Goal: Transaction & Acquisition: Book appointment/travel/reservation

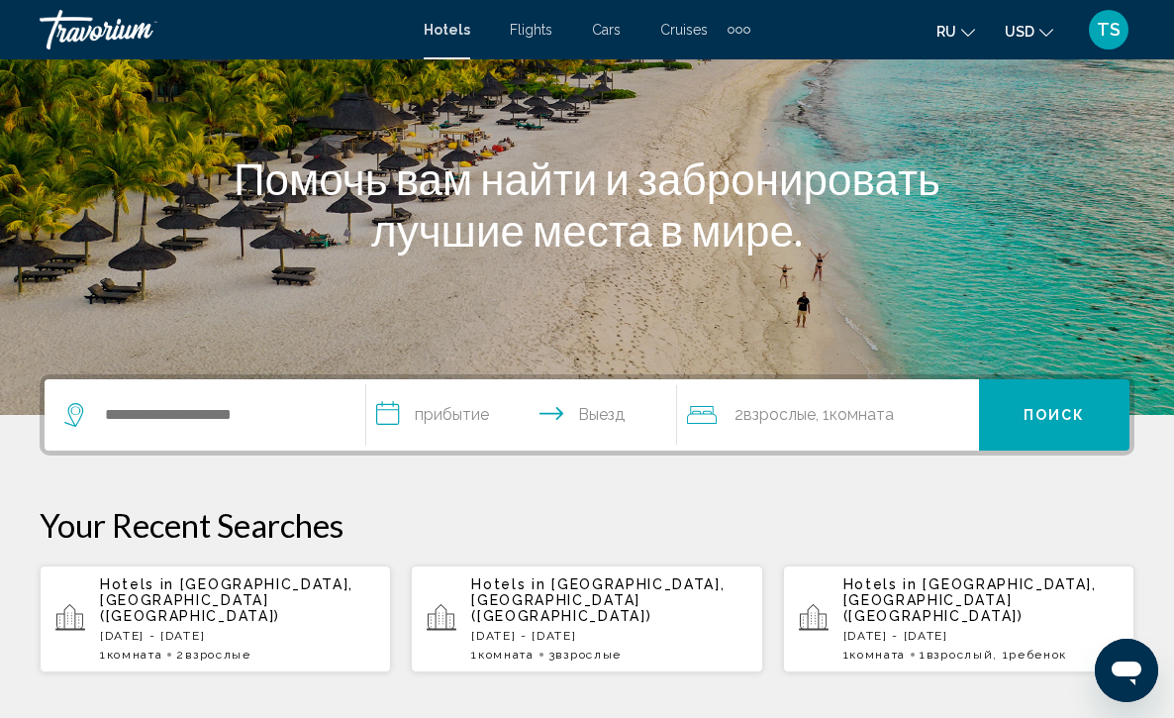
scroll to position [198, 0]
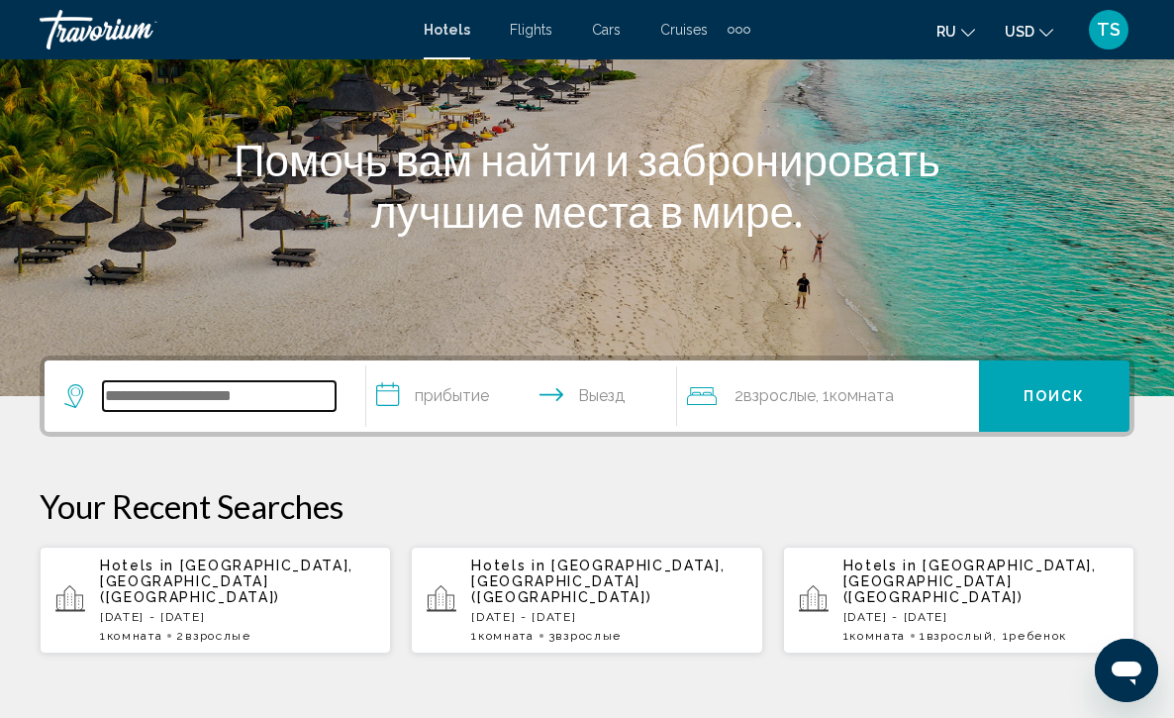
click at [148, 383] on input "Search widget" at bounding box center [219, 396] width 233 height 30
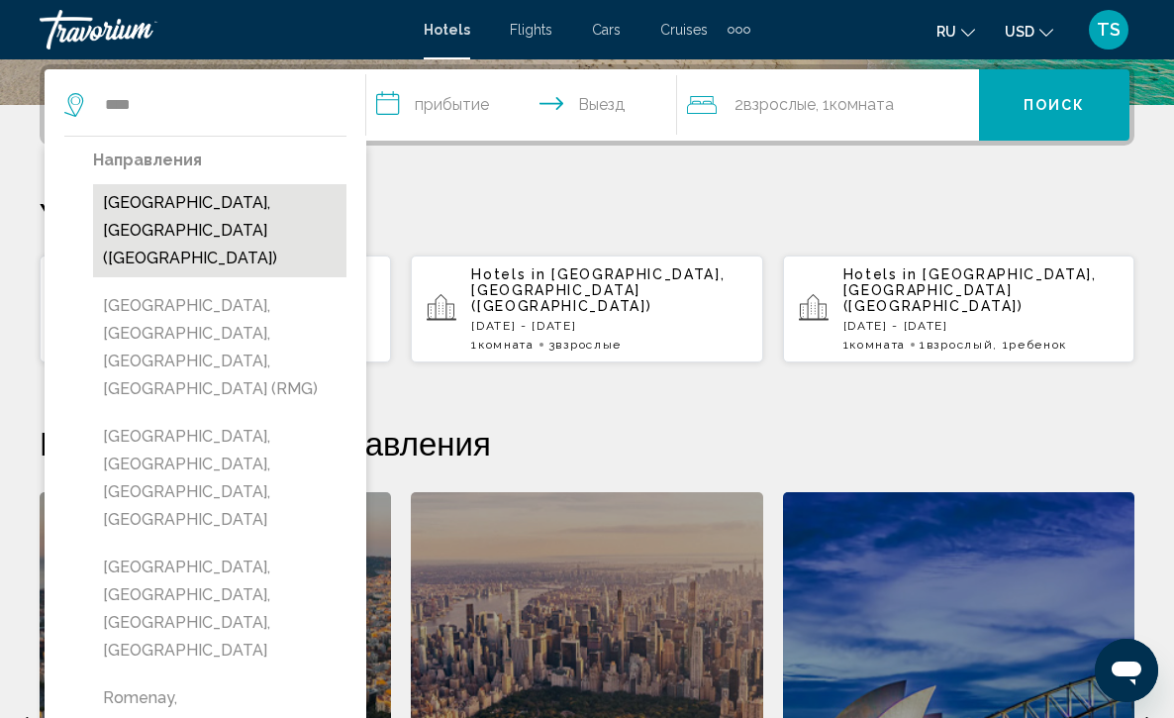
click at [204, 204] on button "[GEOGRAPHIC_DATA], [GEOGRAPHIC_DATA] ([GEOGRAPHIC_DATA])" at bounding box center [219, 230] width 253 height 93
type input "**********"
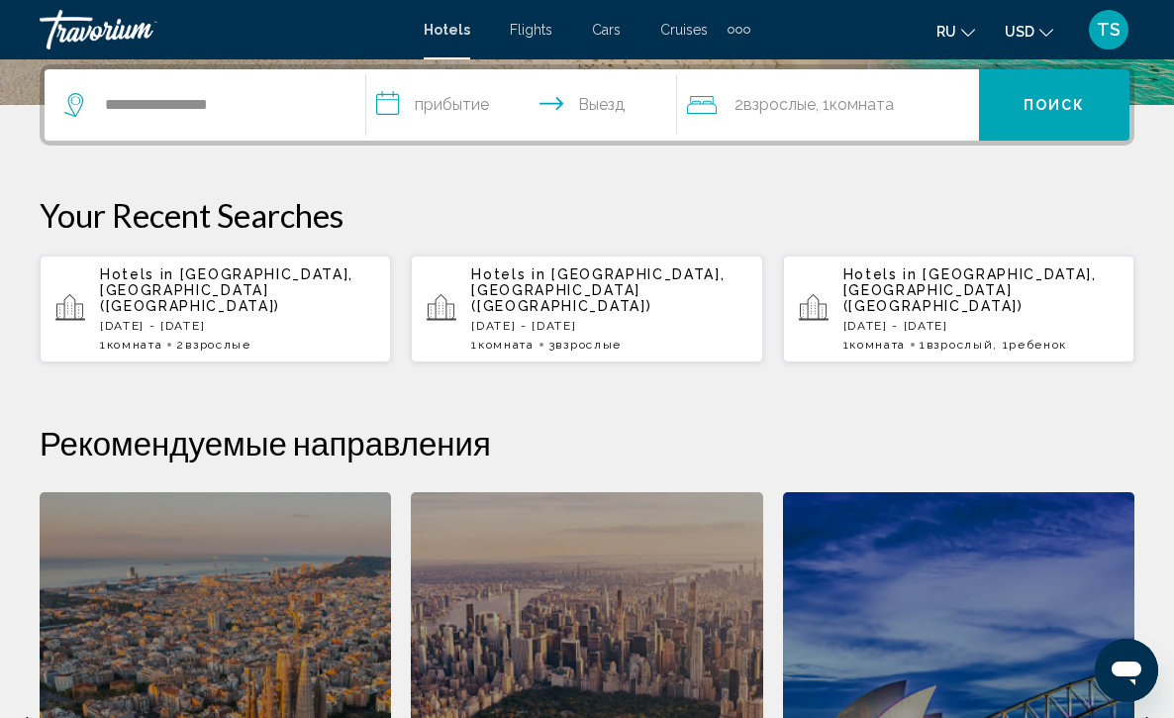
click at [388, 105] on input "**********" at bounding box center [526, 107] width 320 height 77
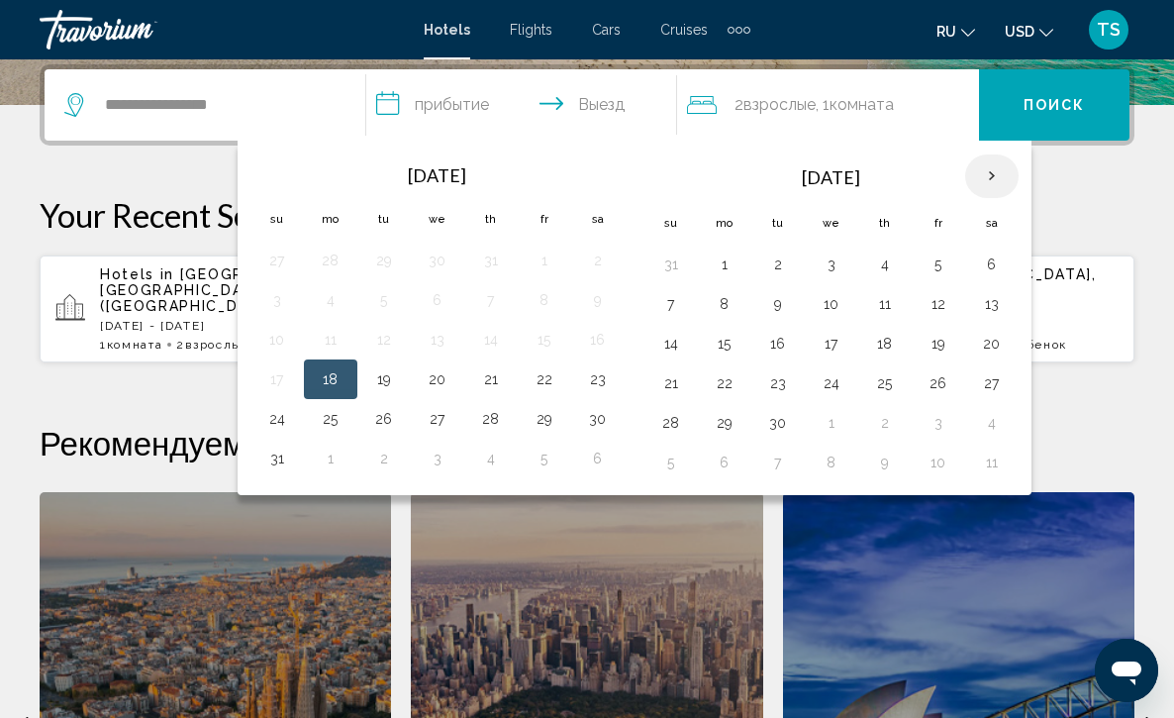
click at [1006, 178] on th "Next month" at bounding box center [991, 176] width 53 height 44
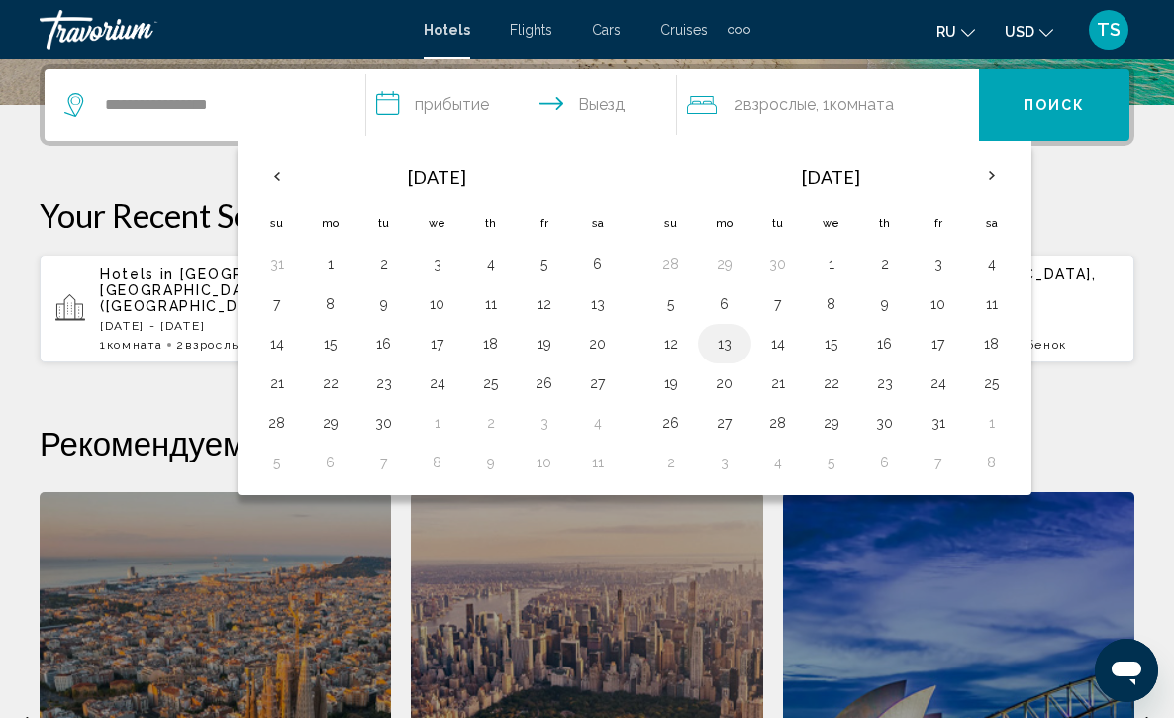
click at [736, 345] on button "13" at bounding box center [725, 344] width 32 height 28
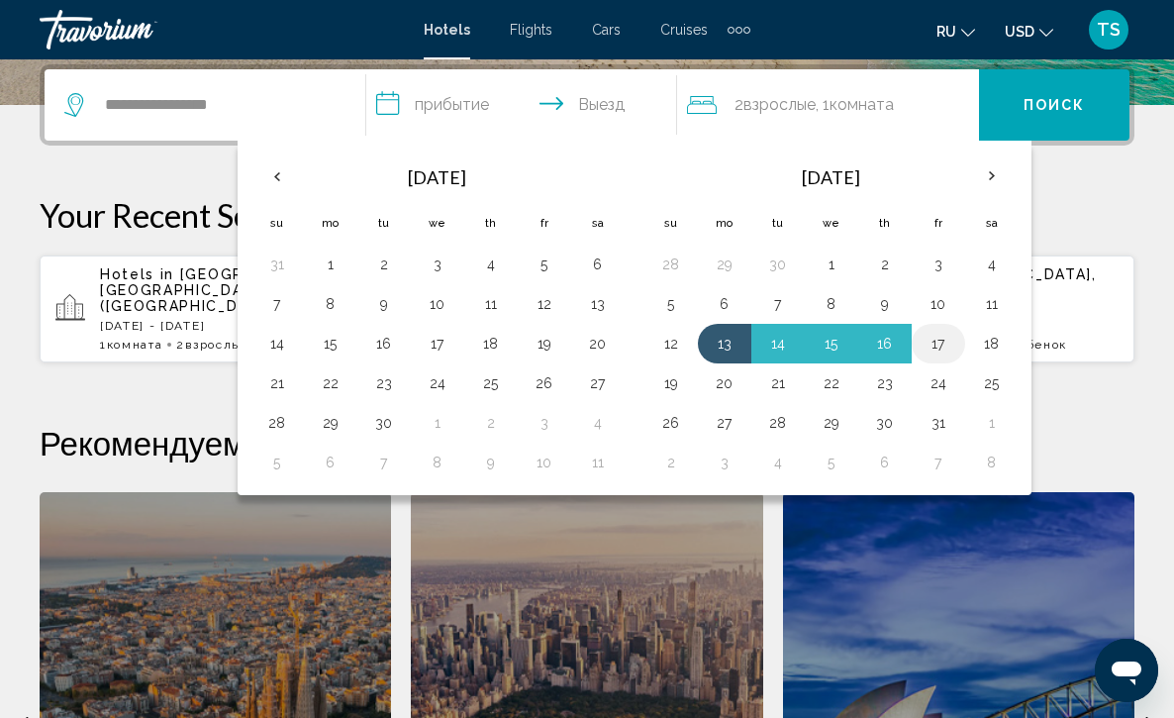
click at [945, 347] on button "17" at bounding box center [939, 344] width 32 height 28
type input "**********"
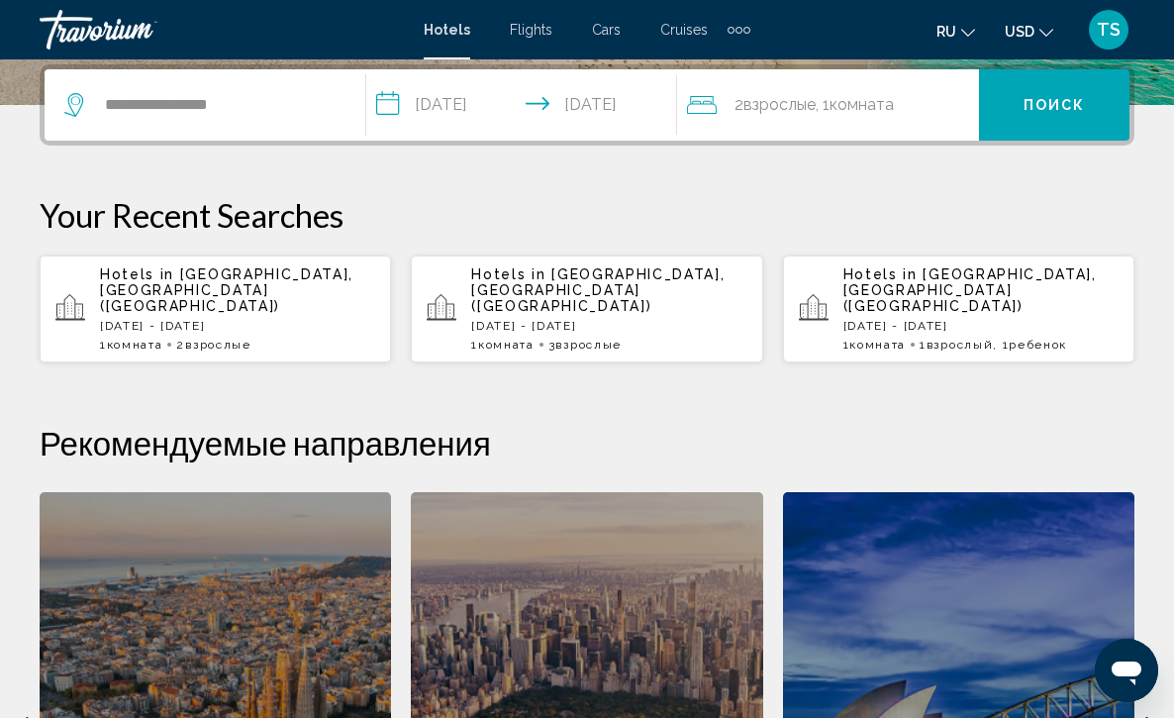
click at [894, 104] on span "Комната" at bounding box center [862, 104] width 64 height 19
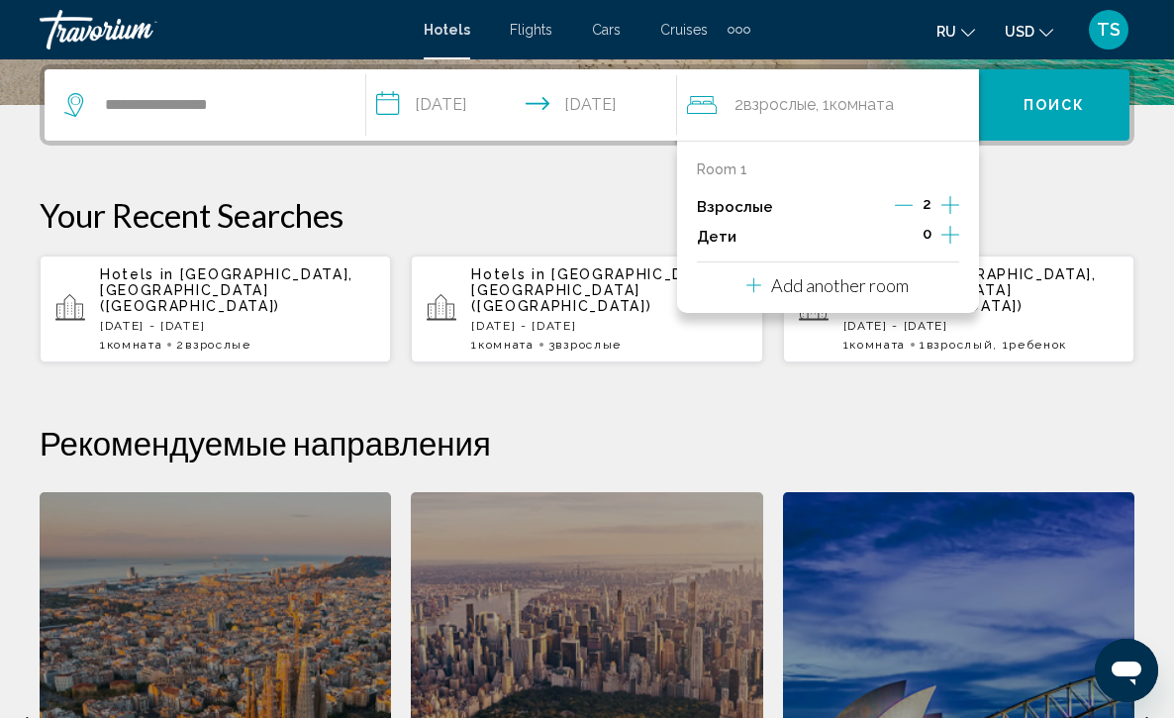
click at [951, 210] on icon "Increment adults" at bounding box center [951, 205] width 18 height 24
click at [1060, 113] on span "Поиск" at bounding box center [1055, 106] width 62 height 16
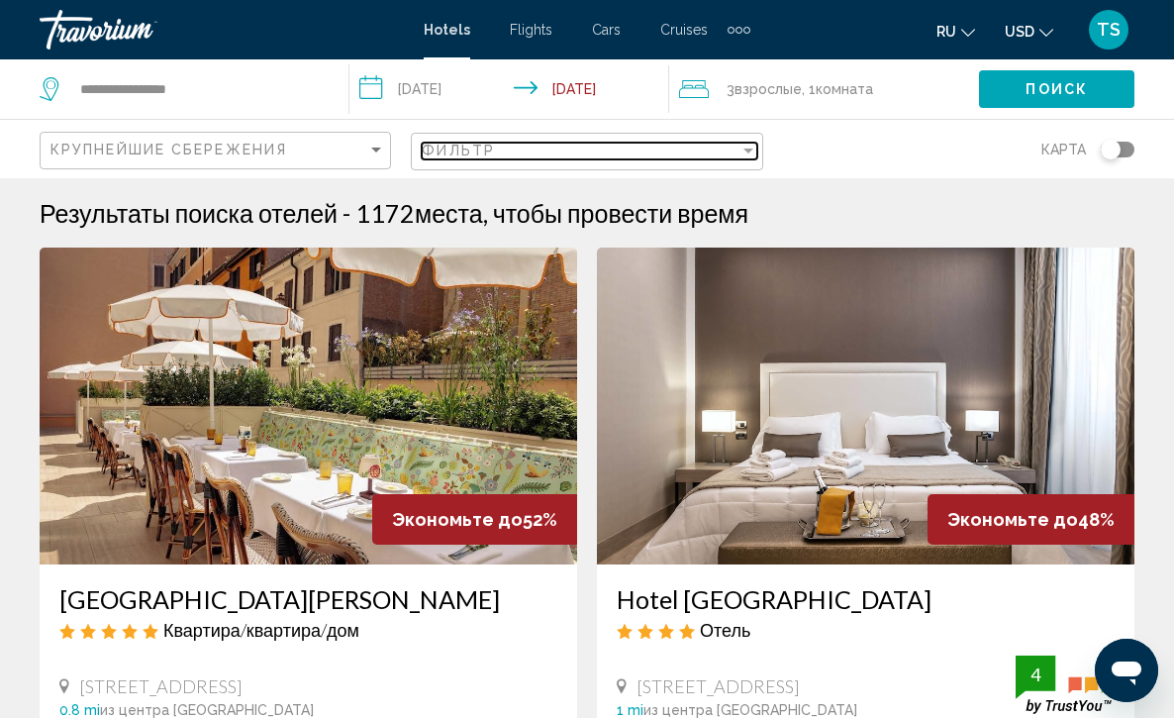
click at [748, 151] on div "Filter" at bounding box center [749, 151] width 10 height 5
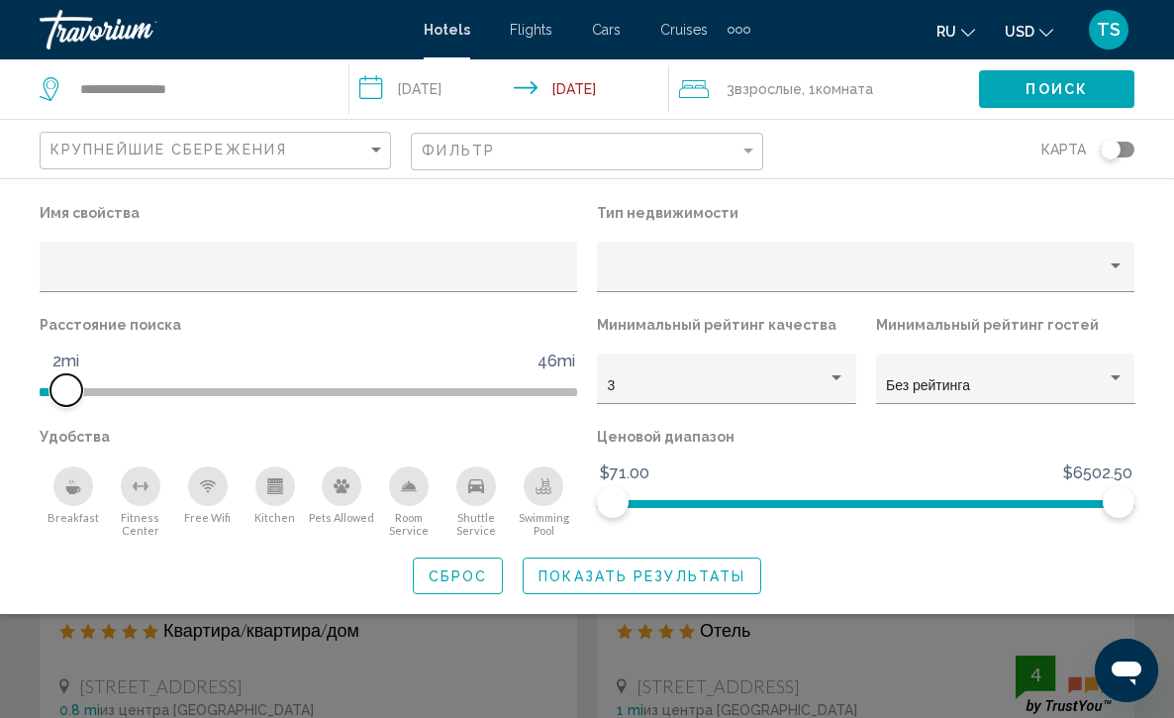
drag, startPoint x: 373, startPoint y: 383, endPoint x: 68, endPoint y: 384, distance: 304.9
click at [68, 384] on span "Hotel Filters" at bounding box center [66, 390] width 32 height 32
click at [77, 486] on icon "Breakfast" at bounding box center [73, 486] width 16 height 16
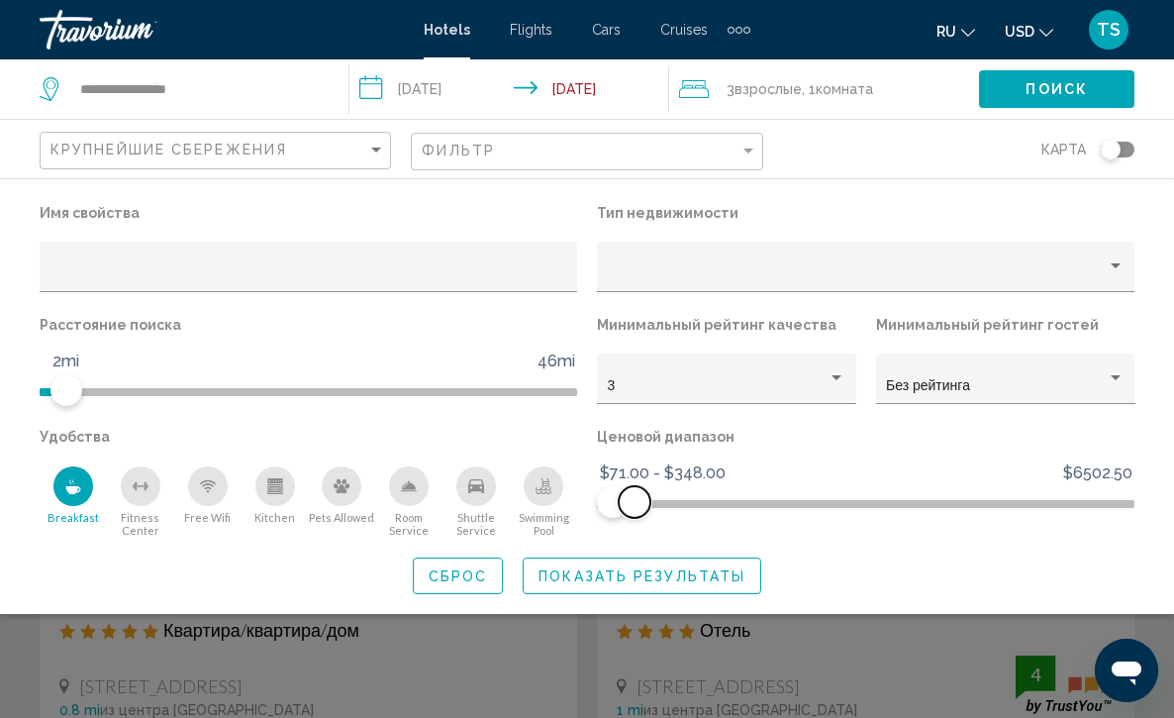
drag, startPoint x: 1117, startPoint y: 503, endPoint x: 636, endPoint y: 552, distance: 483.7
click at [636, 552] on div "Имя свойства Тип недвижимости Расстояние поиска 1mi 46mi 2mi Минимальный рейтин…" at bounding box center [587, 396] width 1174 height 395
click at [640, 506] on span "Hotel Filters" at bounding box center [640, 502] width 32 height 32
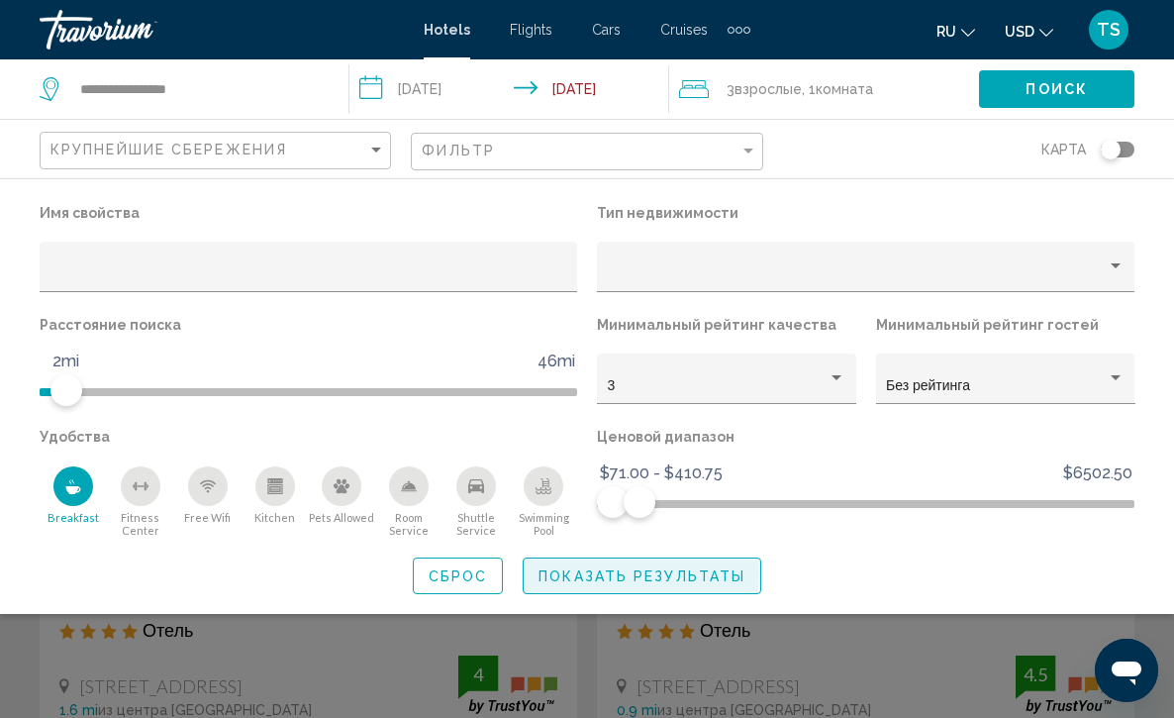
click at [609, 582] on span "Показать результаты" at bounding box center [642, 576] width 207 height 16
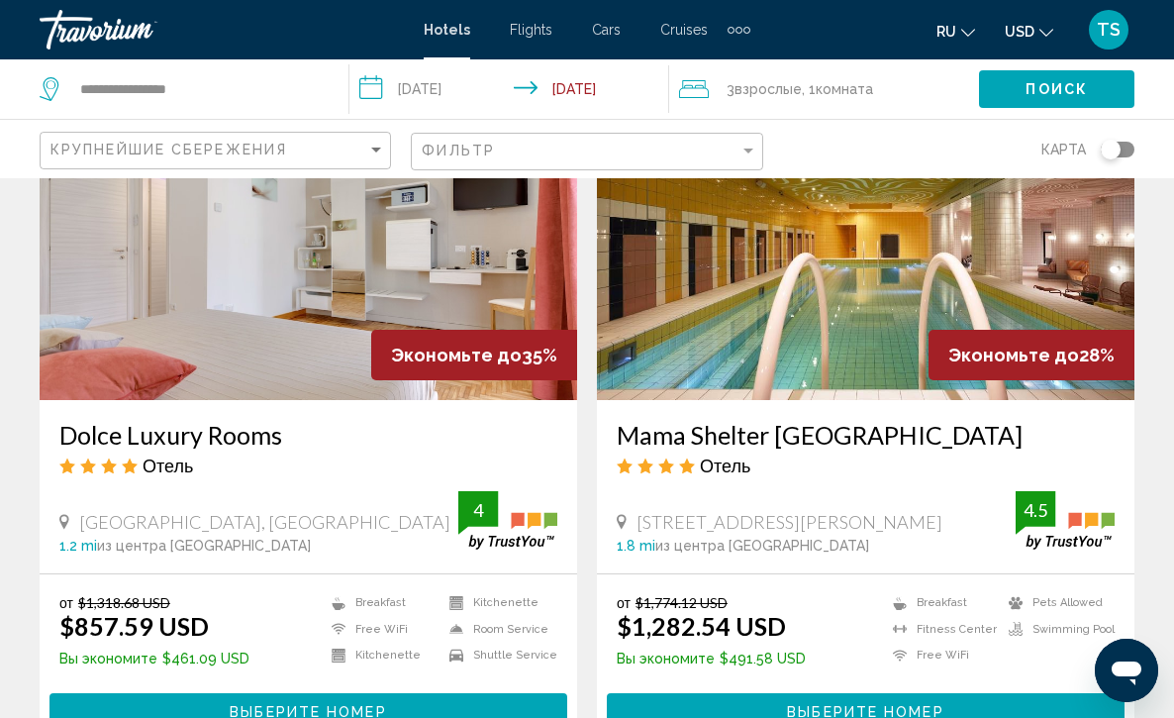
scroll to position [911, 0]
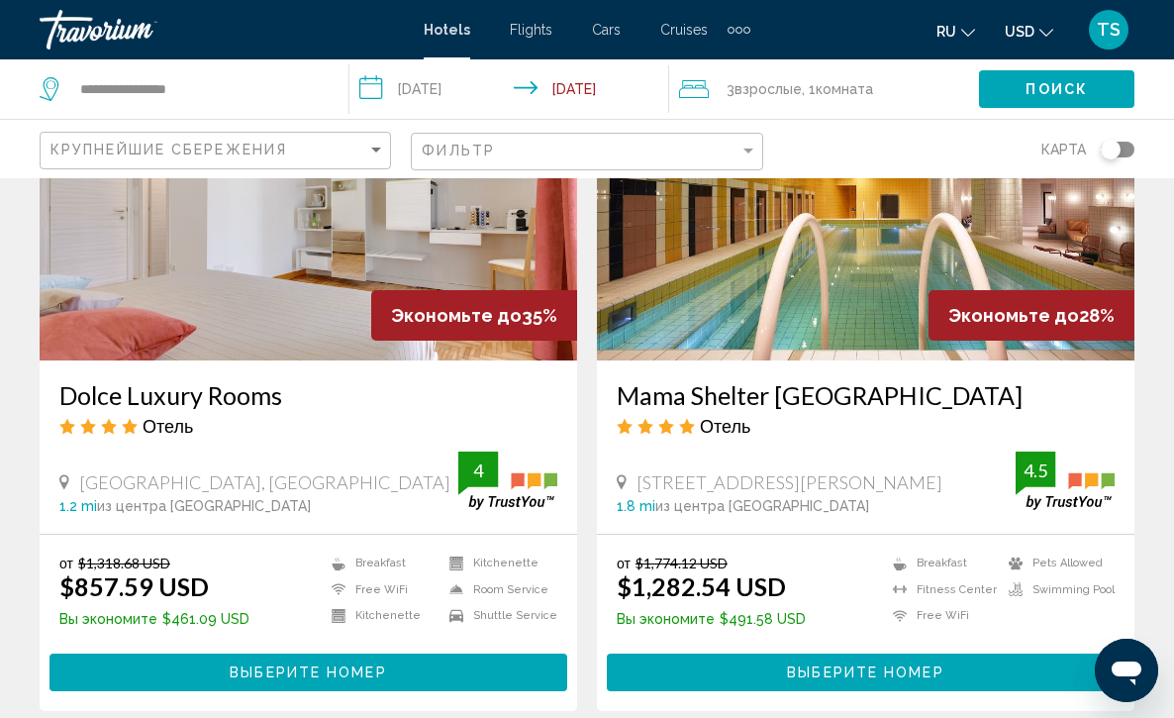
click at [236, 260] on img "Main content" at bounding box center [309, 202] width 538 height 317
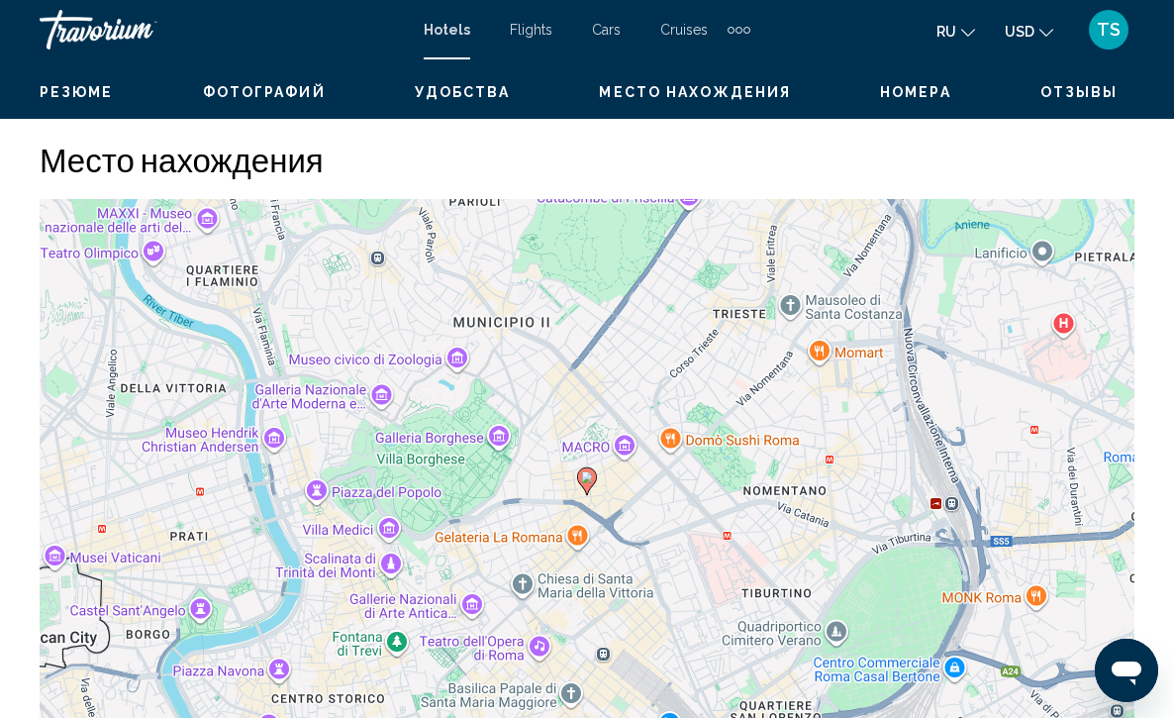
scroll to position [2178, 0]
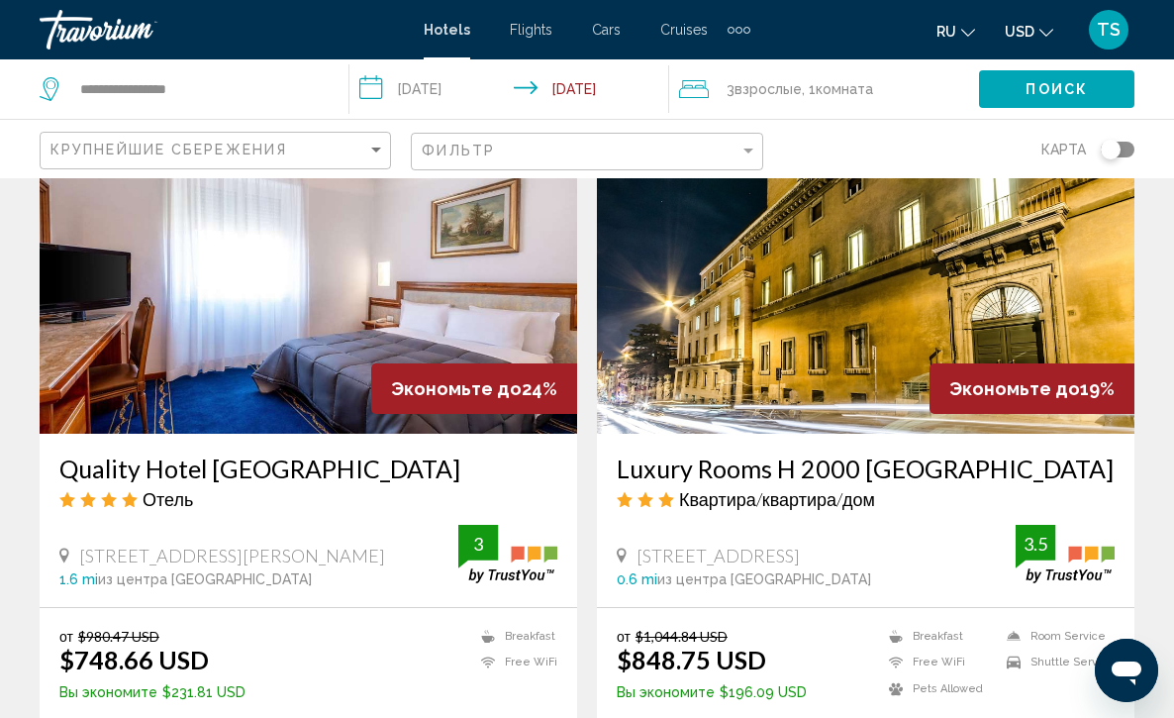
scroll to position [1584, 0]
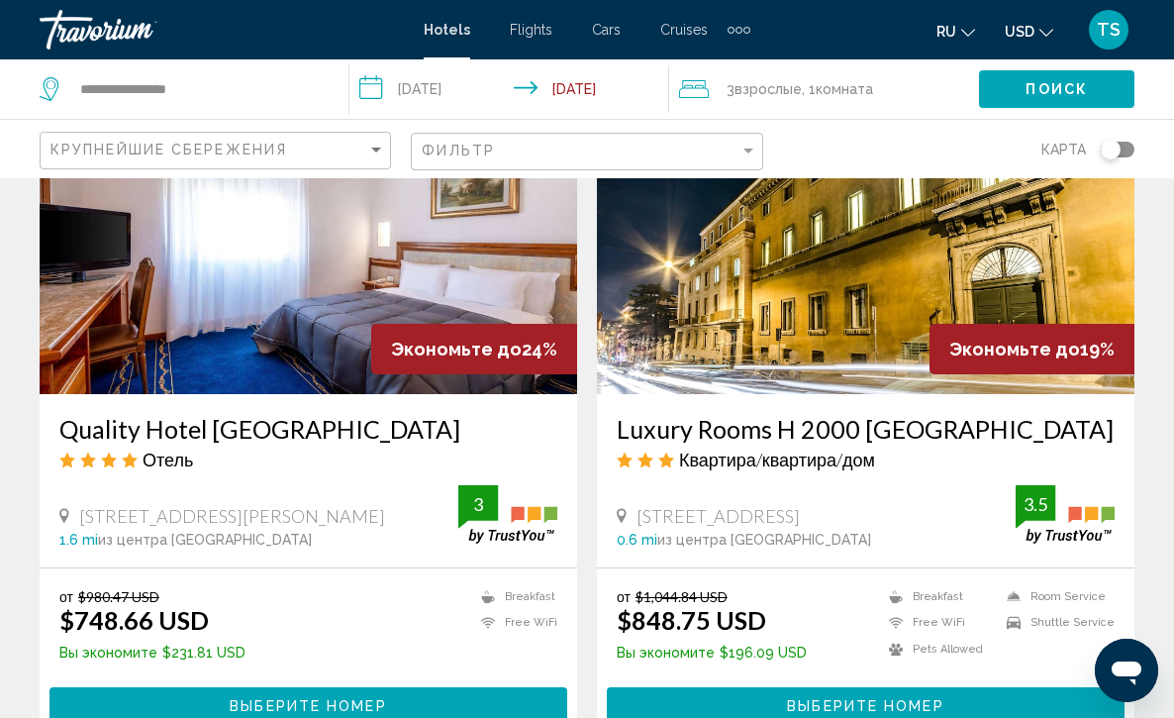
click at [241, 301] on img "Main content" at bounding box center [309, 235] width 538 height 317
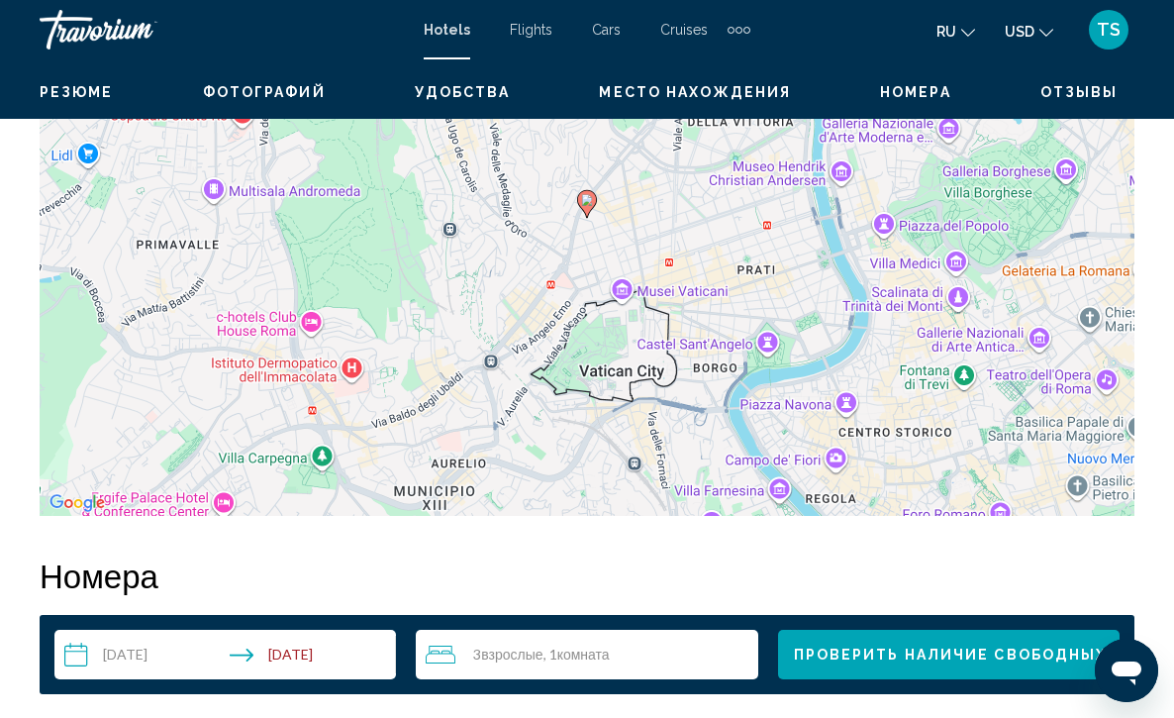
scroll to position [2376, 0]
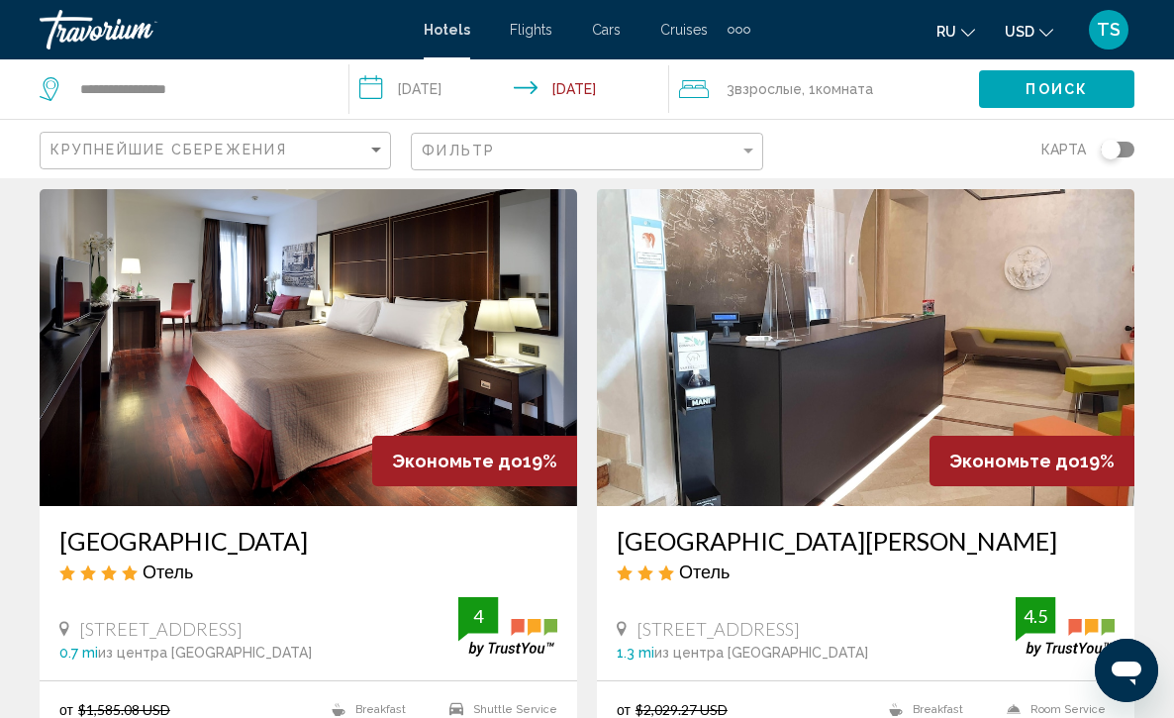
scroll to position [2257, 0]
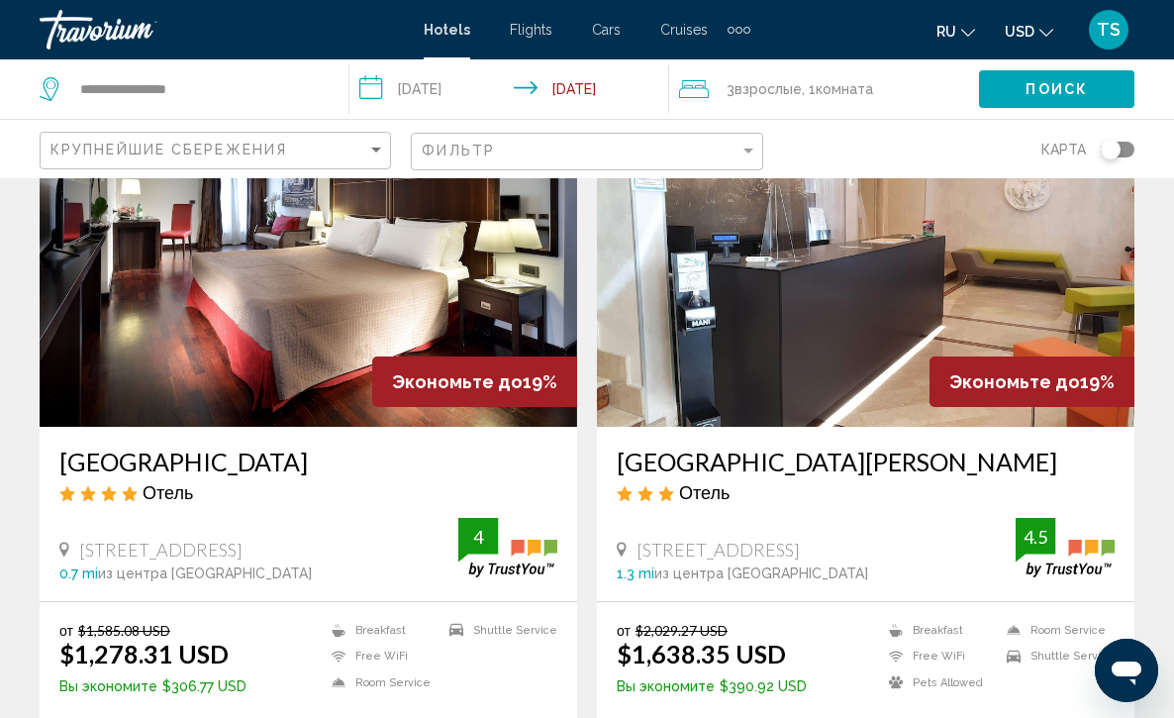
click at [293, 286] on img "Main content" at bounding box center [309, 268] width 538 height 317
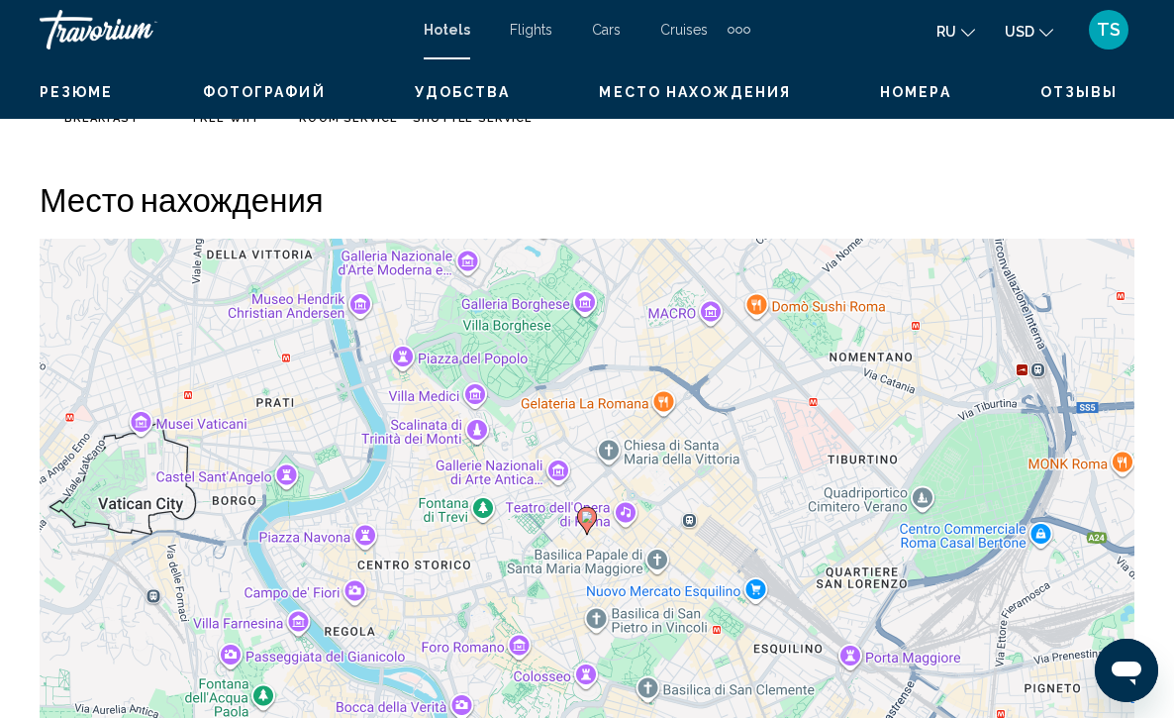
scroll to position [2139, 0]
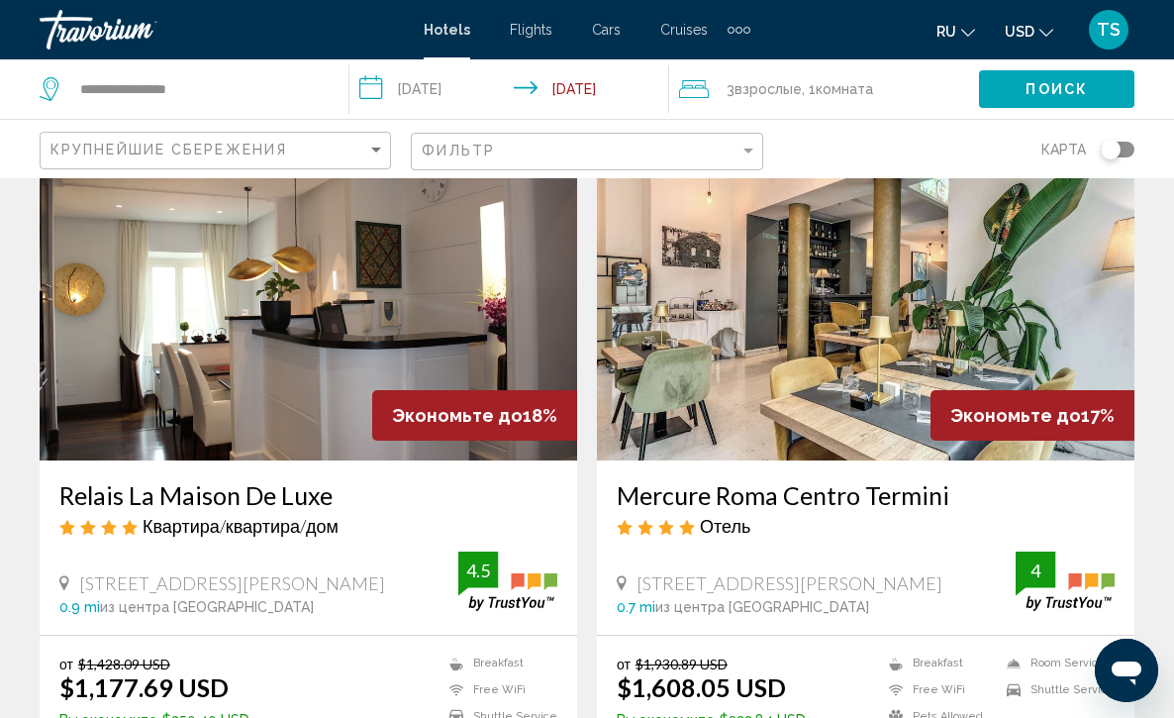
scroll to position [2970, 0]
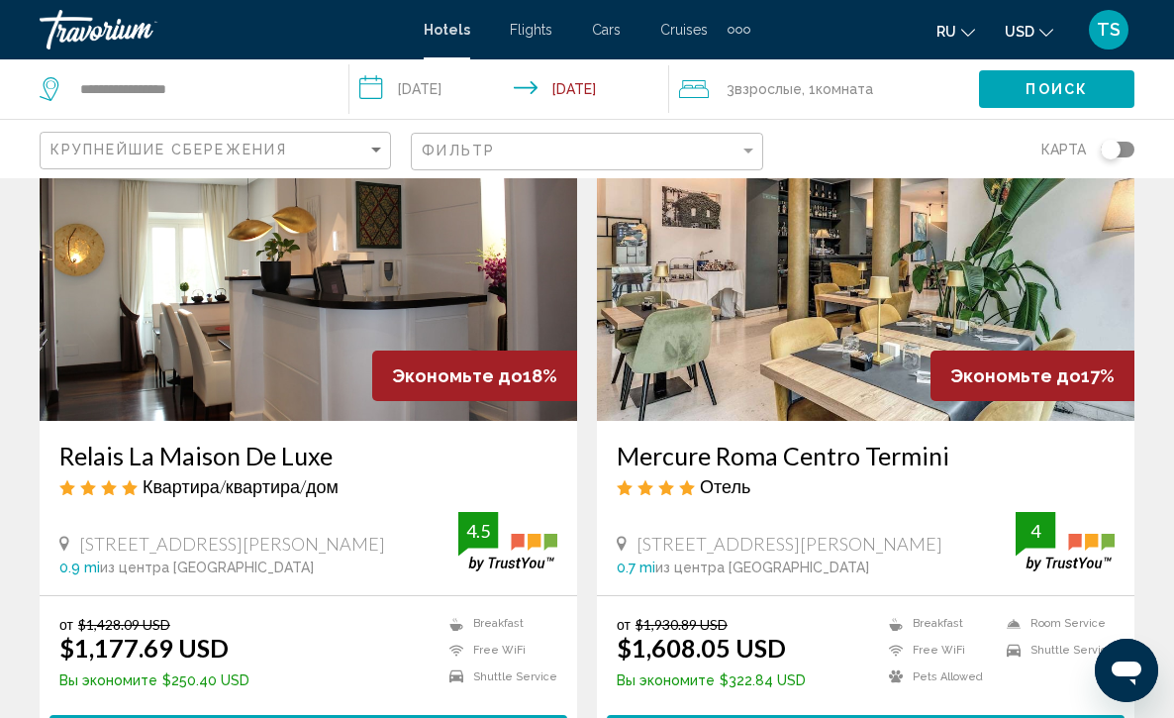
click at [288, 311] on img "Main content" at bounding box center [309, 262] width 538 height 317
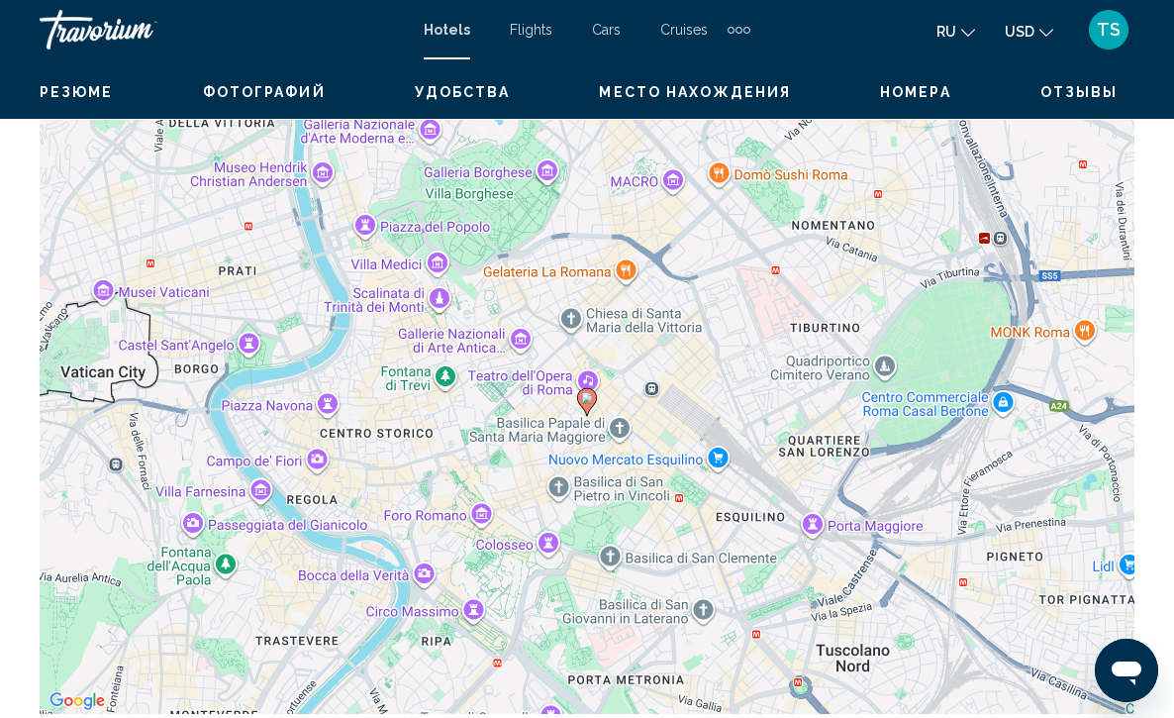
scroll to position [2257, 0]
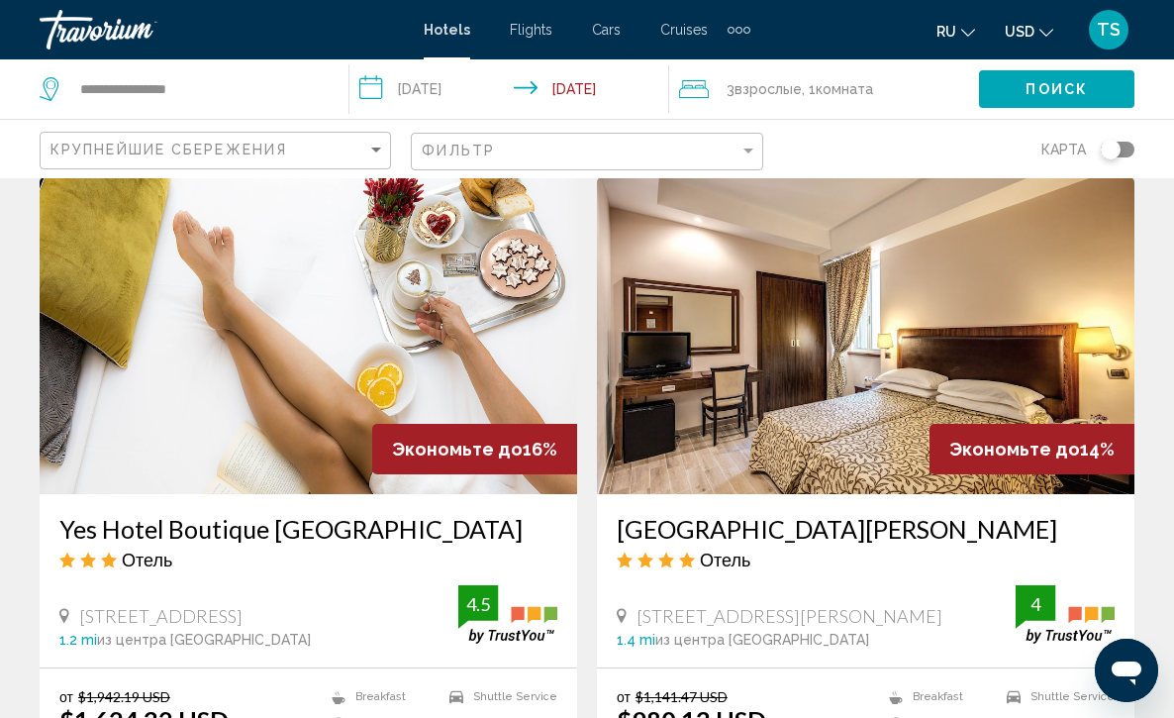
scroll to position [3644, 0]
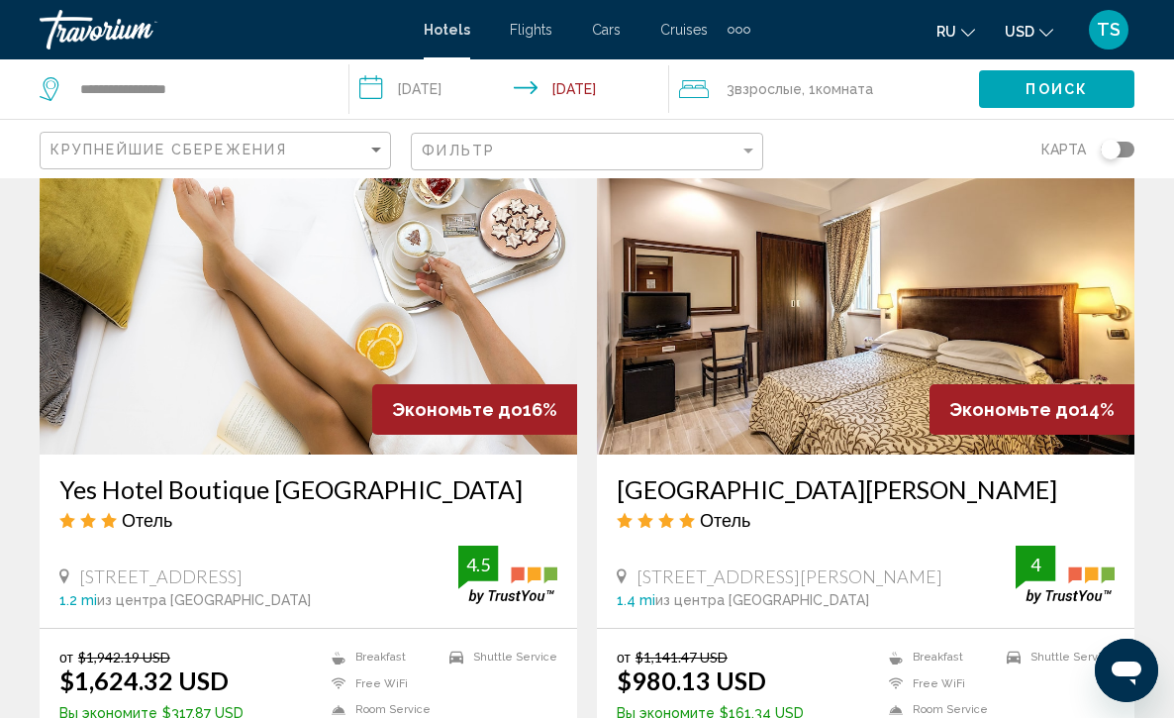
click at [845, 297] on img "Main content" at bounding box center [866, 296] width 538 height 317
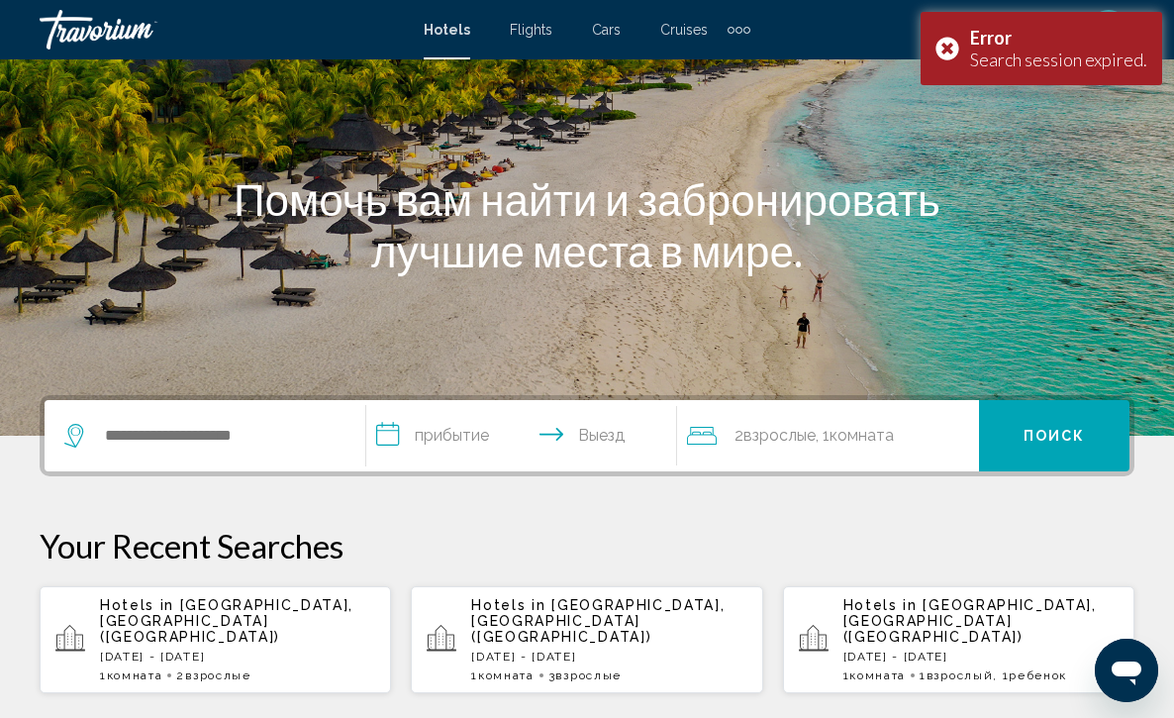
scroll to position [198, 0]
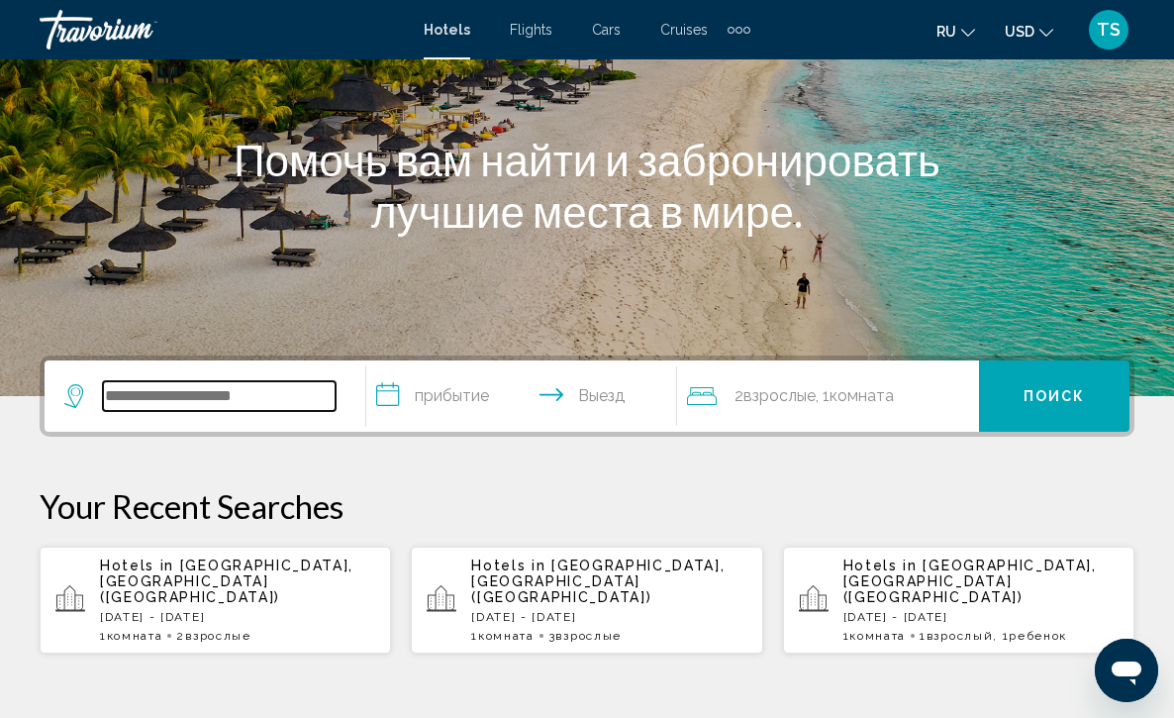
click at [131, 408] on input "Search widget" at bounding box center [219, 396] width 233 height 30
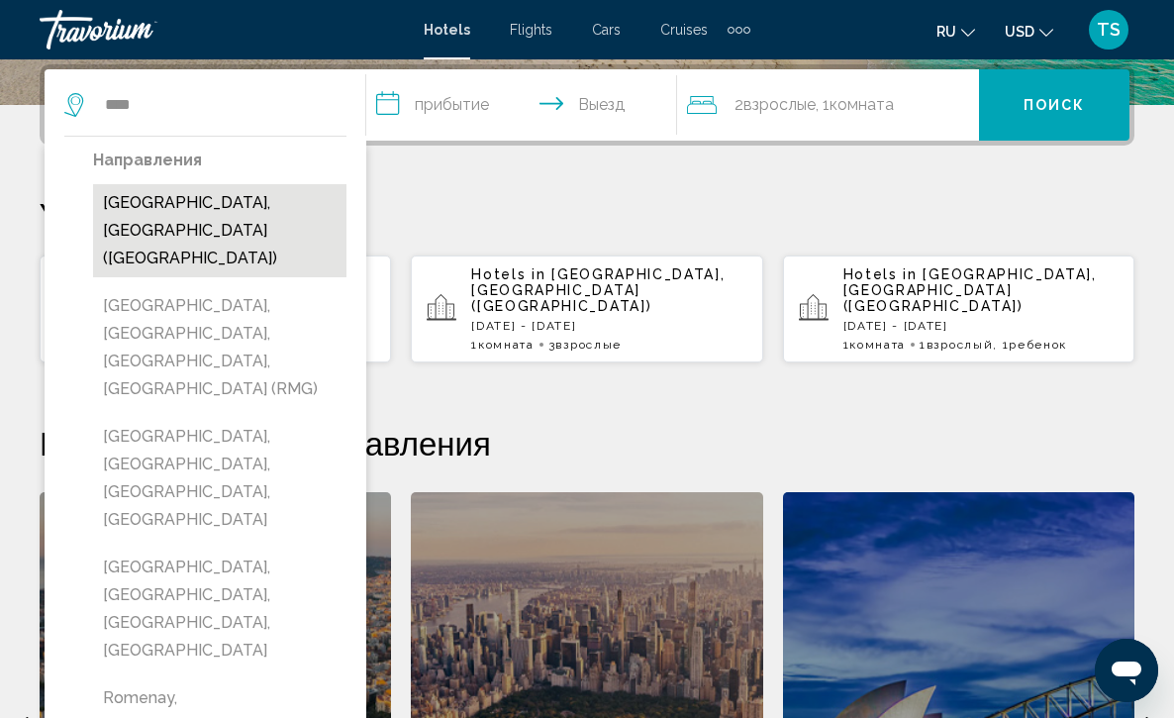
click at [214, 207] on button "[GEOGRAPHIC_DATA], [GEOGRAPHIC_DATA] ([GEOGRAPHIC_DATA])" at bounding box center [219, 230] width 253 height 93
type input "**********"
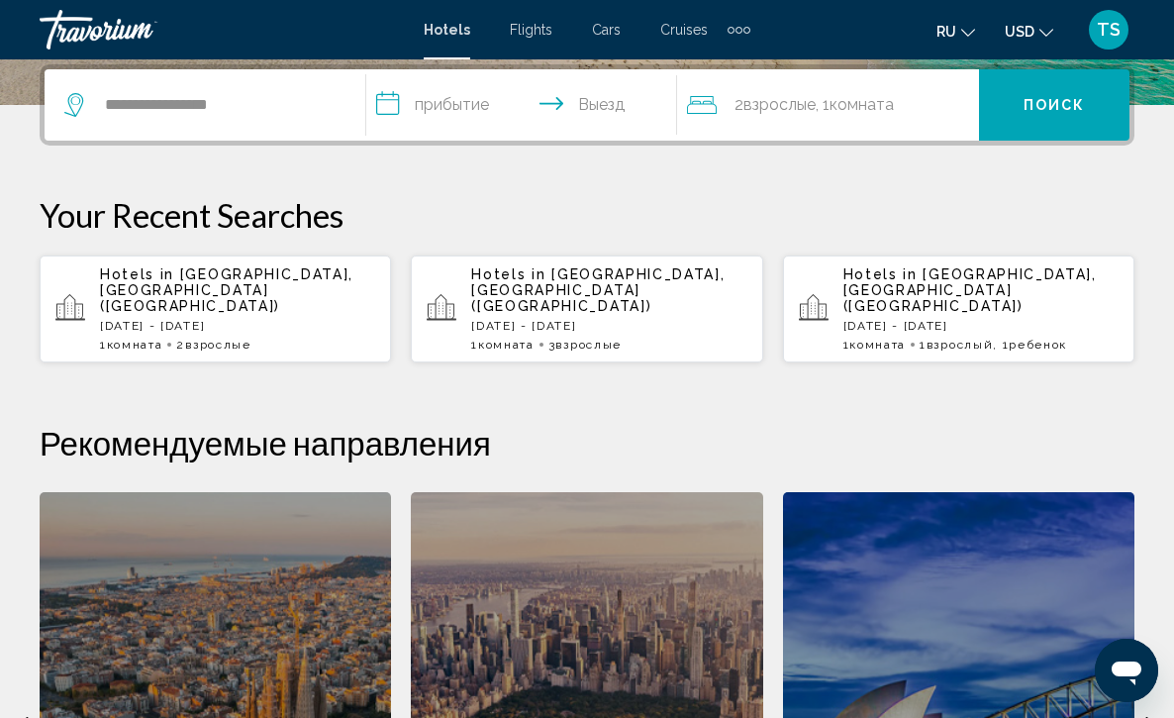
click at [391, 98] on input "**********" at bounding box center [526, 107] width 320 height 77
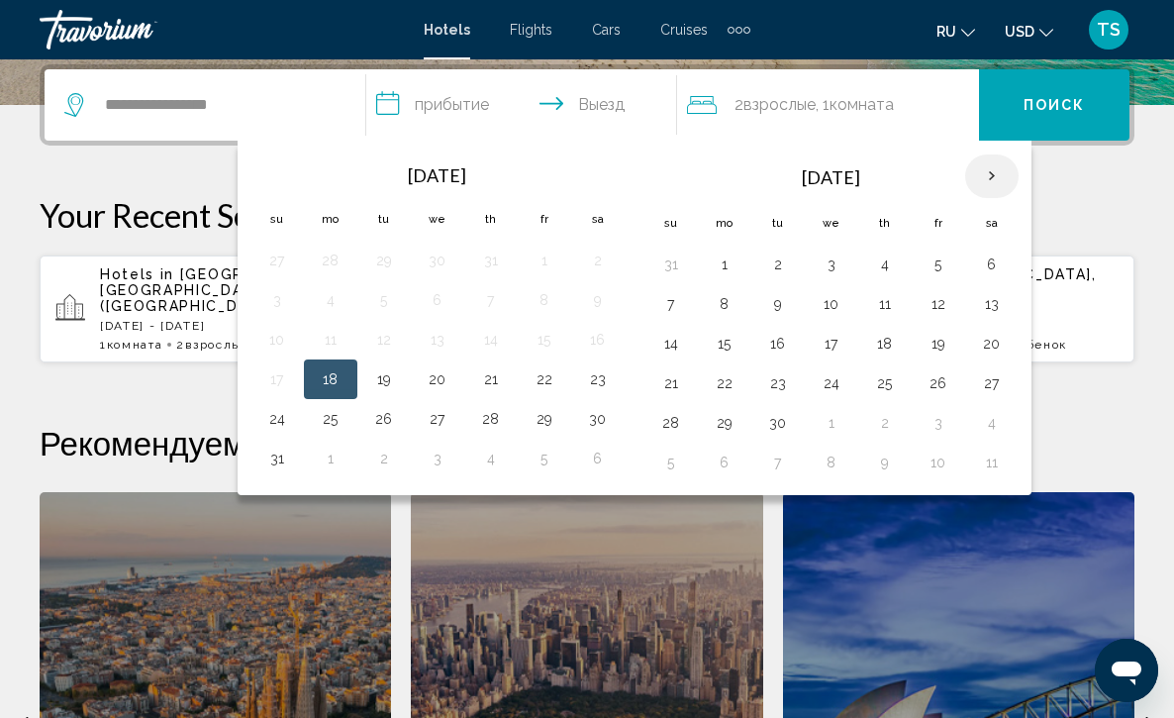
click at [995, 177] on th "Next month" at bounding box center [991, 176] width 53 height 44
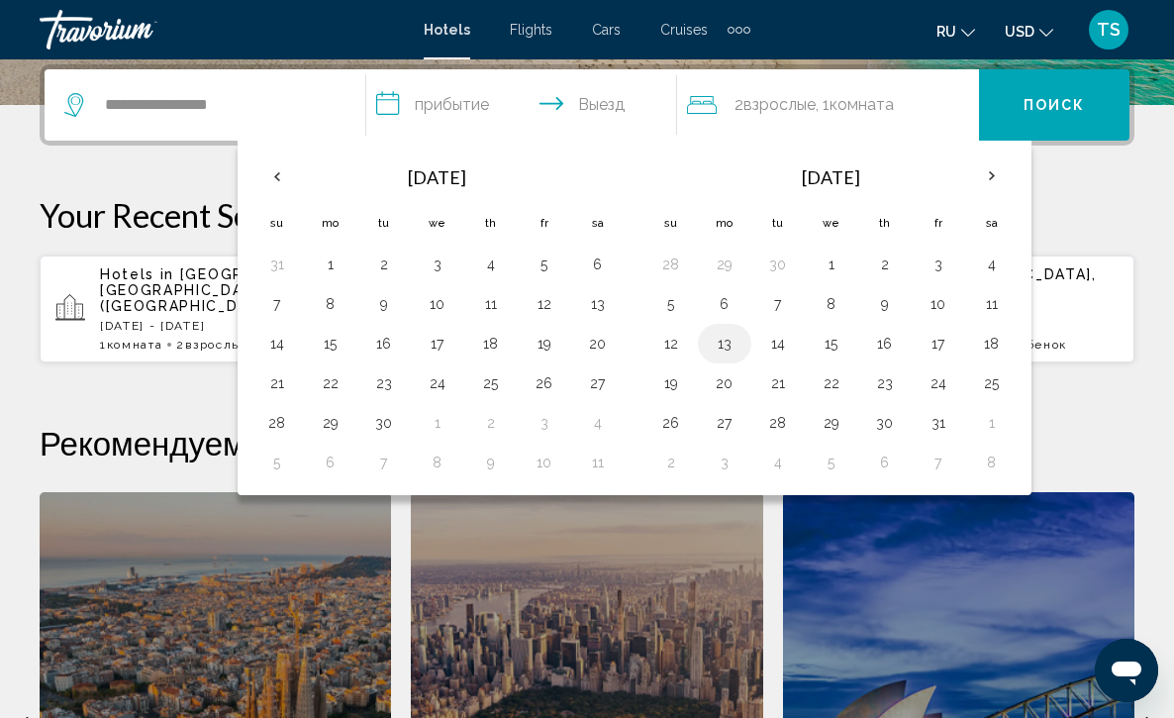
click at [730, 350] on button "13" at bounding box center [725, 344] width 32 height 28
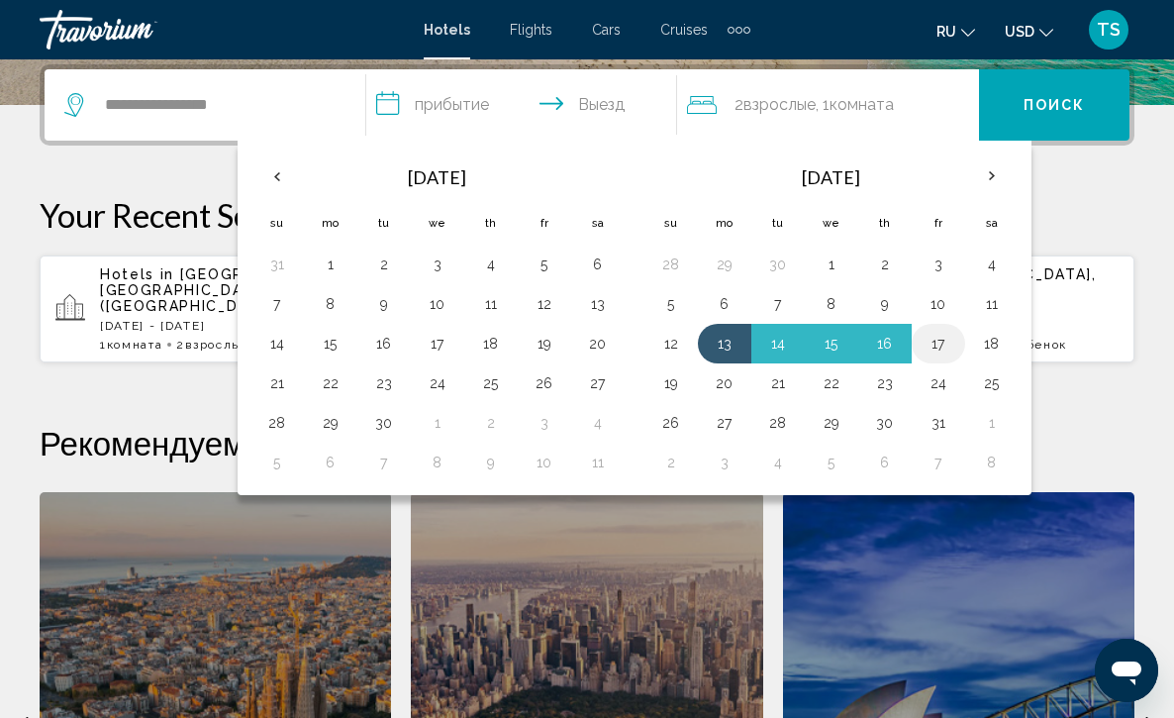
click at [944, 350] on button "17" at bounding box center [939, 344] width 32 height 28
type input "**********"
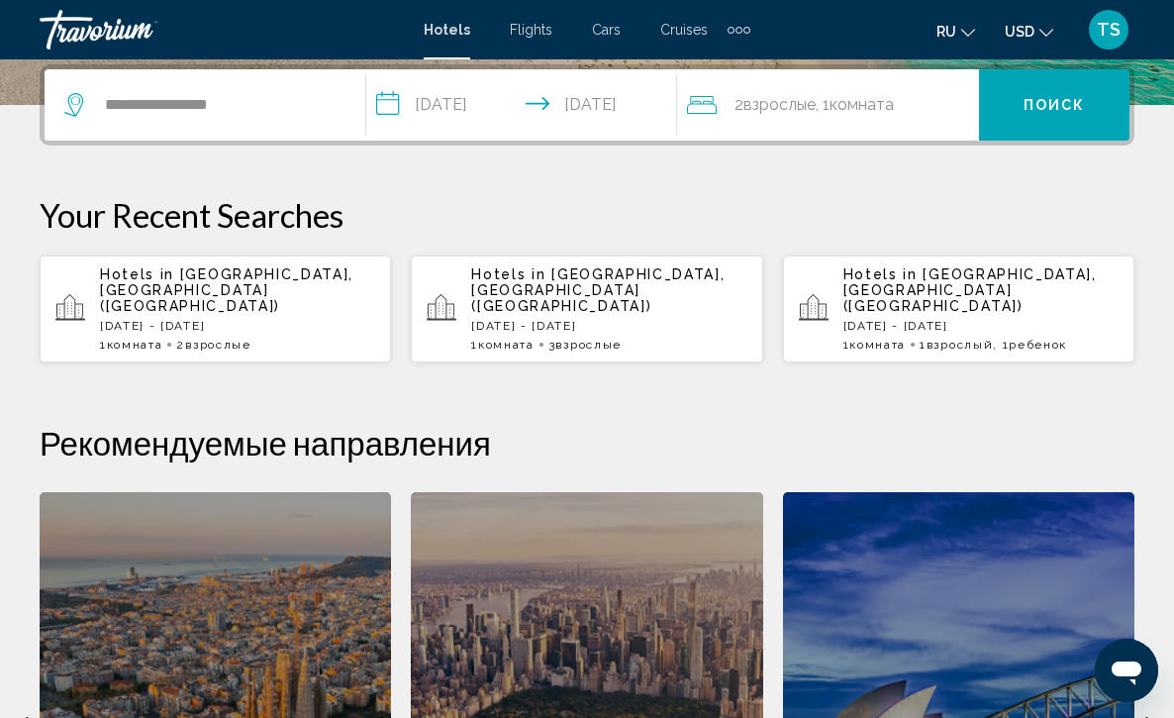
click at [923, 92] on div "2 Взрослый Взрослые , 1 Комната номера" at bounding box center [833, 105] width 292 height 28
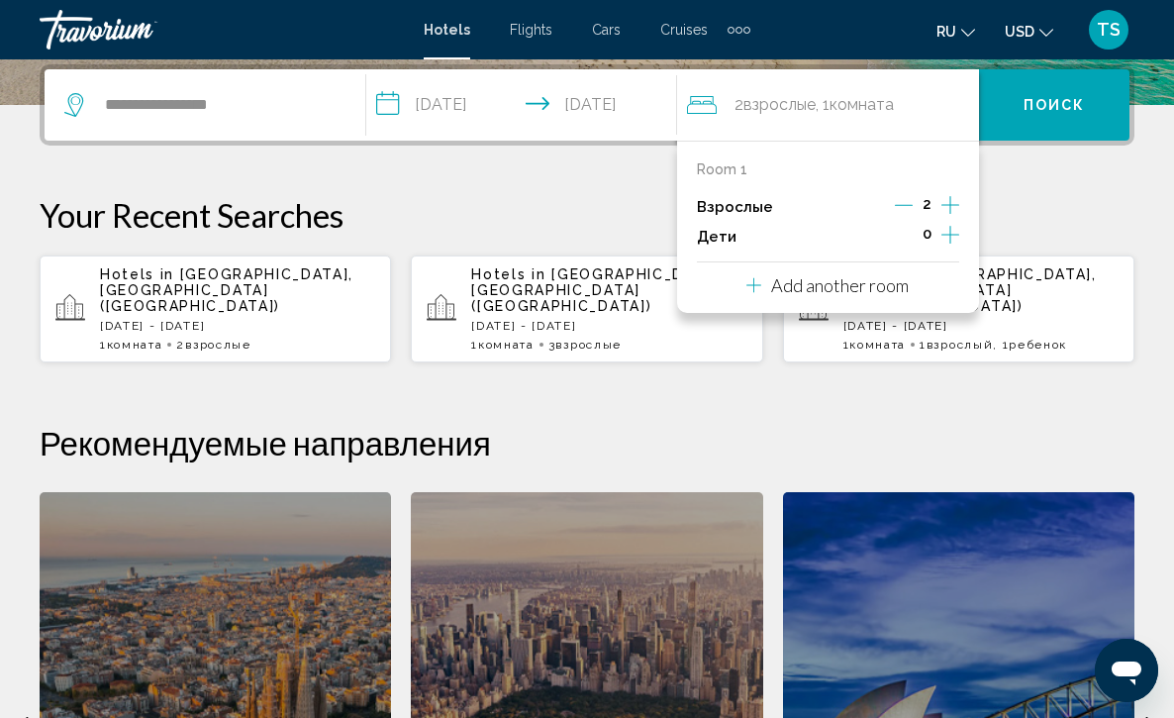
click at [950, 208] on icon "Increment adults" at bounding box center [951, 205] width 18 height 18
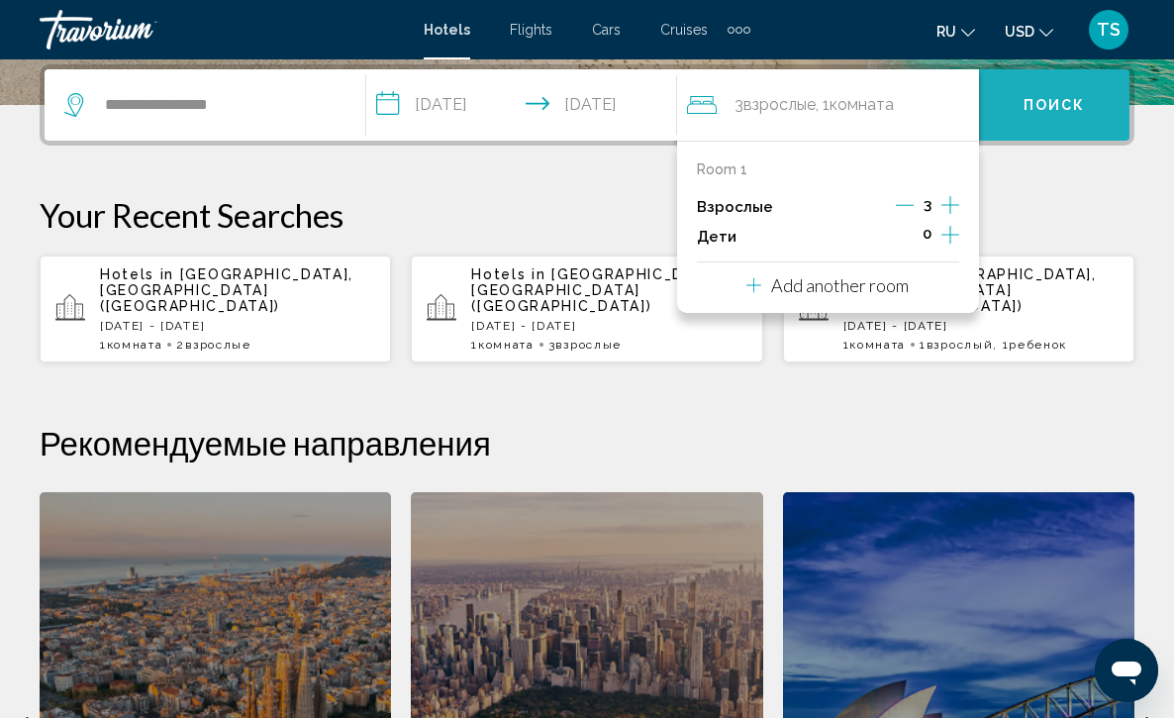
click at [1053, 103] on span "Поиск" at bounding box center [1055, 106] width 62 height 16
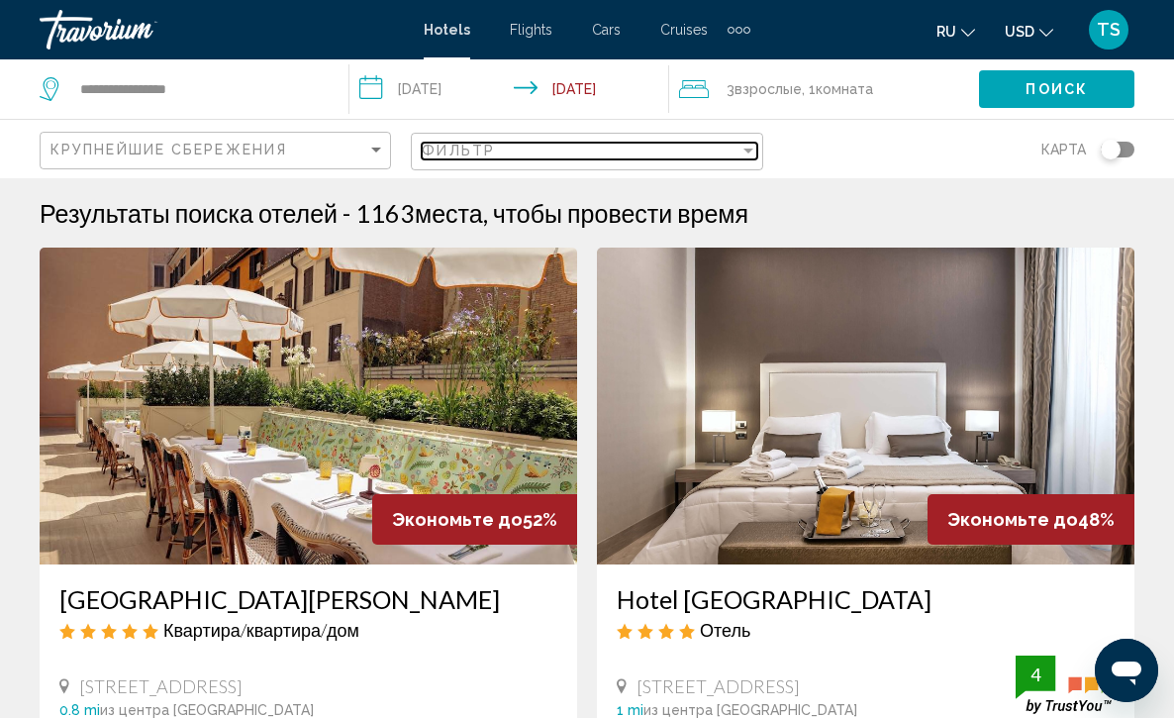
click at [747, 151] on div "Filter" at bounding box center [749, 151] width 10 height 5
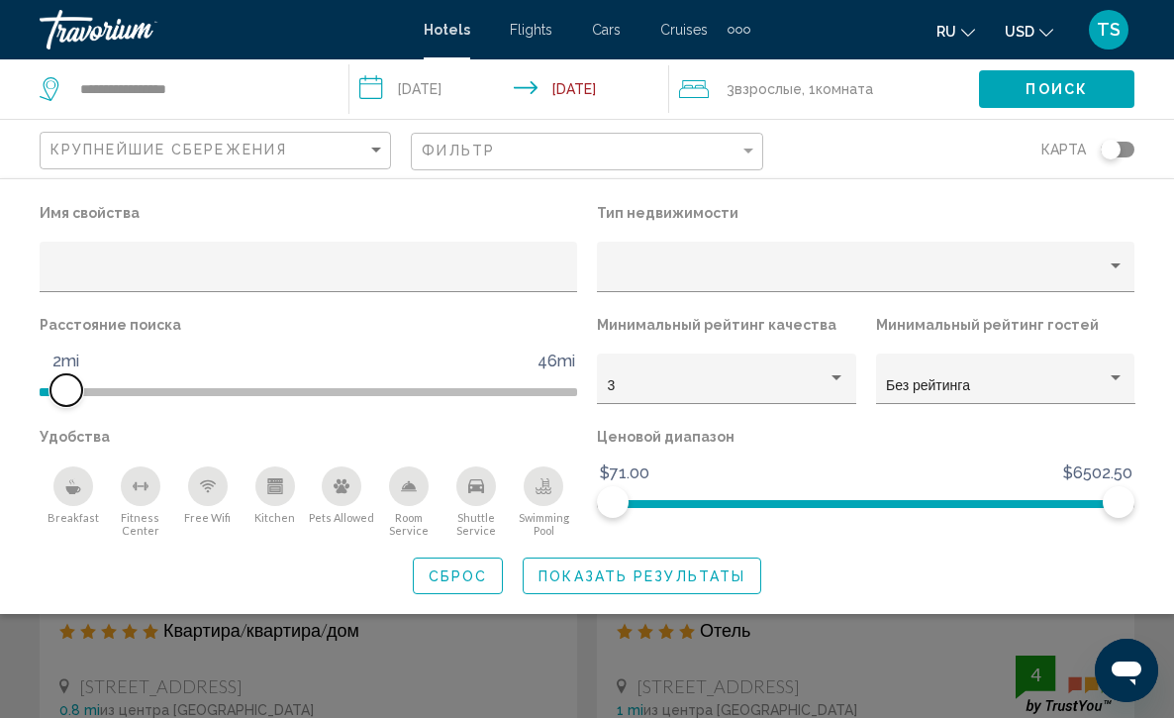
drag, startPoint x: 379, startPoint y: 387, endPoint x: 66, endPoint y: 410, distance: 313.7
click at [66, 410] on div "Расстояние поиска 1mi 46mi 2mi" at bounding box center [308, 367] width 557 height 112
click at [73, 486] on icon "Breakfast" at bounding box center [73, 486] width 16 height 16
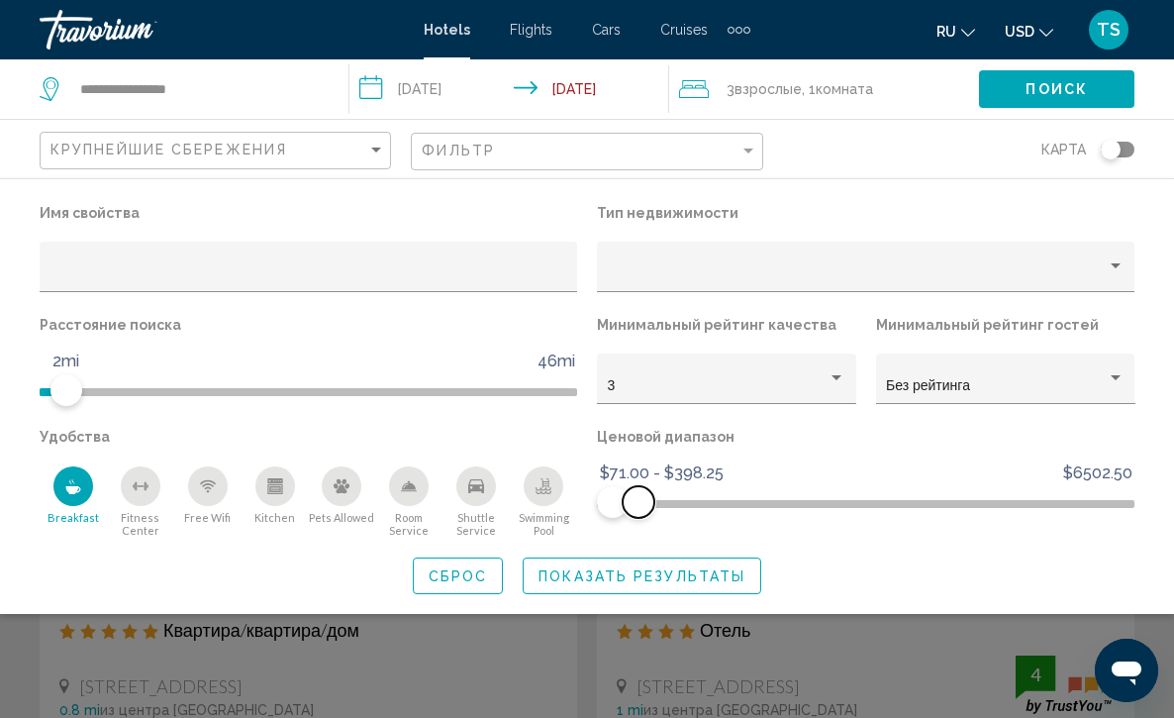
drag, startPoint x: 1125, startPoint y: 502, endPoint x: 639, endPoint y: 562, distance: 489.9
click at [639, 562] on div "Имя свойства Тип недвижимости Расстояние поиска 1mi 46mi 2mi Минимальный рейтин…" at bounding box center [587, 396] width 1174 height 395
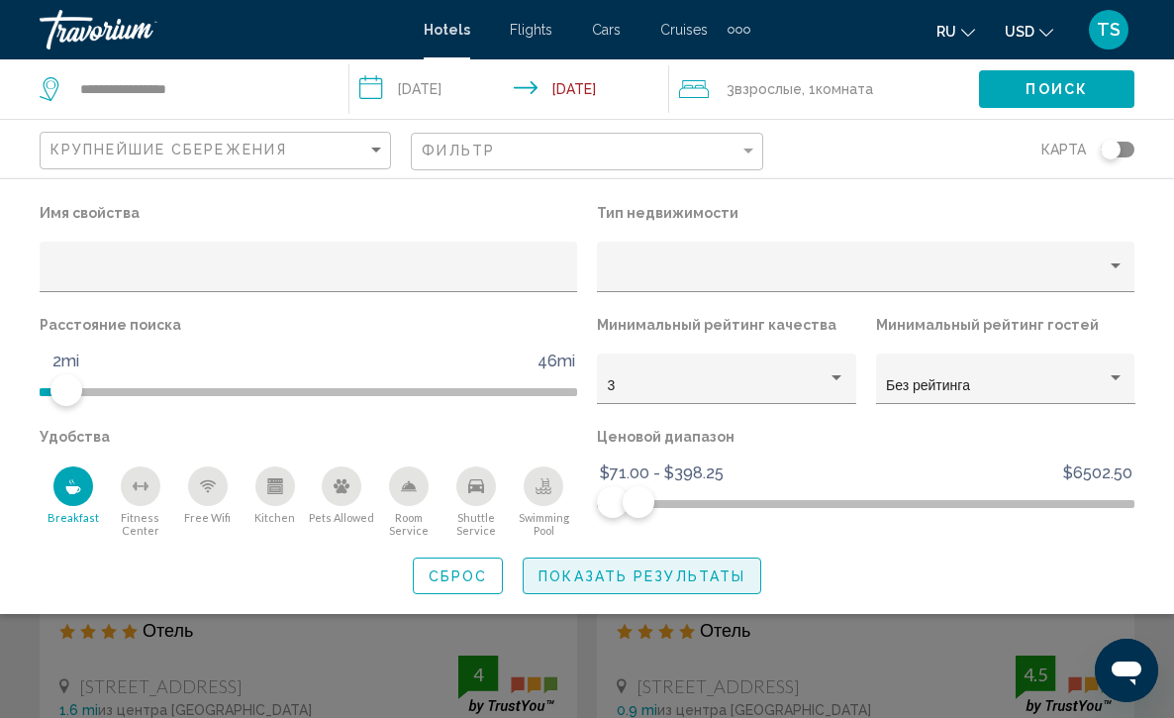
click at [644, 584] on span "Показать результаты" at bounding box center [642, 576] width 207 height 16
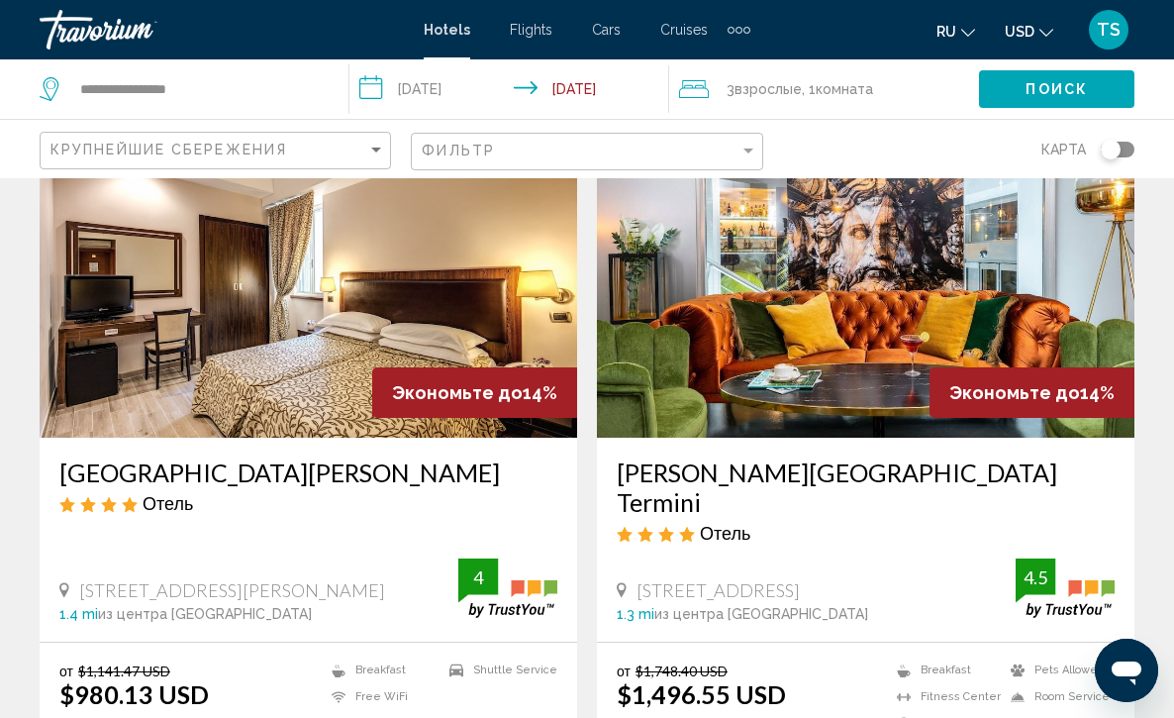
scroll to position [2993, 0]
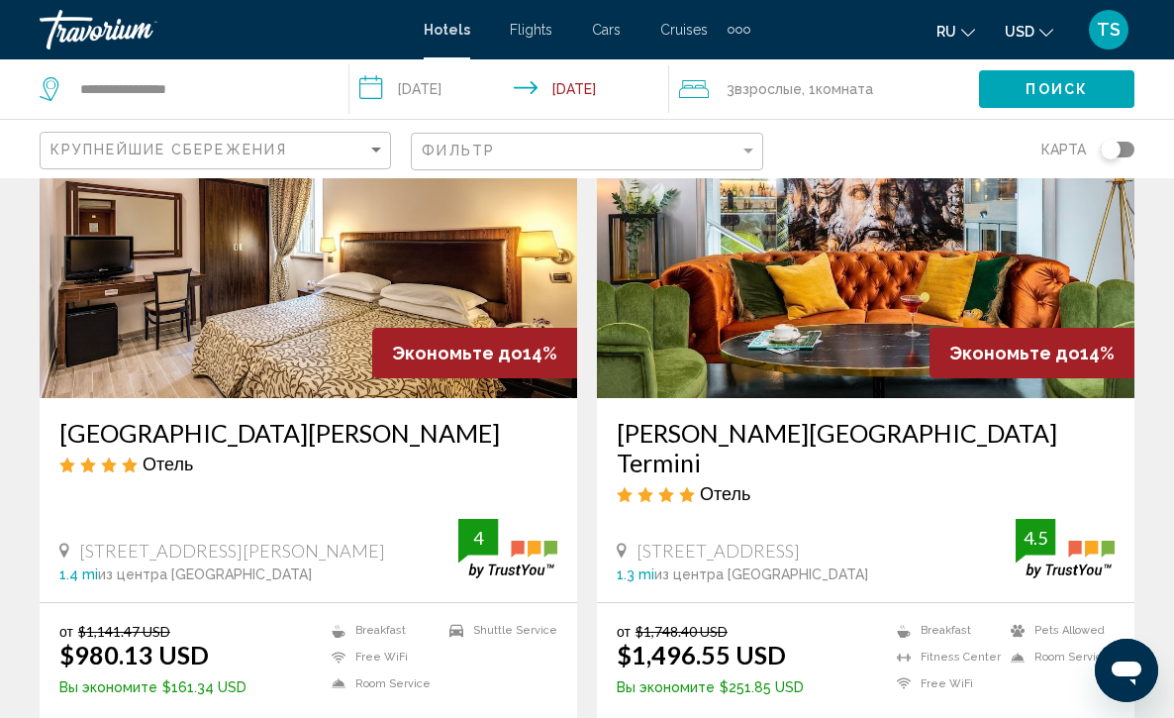
click at [295, 311] on img "Main content" at bounding box center [309, 239] width 538 height 317
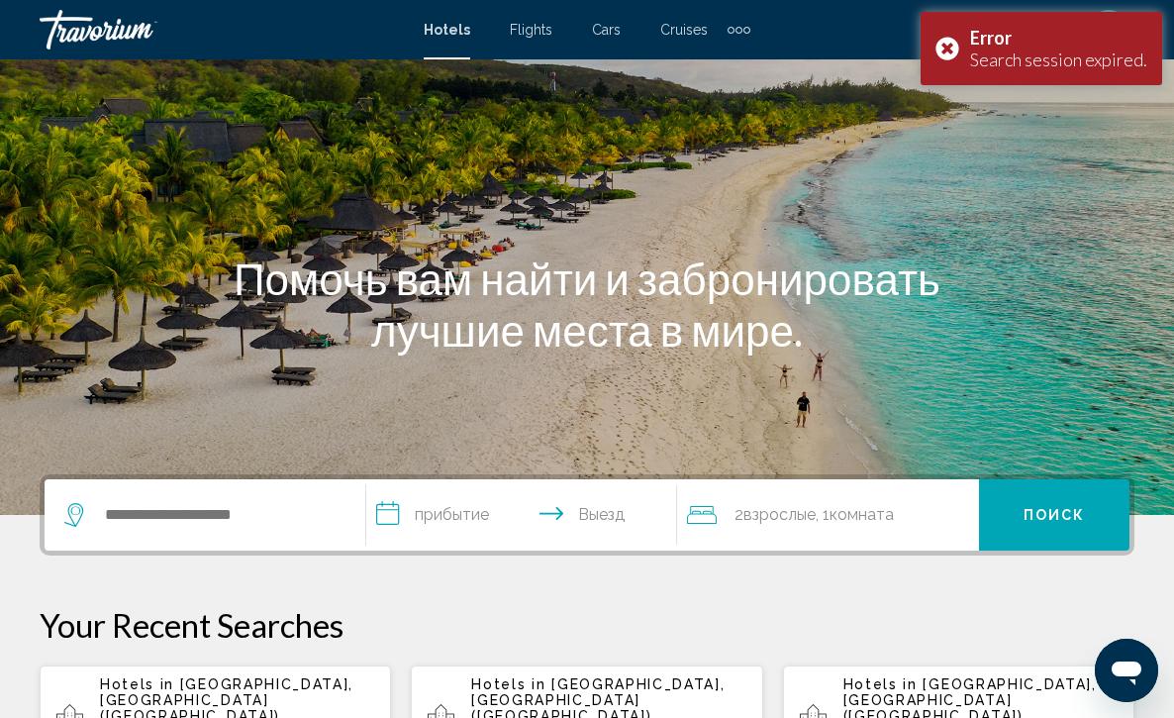
scroll to position [119, 0]
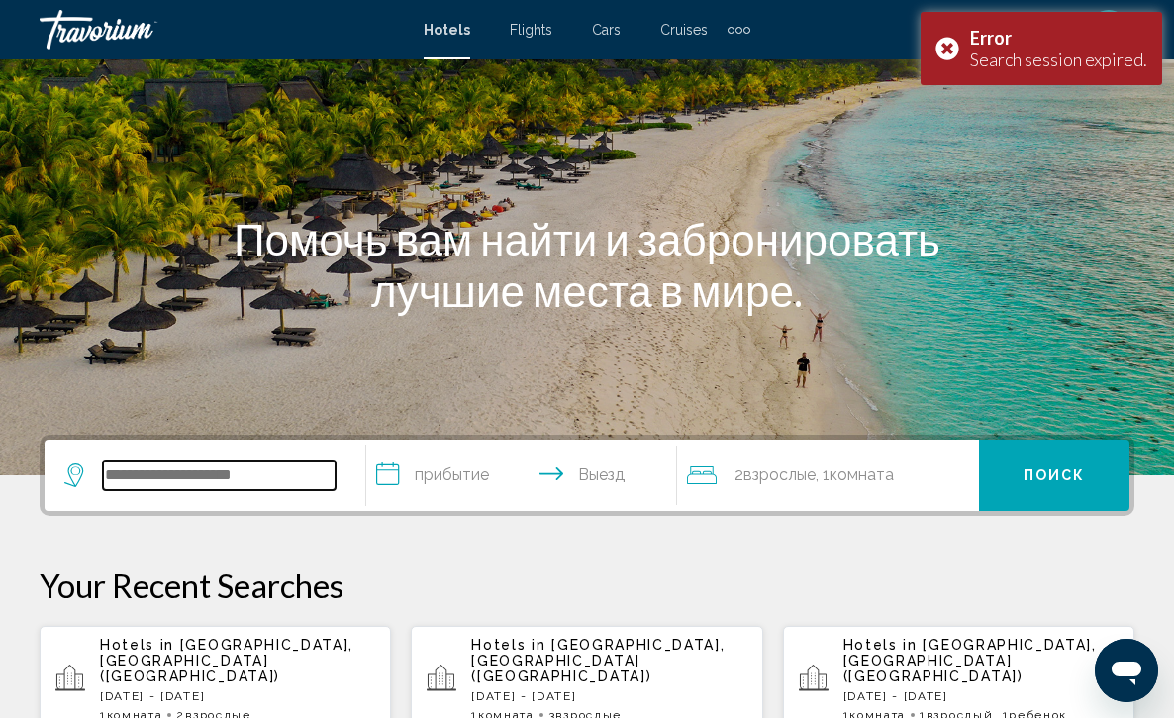
click at [196, 480] on input "Search widget" at bounding box center [219, 475] width 233 height 30
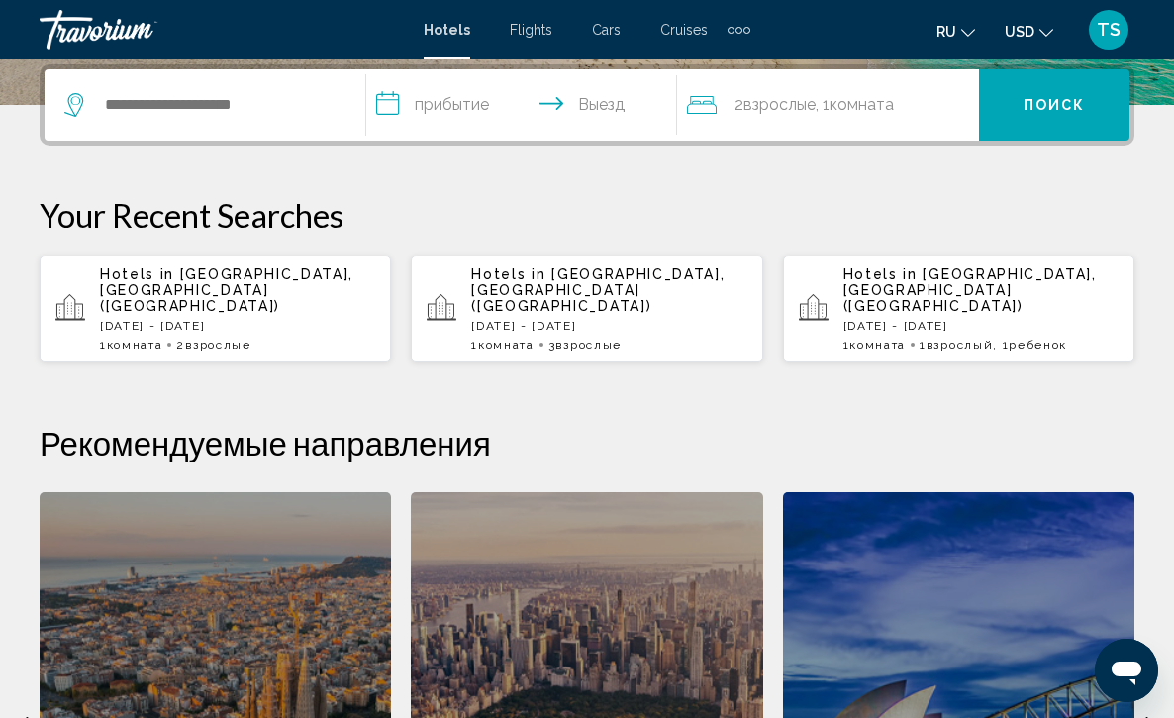
click at [209, 319] on p "[DATE] - [DATE]" at bounding box center [237, 326] width 275 height 14
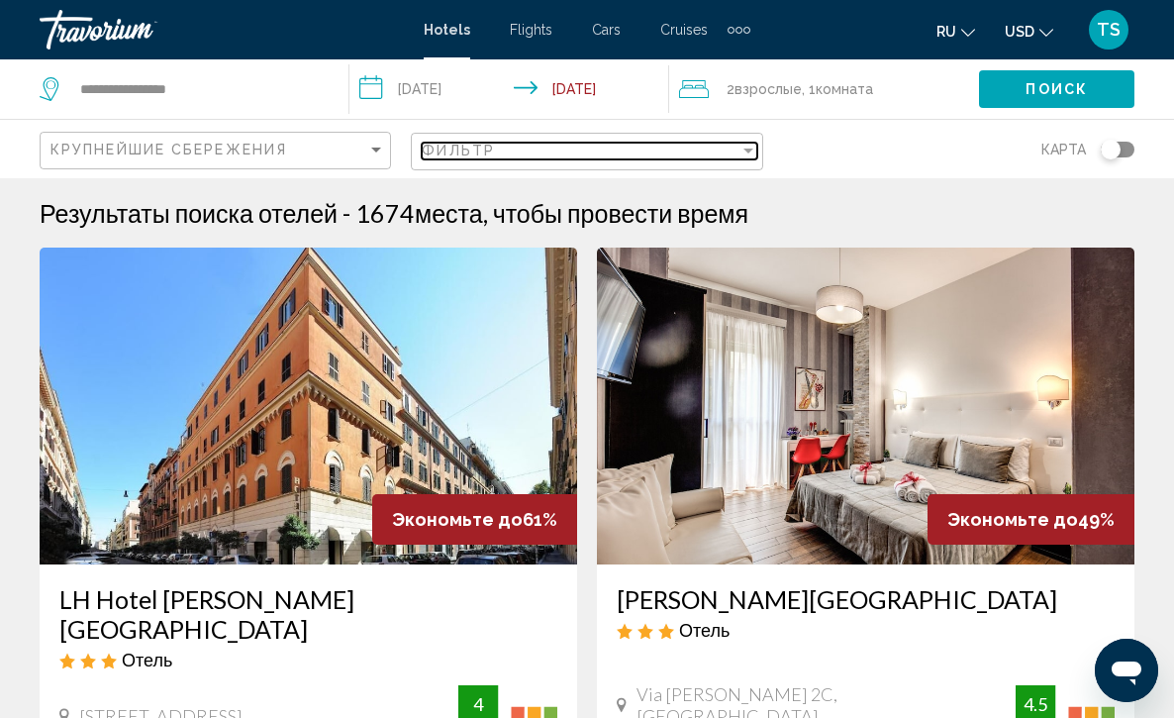
click at [745, 149] on div "Filter" at bounding box center [749, 151] width 18 height 16
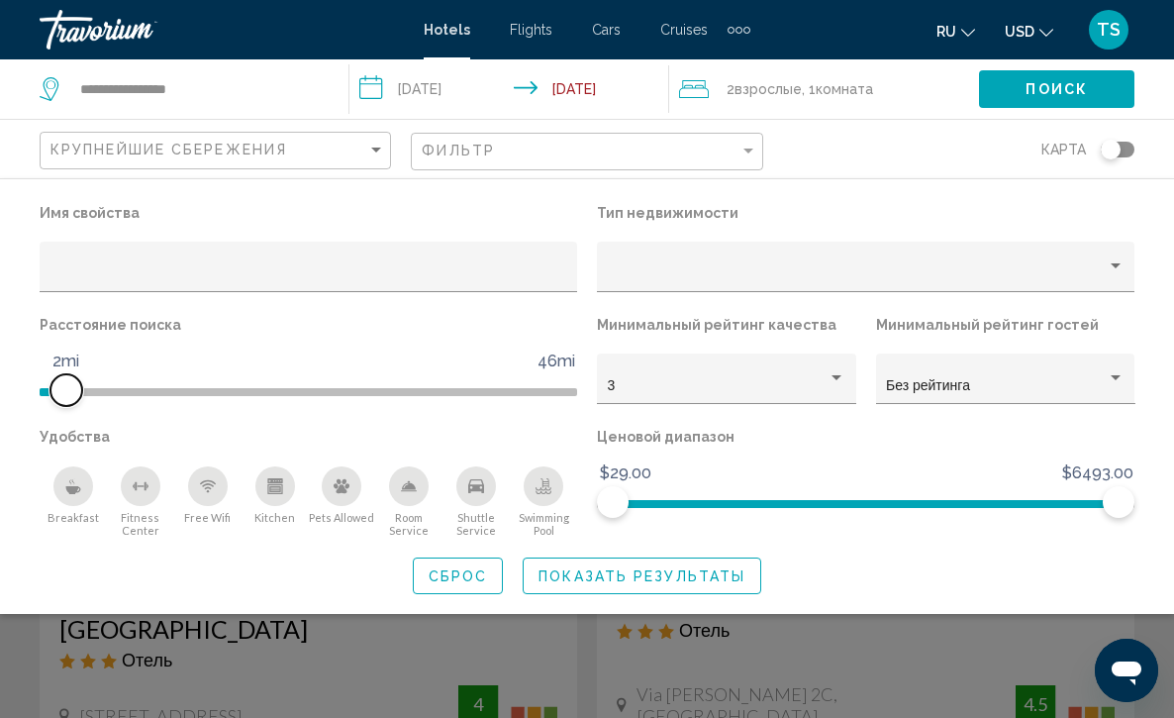
drag, startPoint x: 377, startPoint y: 385, endPoint x: 67, endPoint y: 399, distance: 310.2
click at [67, 399] on span "Hotel Filters" at bounding box center [66, 390] width 32 height 32
click at [71, 493] on icon "Breakfast" at bounding box center [72, 490] width 15 height 8
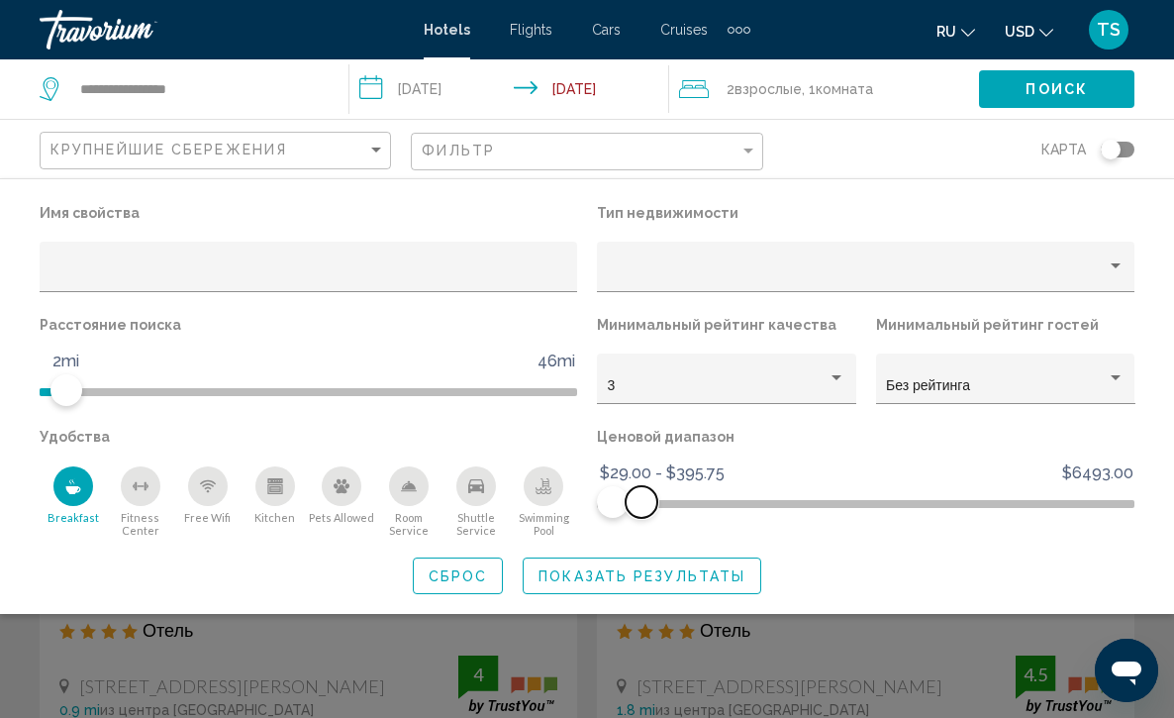
drag, startPoint x: 1116, startPoint y: 500, endPoint x: 642, endPoint y: 517, distance: 474.5
click at [642, 517] on span "Hotel Filters" at bounding box center [642, 502] width 32 height 32
click at [680, 584] on span "Показать результаты" at bounding box center [642, 576] width 207 height 16
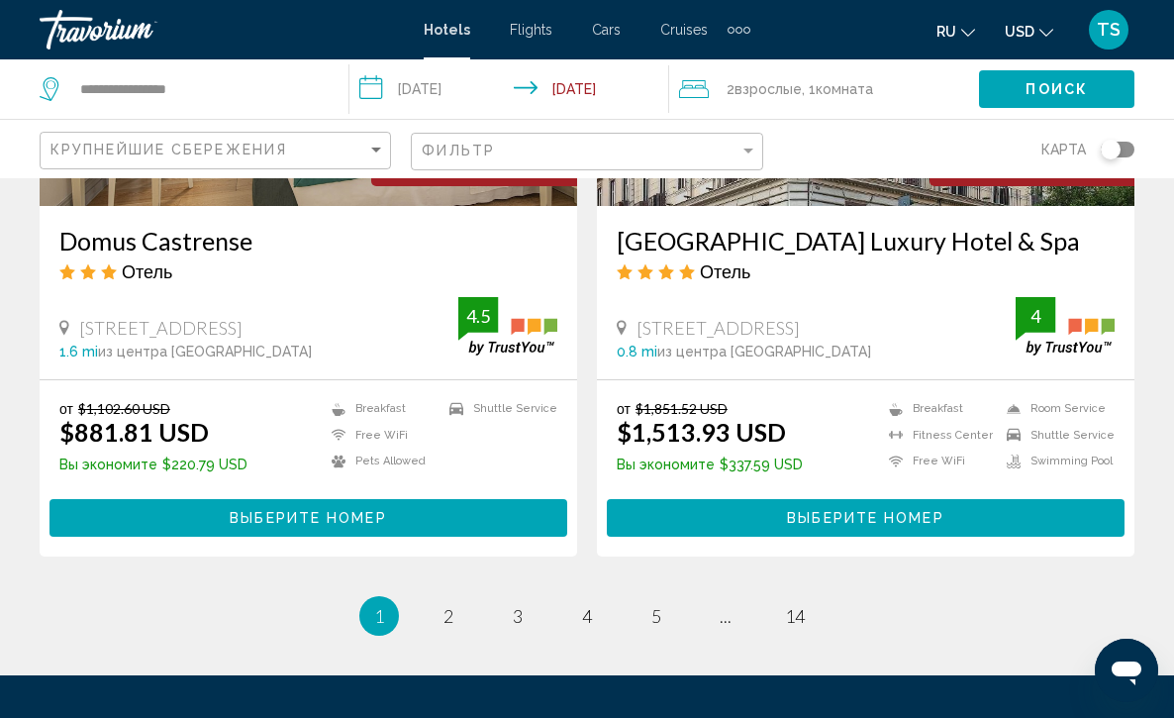
scroll to position [4011, 0]
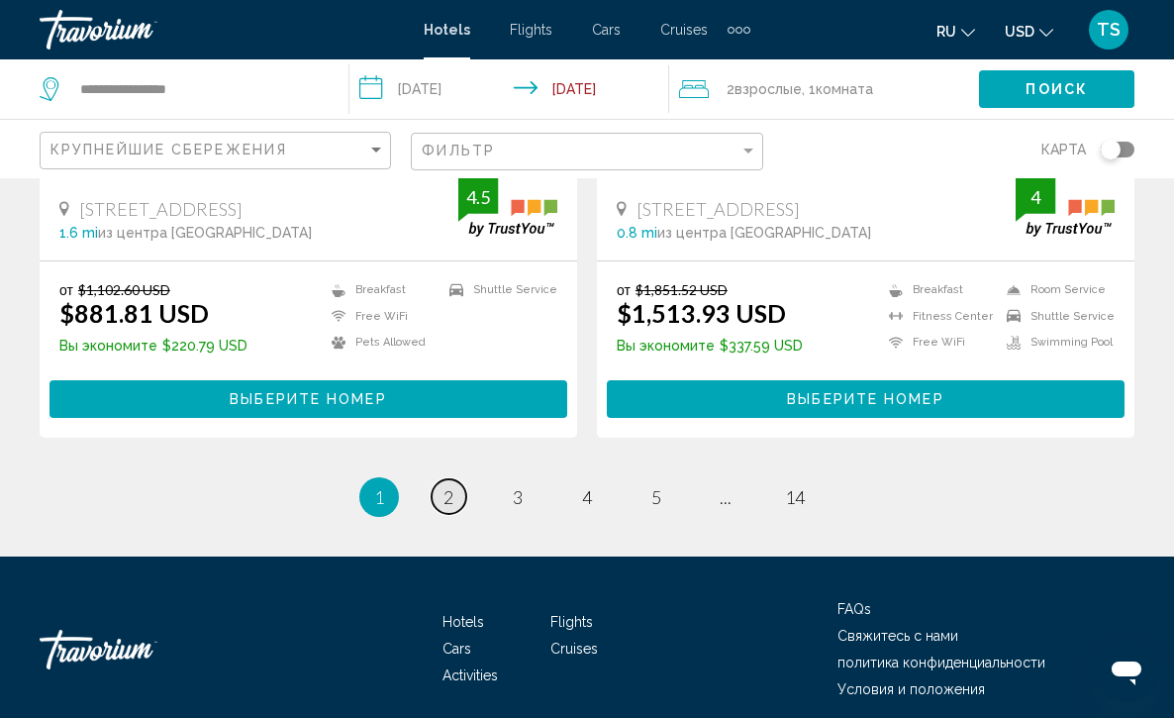
click at [450, 491] on span "2" at bounding box center [449, 497] width 10 height 22
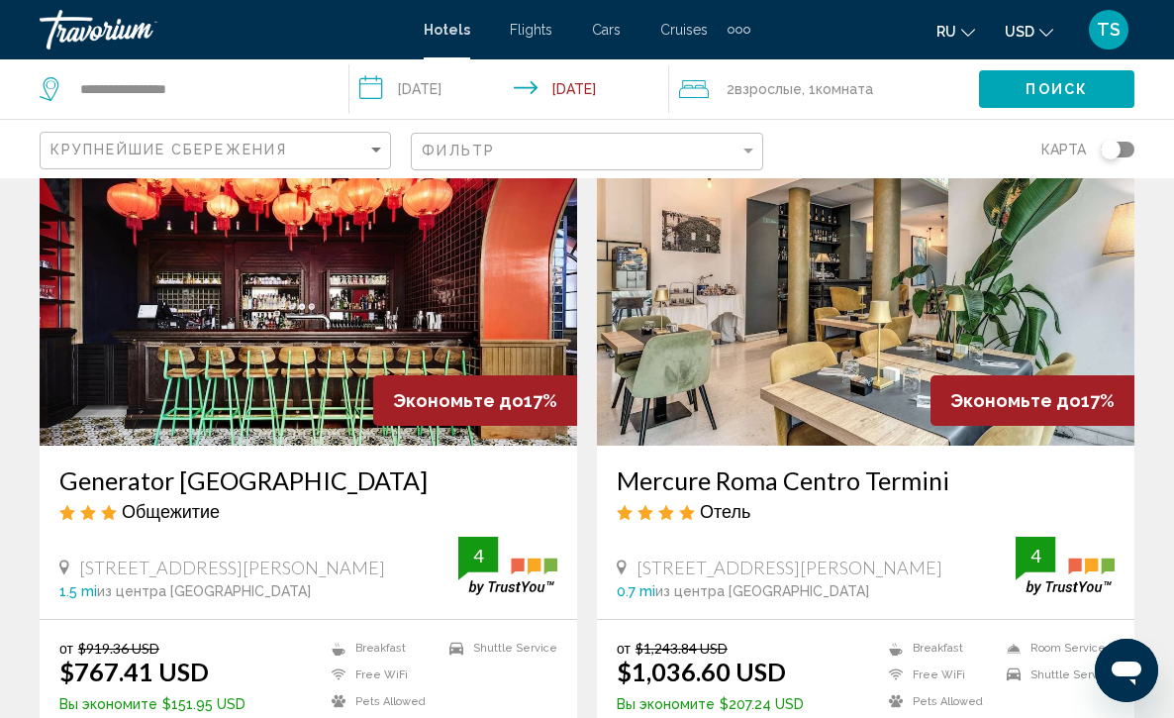
scroll to position [158, 0]
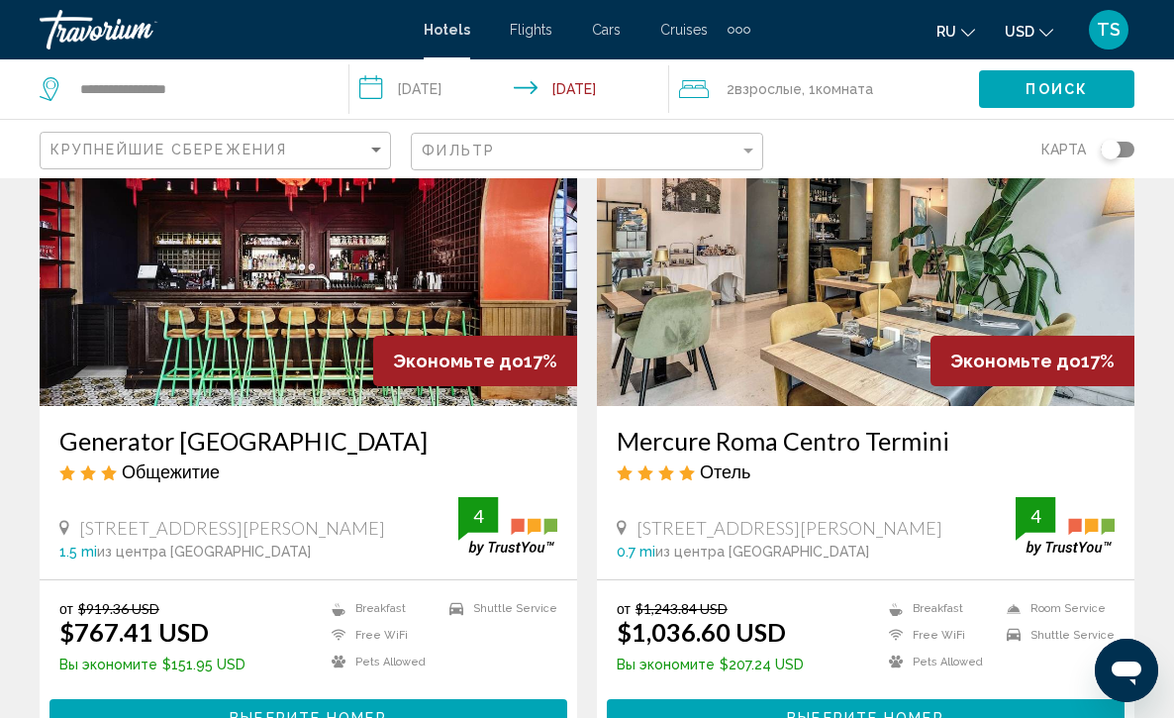
click at [789, 304] on img "Main content" at bounding box center [866, 247] width 538 height 317
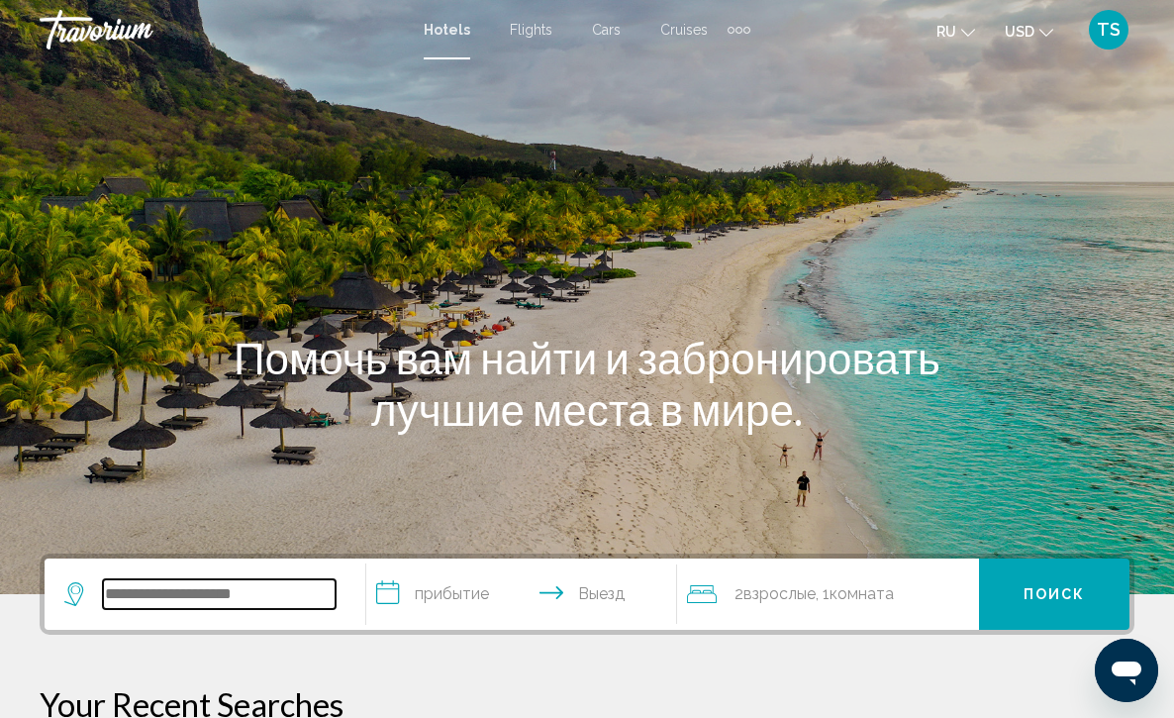
click at [318, 587] on input "Search widget" at bounding box center [219, 594] width 233 height 30
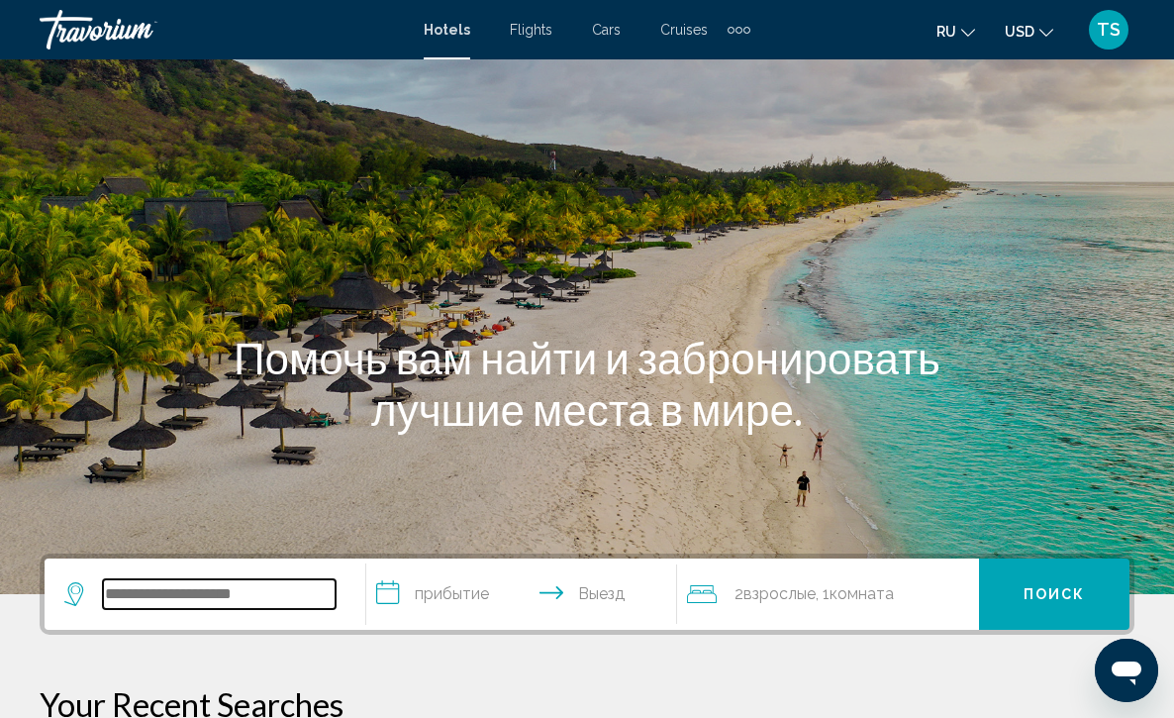
scroll to position [489, 0]
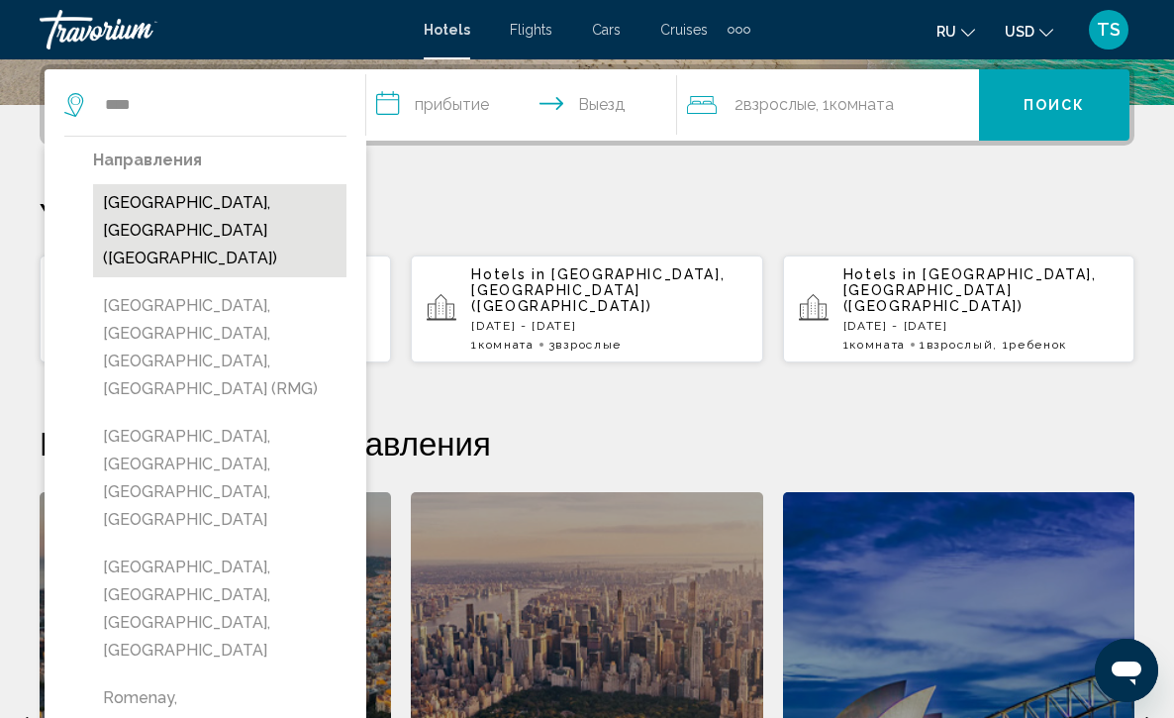
click at [207, 206] on button "[GEOGRAPHIC_DATA], [GEOGRAPHIC_DATA] ([GEOGRAPHIC_DATA])" at bounding box center [219, 230] width 253 height 93
type input "**********"
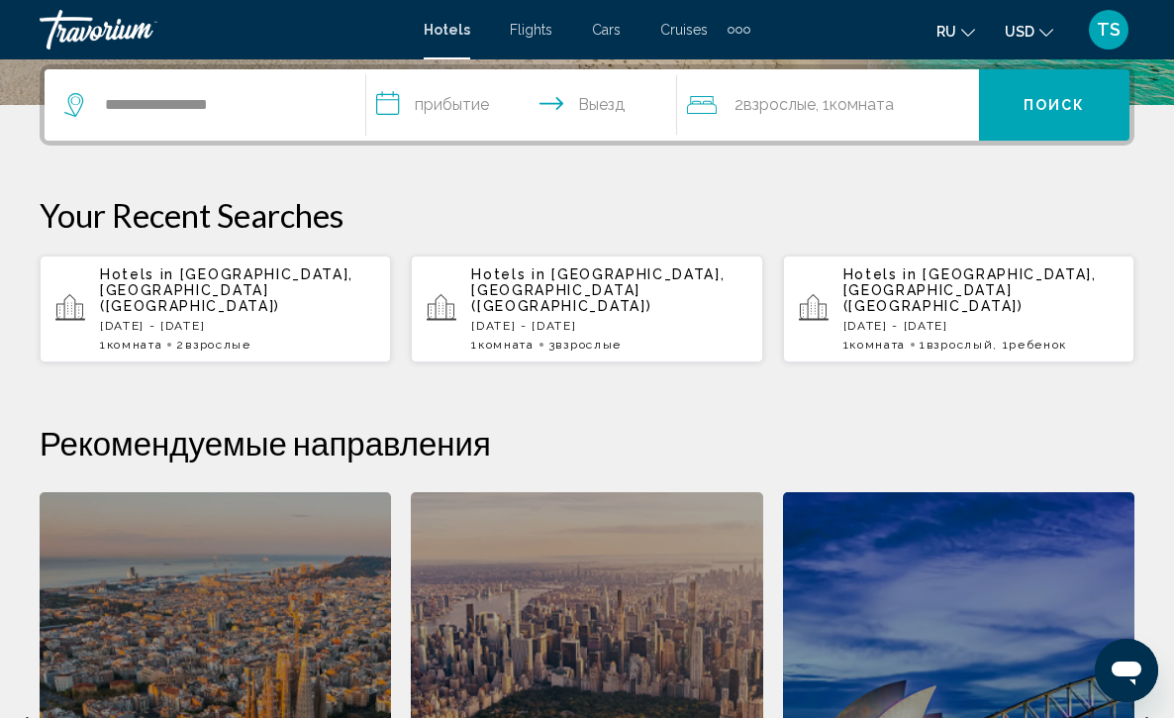
click at [387, 111] on input "**********" at bounding box center [526, 107] width 320 height 77
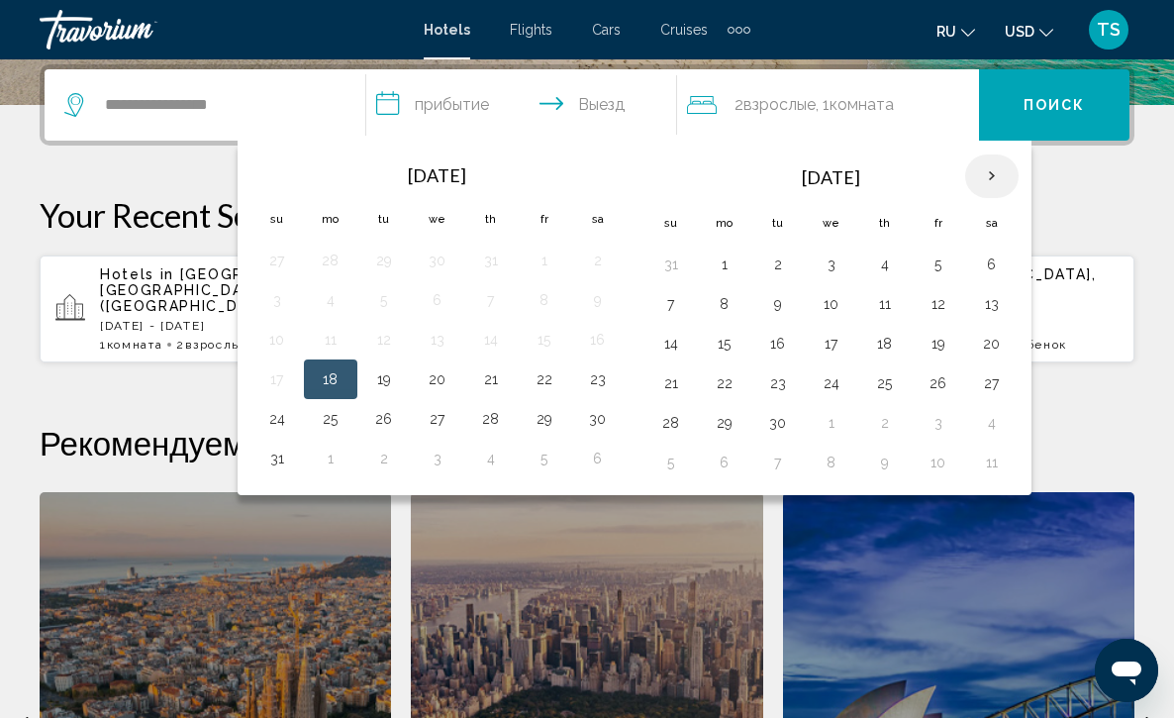
click at [996, 179] on th "Next month" at bounding box center [991, 176] width 53 height 44
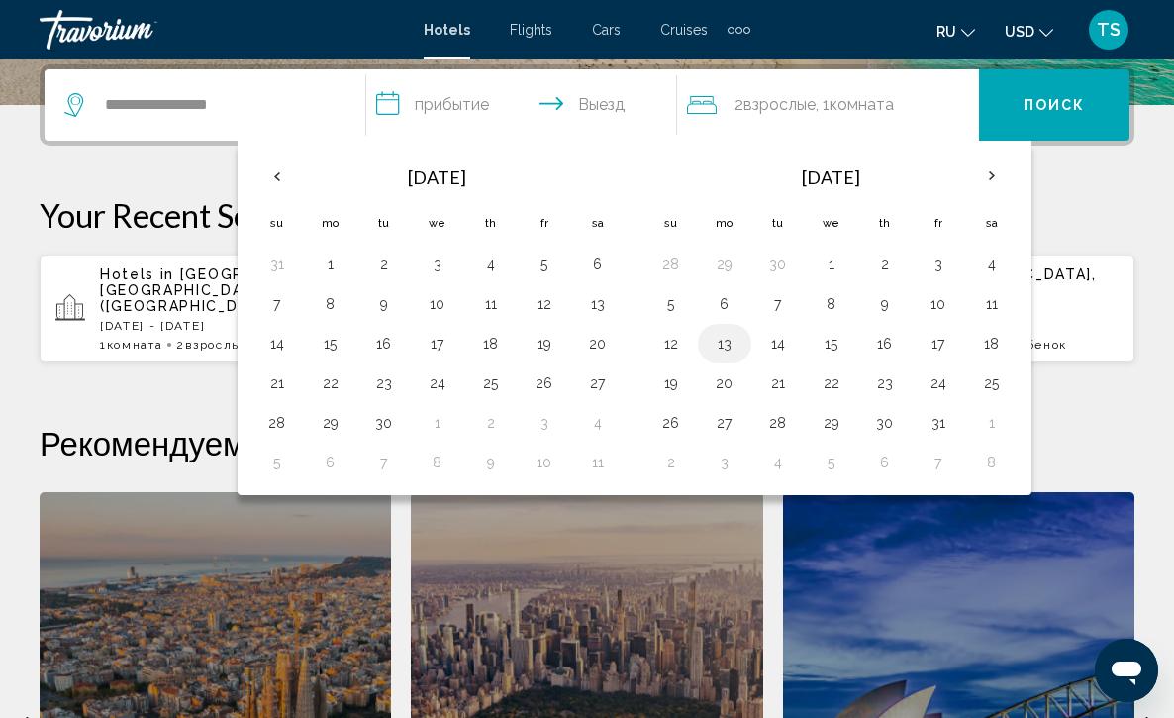
click at [733, 354] on button "13" at bounding box center [725, 344] width 32 height 28
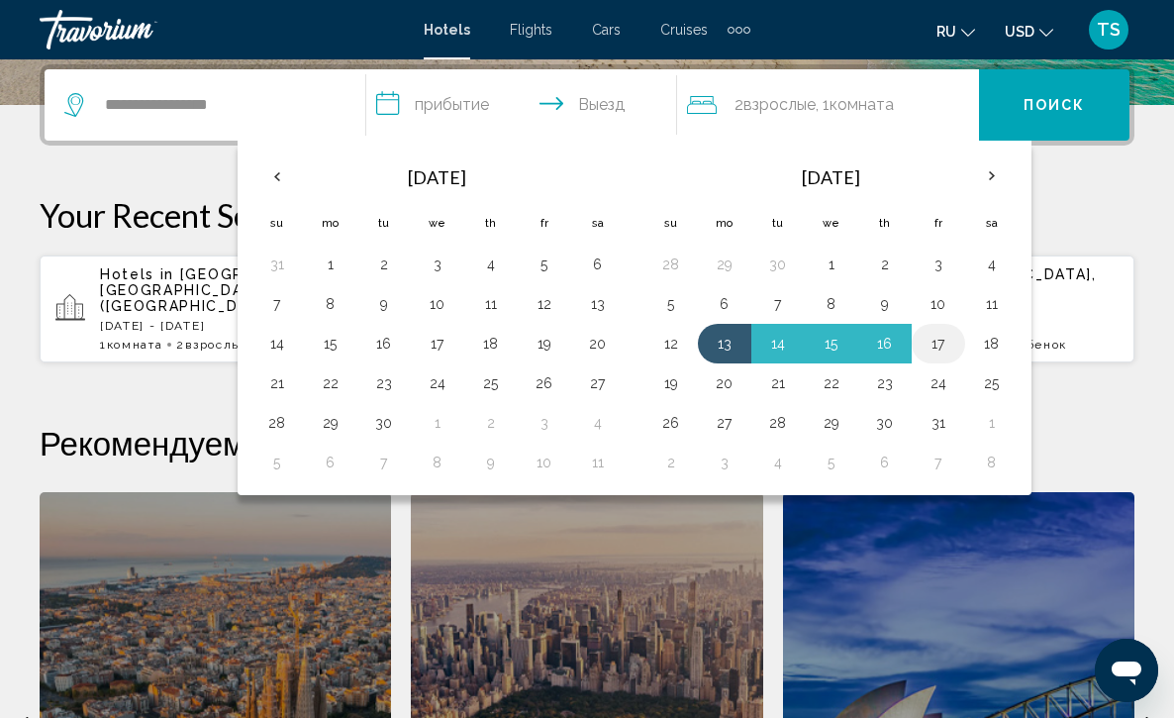
click at [946, 346] on button "17" at bounding box center [939, 344] width 32 height 28
type input "**********"
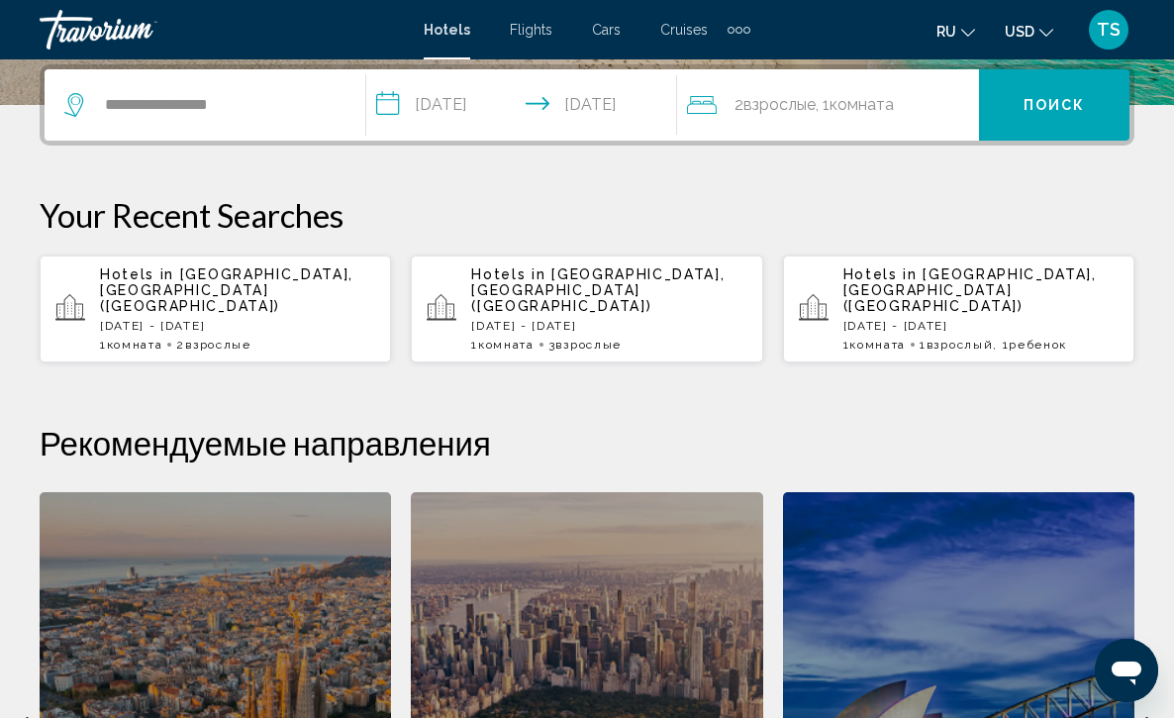
click at [935, 87] on div "2 Взрослый Взрослые , 1 Комната номера" at bounding box center [833, 104] width 292 height 71
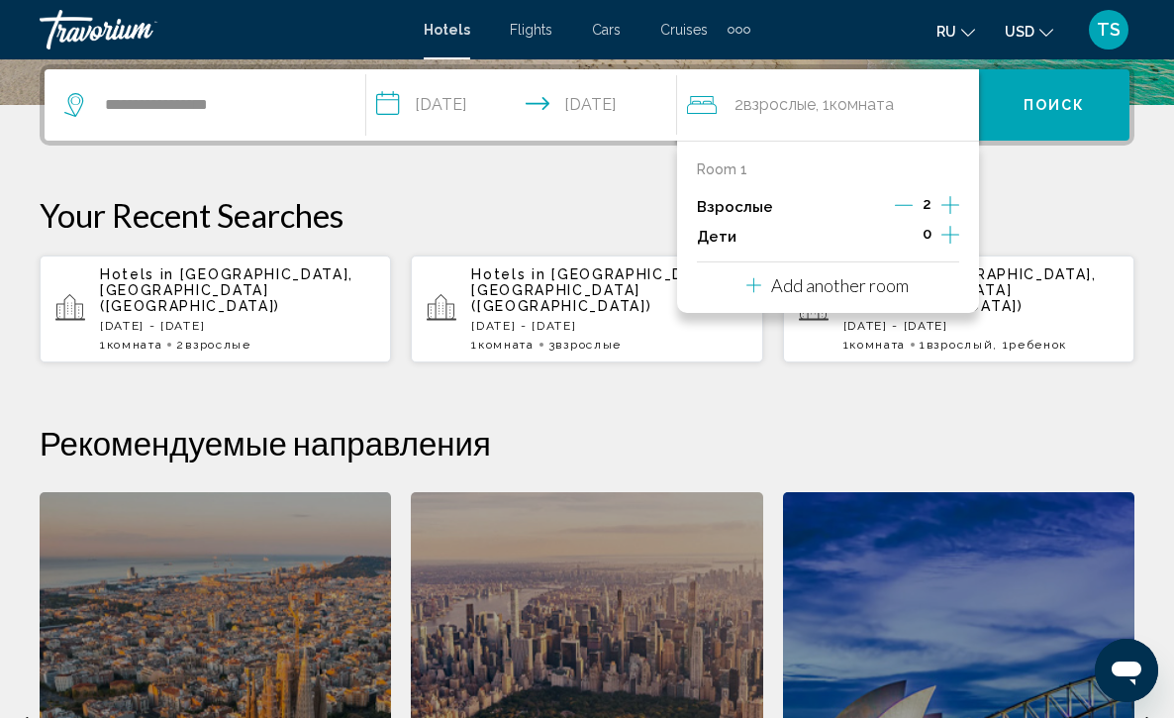
click at [949, 214] on icon "Increment adults" at bounding box center [951, 205] width 18 height 24
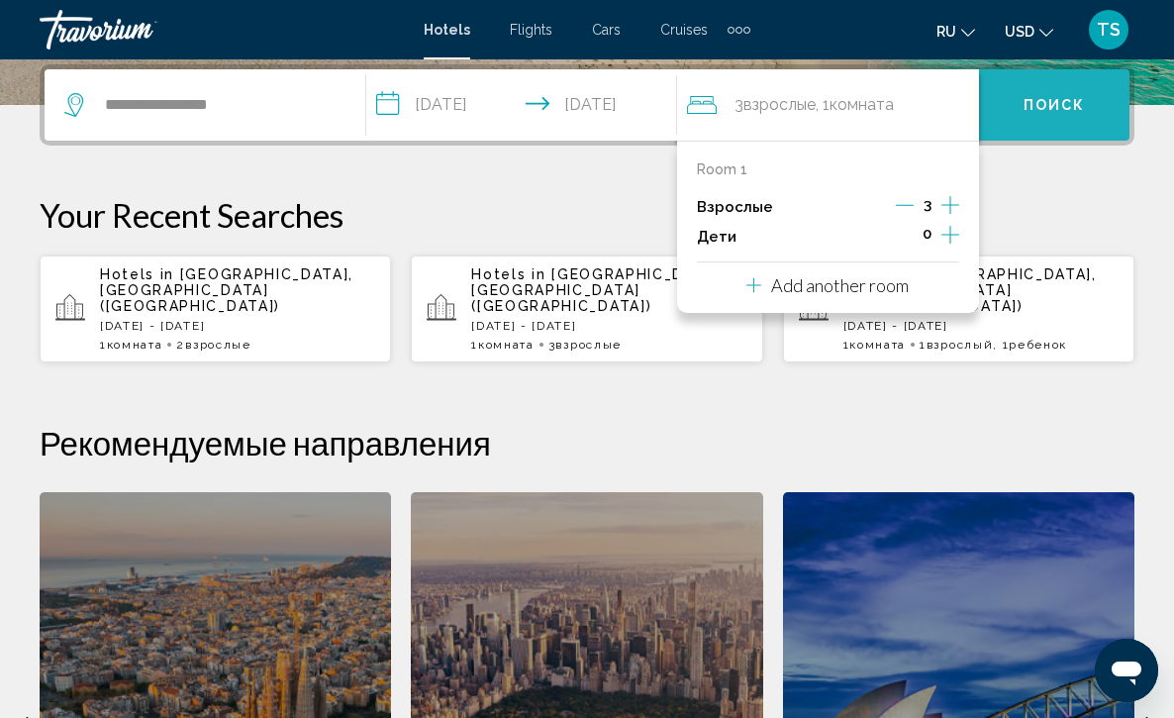
click at [1064, 99] on span "Поиск" at bounding box center [1055, 106] width 62 height 16
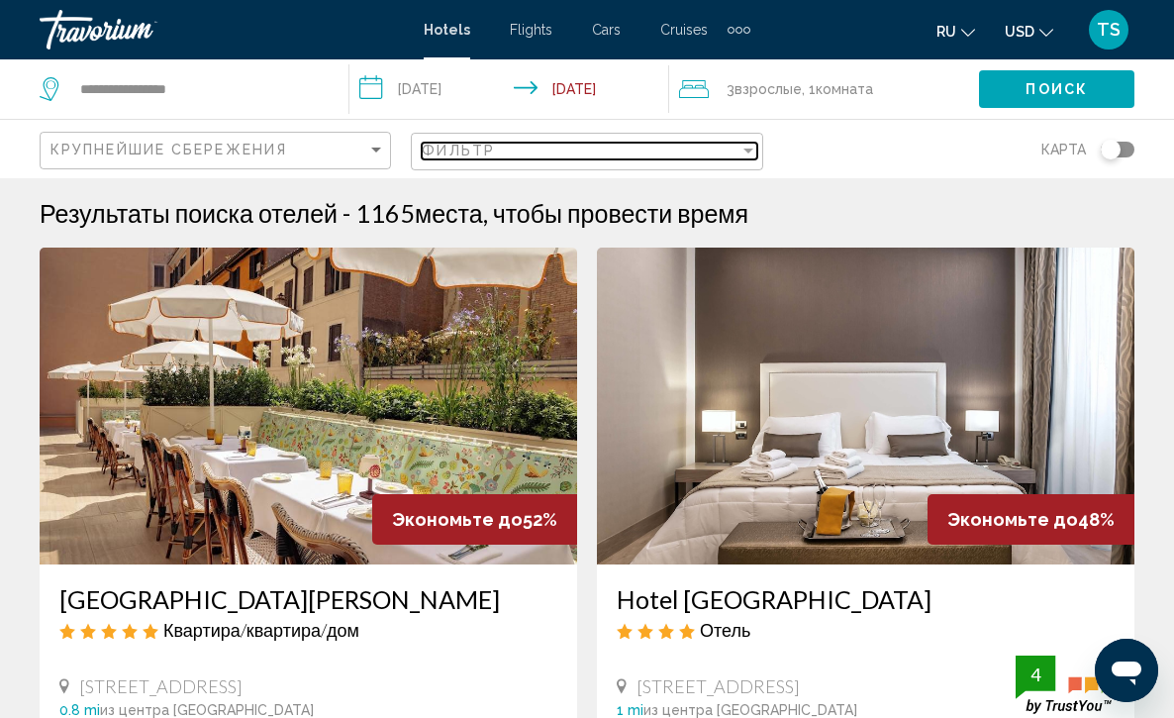
click at [747, 153] on div "Filter" at bounding box center [749, 151] width 10 height 5
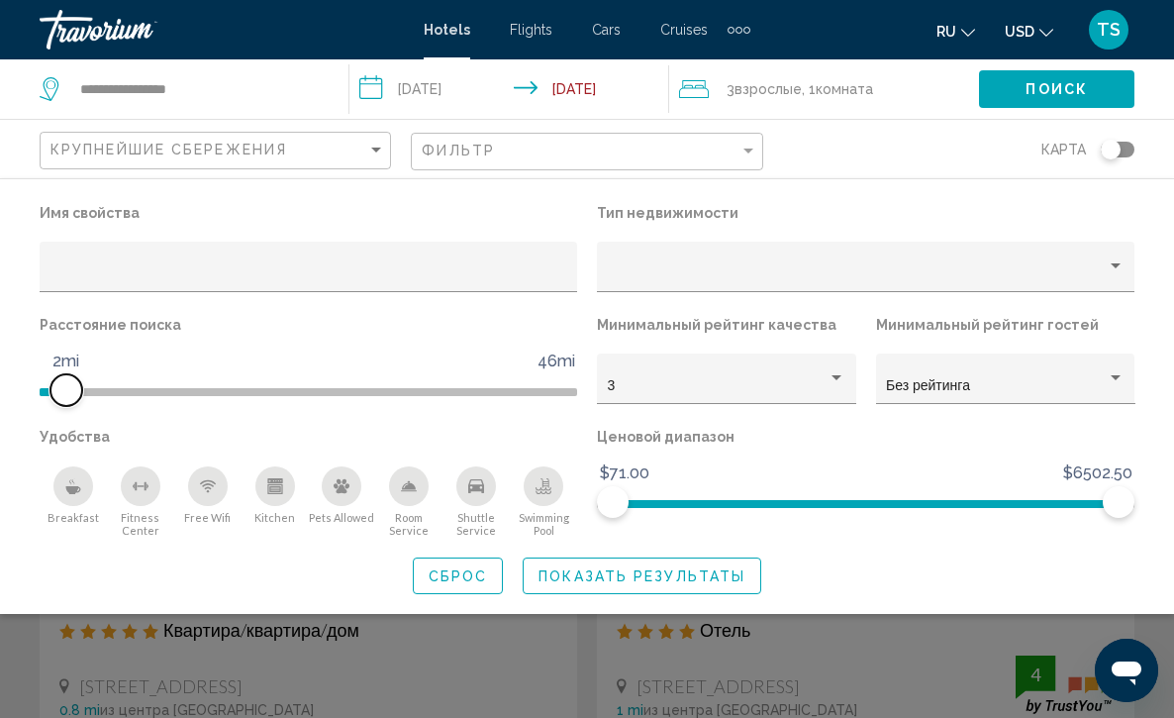
drag, startPoint x: 380, startPoint y: 395, endPoint x: 72, endPoint y: 420, distance: 308.9
click at [72, 420] on div "Расстояние поиска 1mi 46mi 2mi" at bounding box center [308, 367] width 557 height 112
click at [67, 494] on icon "Breakfast" at bounding box center [73, 486] width 16 height 16
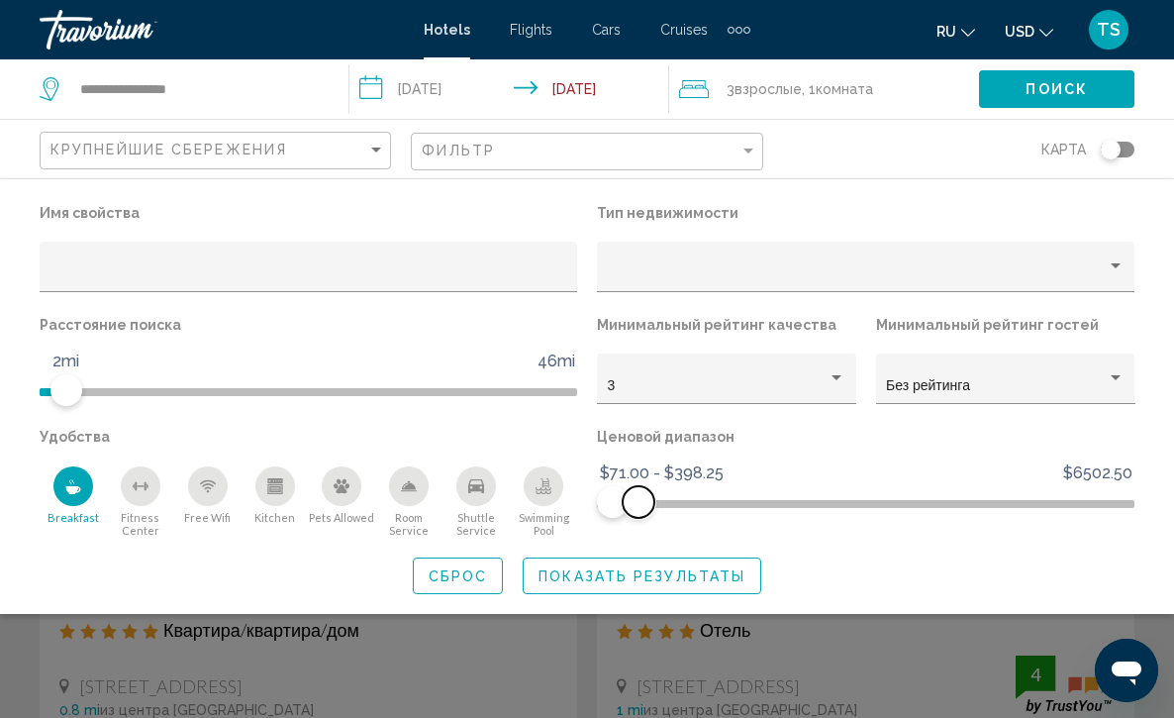
drag, startPoint x: 1117, startPoint y: 500, endPoint x: 639, endPoint y: 572, distance: 483.6
click at [639, 572] on div "Имя свойства Тип недвижимости Расстояние поиска 1mi 46mi 2mi Минимальный рейтин…" at bounding box center [587, 396] width 1174 height 395
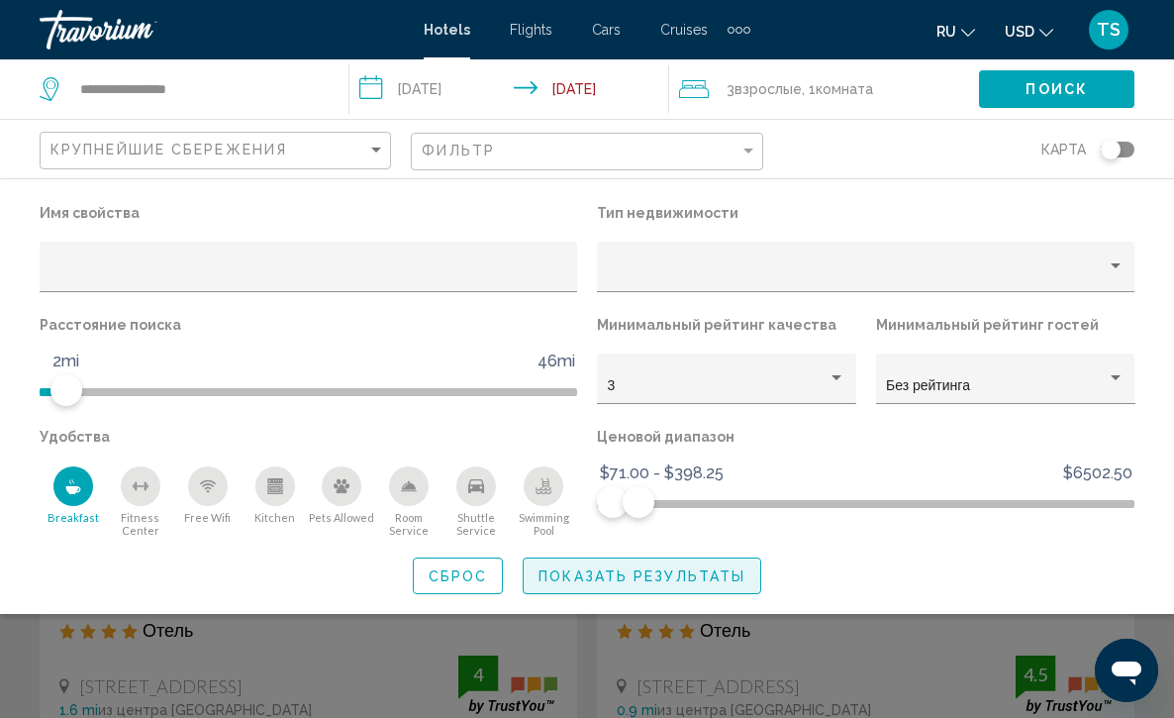
click at [619, 584] on span "Показать результаты" at bounding box center [642, 576] width 207 height 16
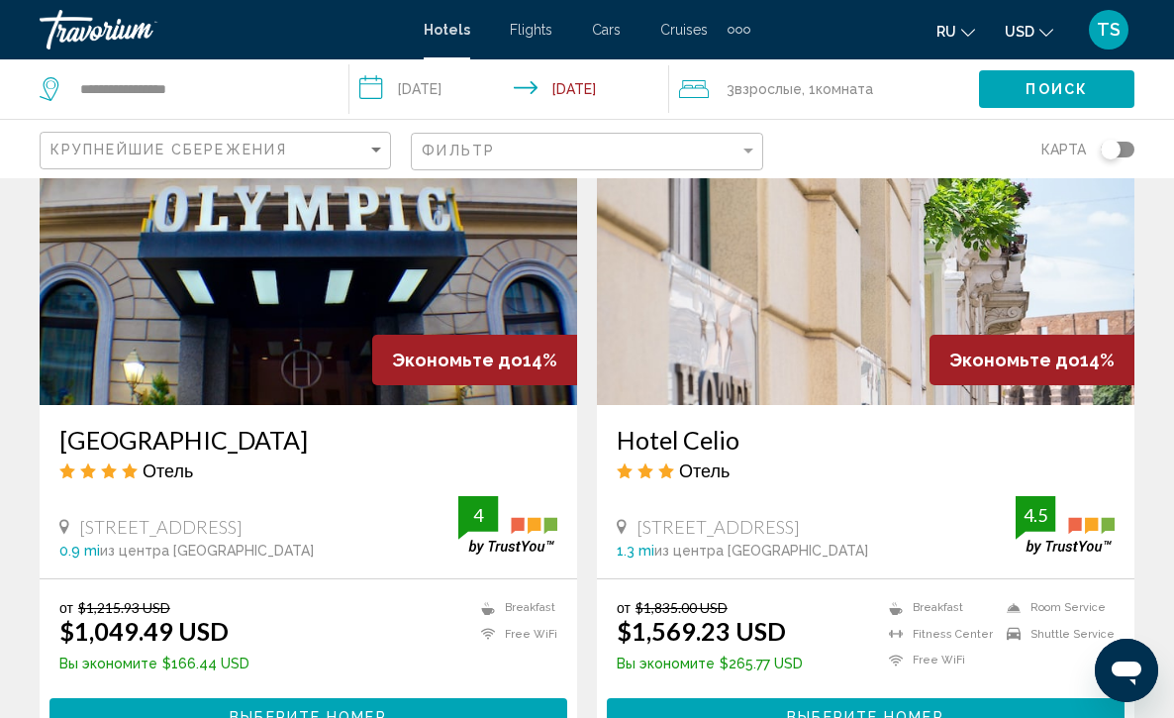
scroll to position [3802, 0]
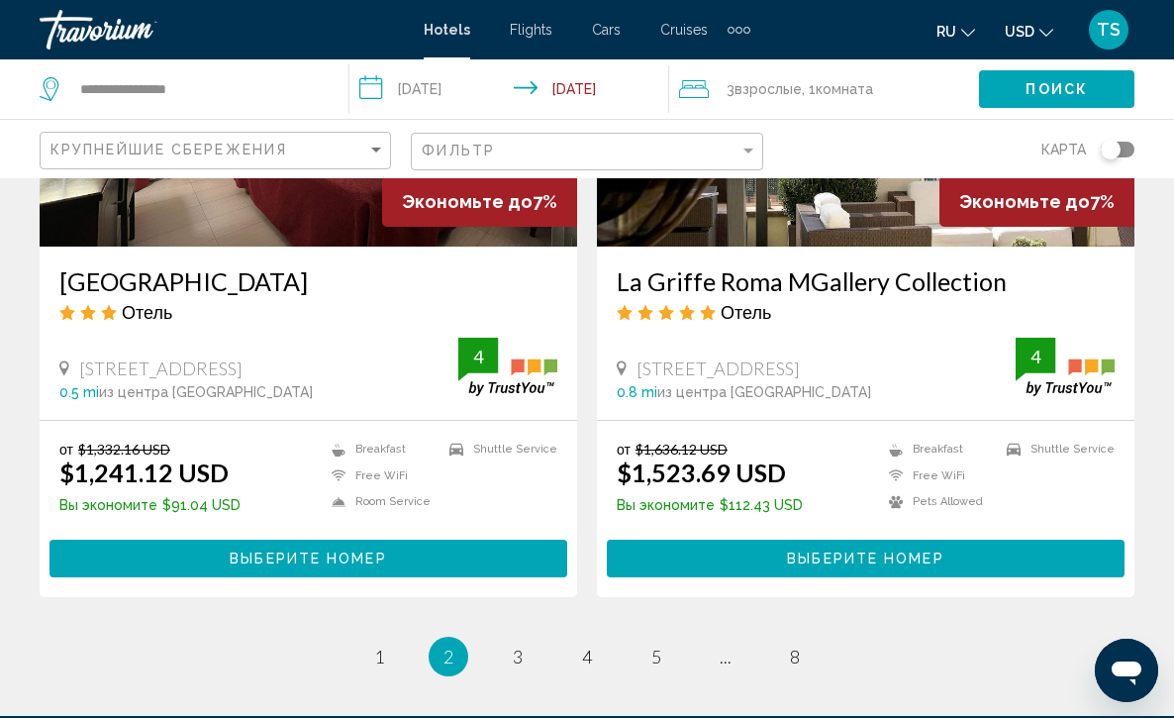
scroll to position [3921, 0]
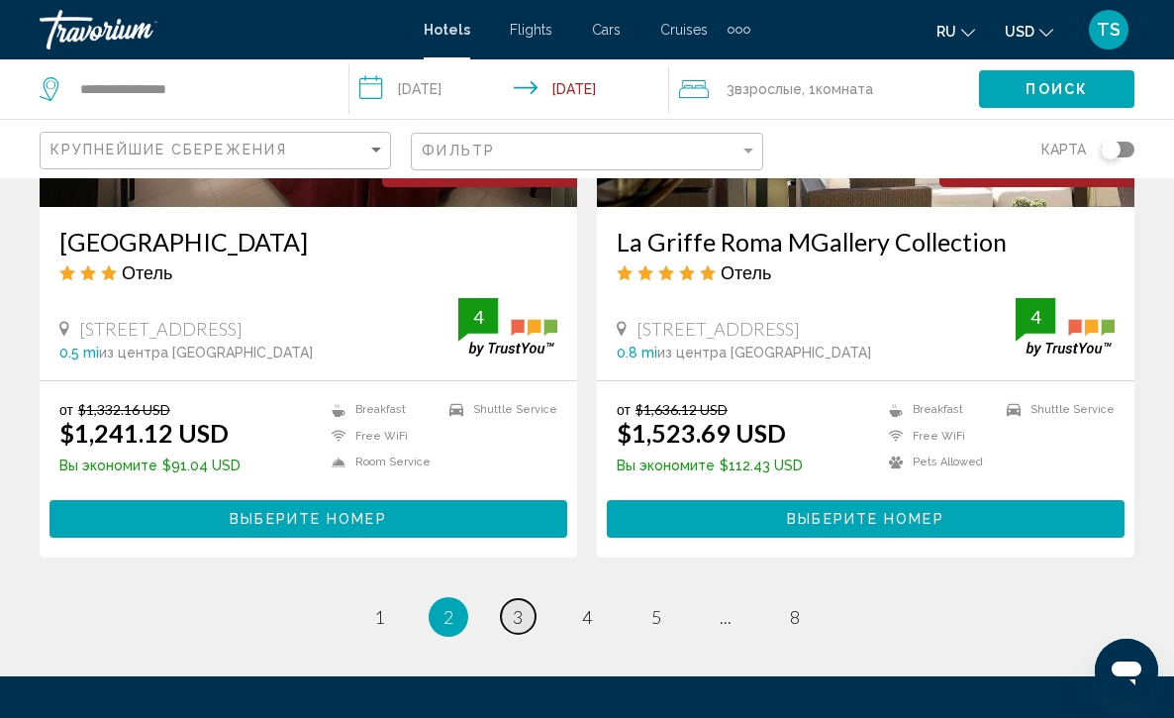
click at [513, 606] on span "3" at bounding box center [518, 617] width 10 height 22
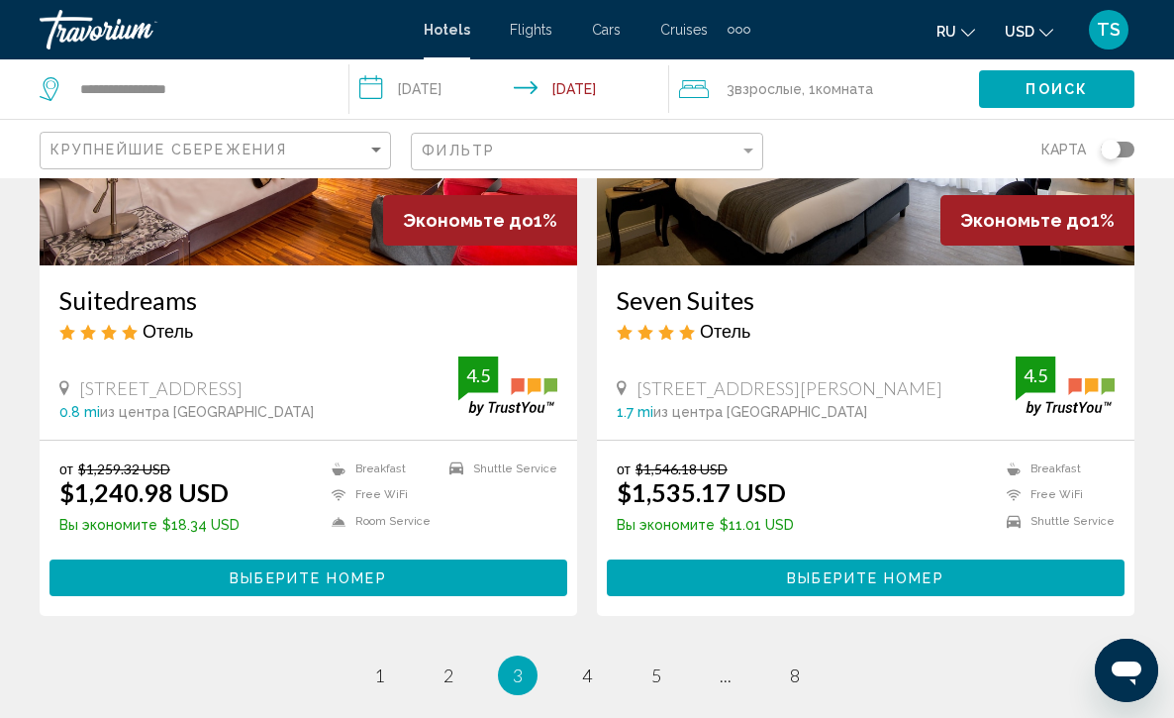
scroll to position [3881, 0]
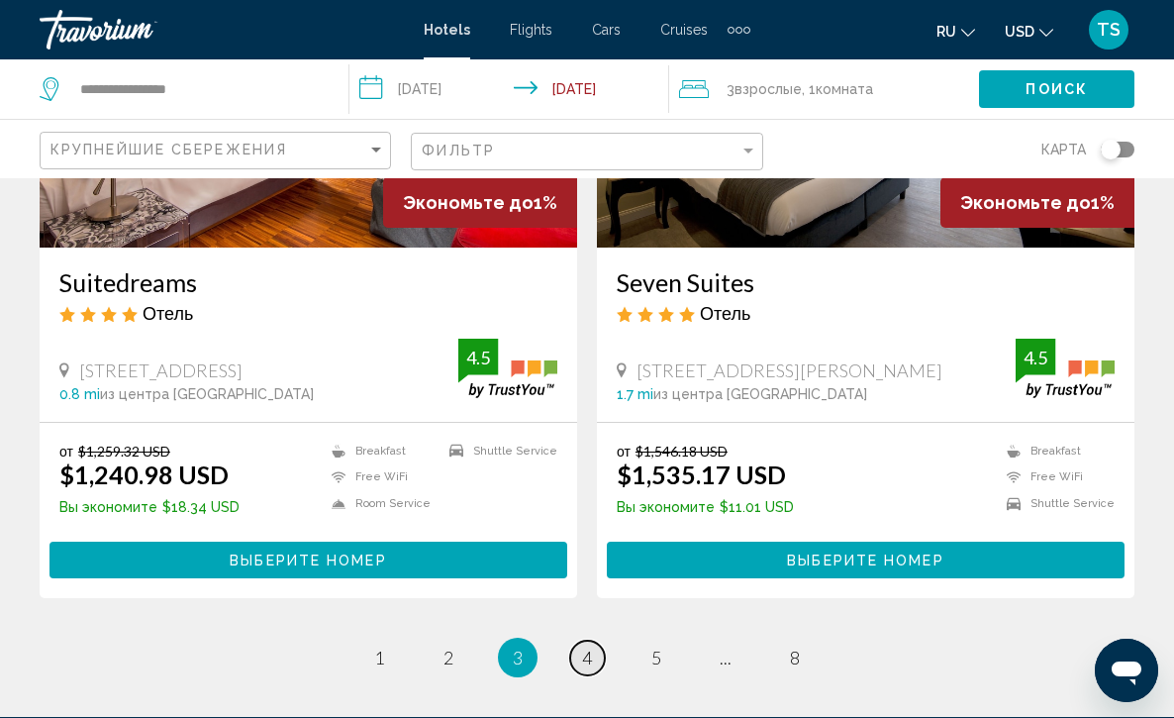
click at [590, 647] on span "4" at bounding box center [587, 658] width 10 height 22
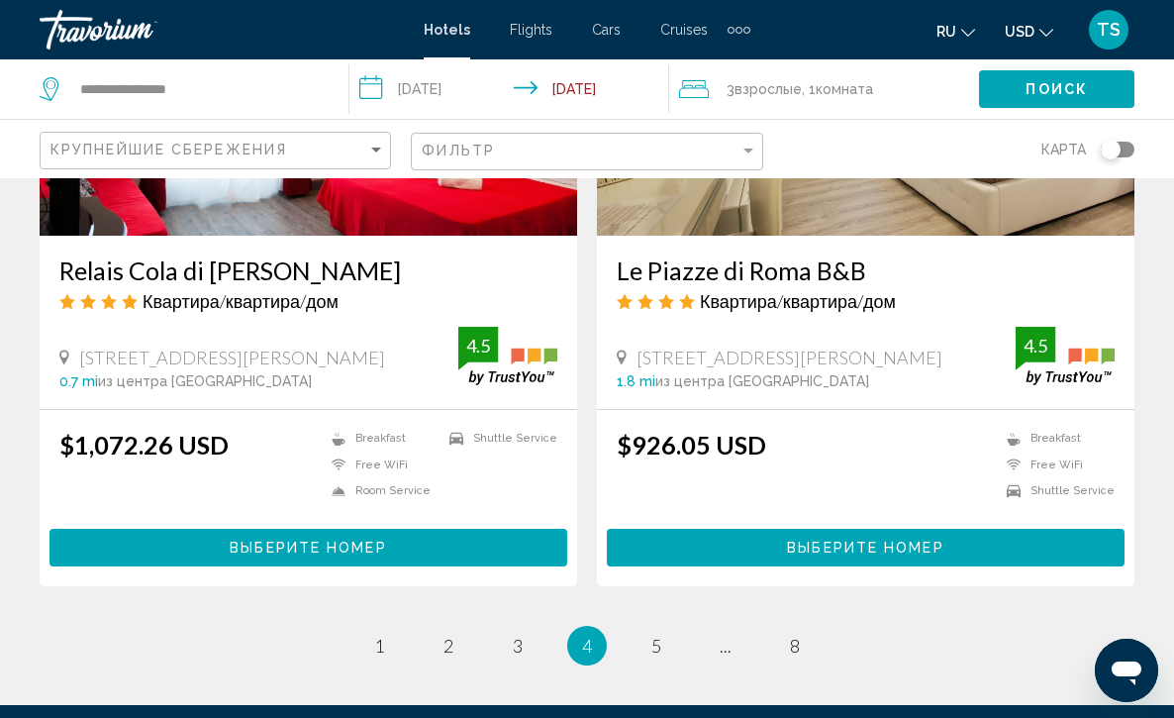
scroll to position [3902, 0]
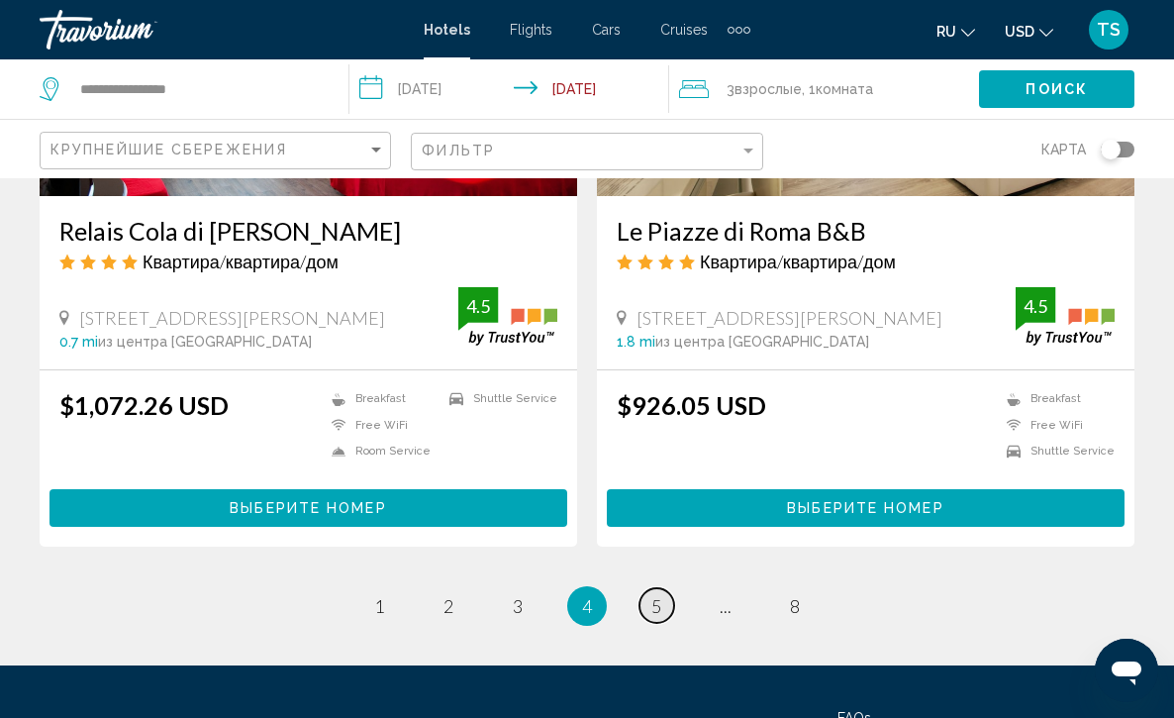
click at [654, 603] on span "5" at bounding box center [656, 606] width 10 height 22
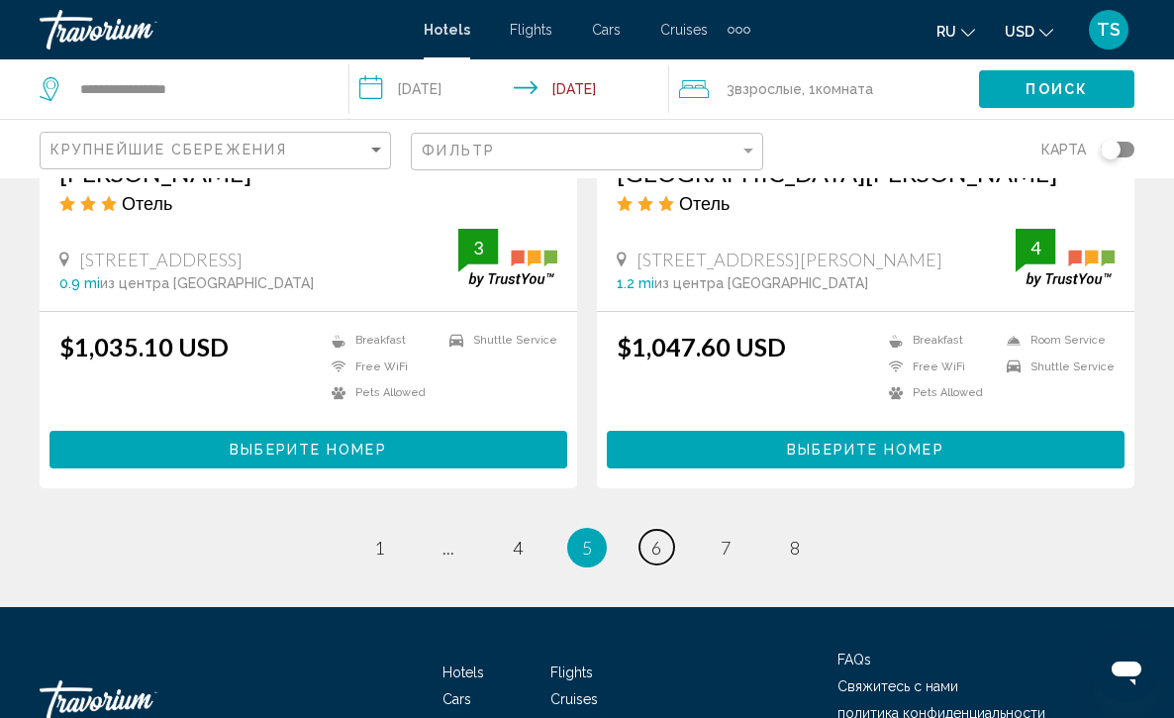
scroll to position [4000, 0]
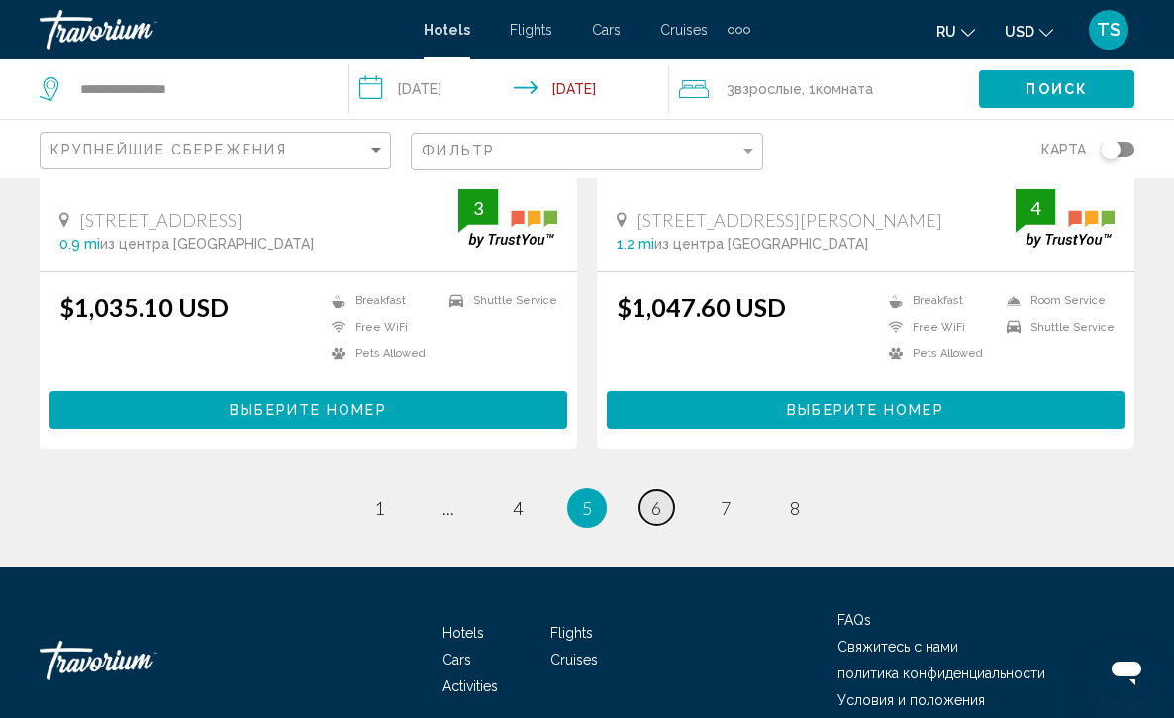
click at [651, 507] on span "6" at bounding box center [656, 508] width 10 height 22
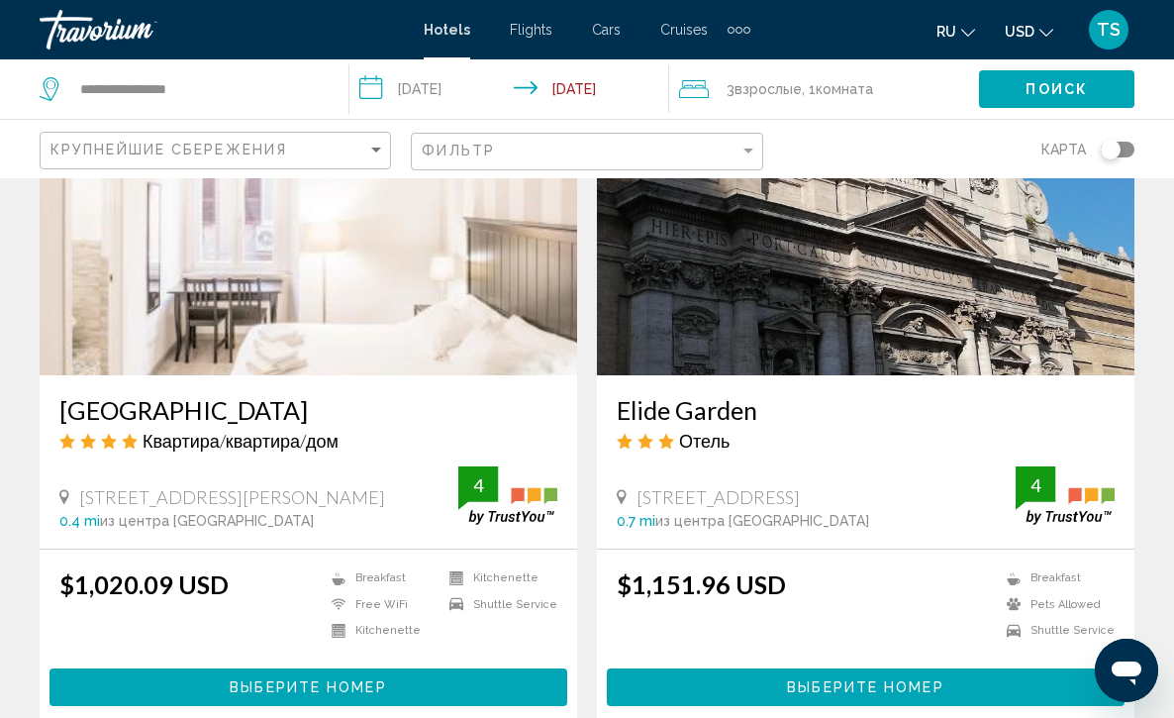
scroll to position [3762, 0]
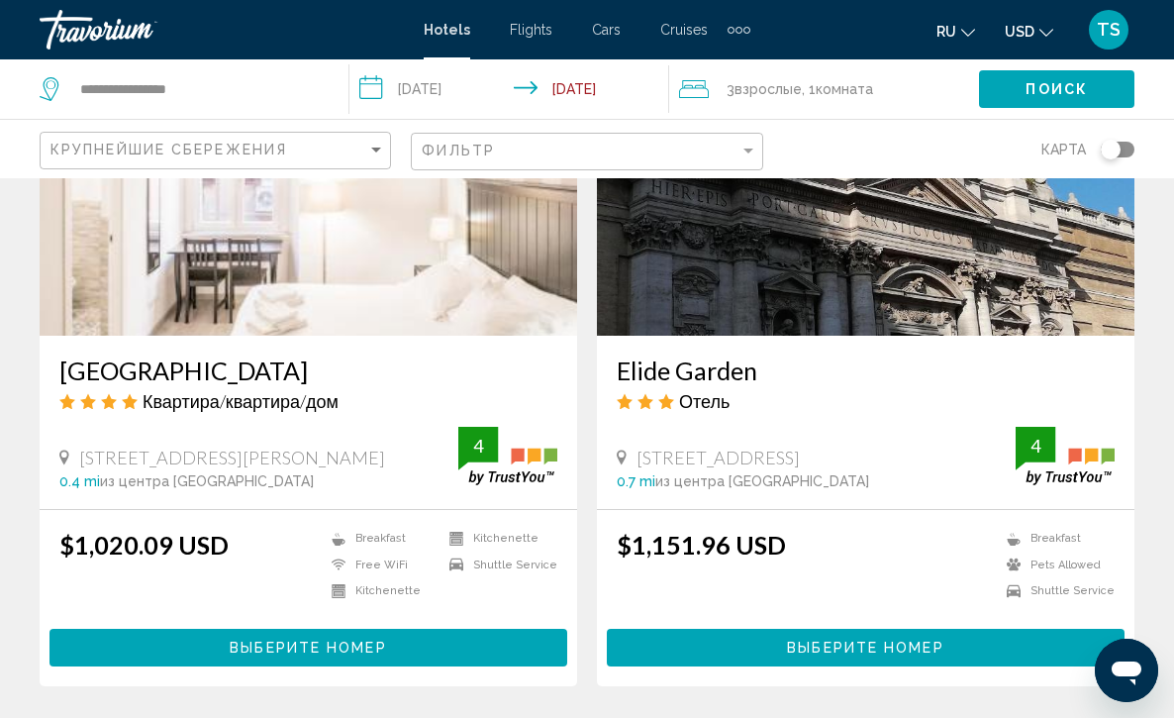
click at [315, 257] on img "Main content" at bounding box center [309, 177] width 538 height 317
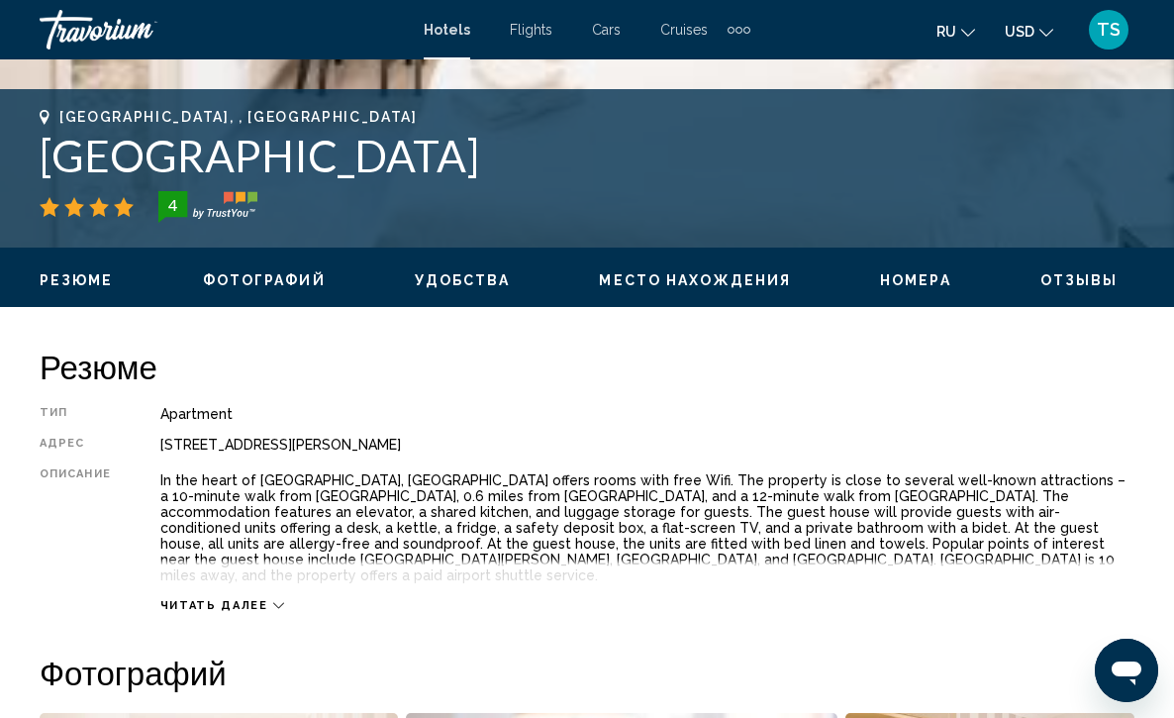
scroll to position [792, 0]
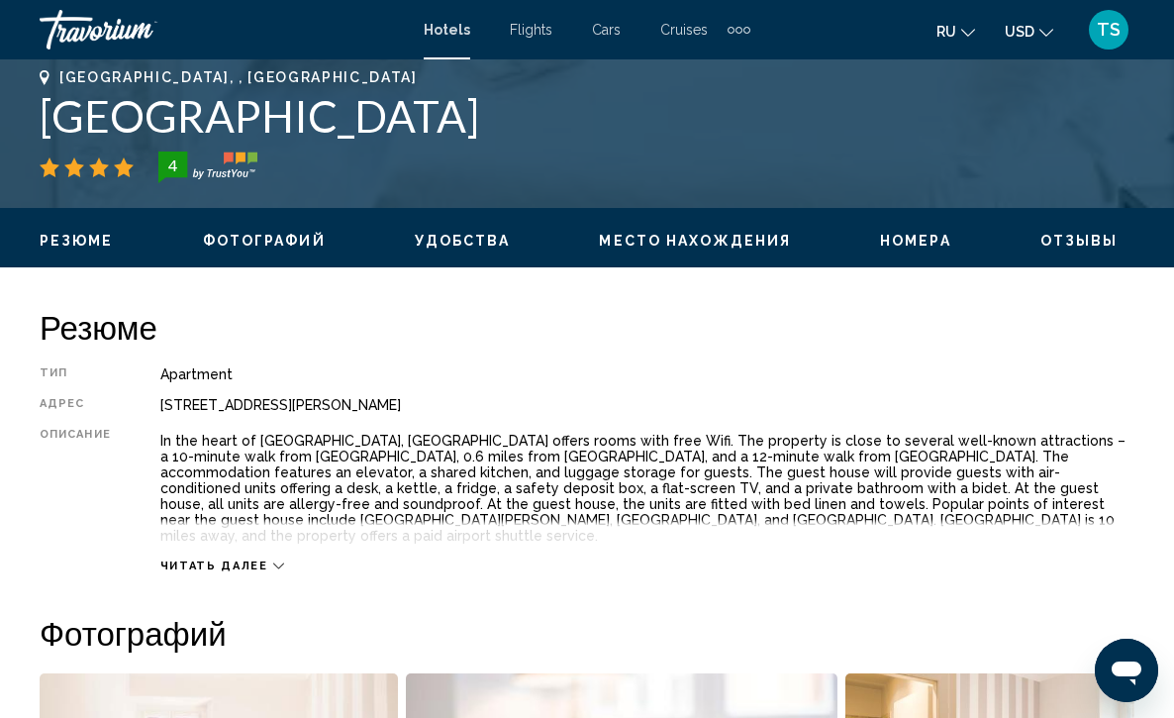
click at [270, 559] on div "Читать далее" at bounding box center [222, 565] width 124 height 13
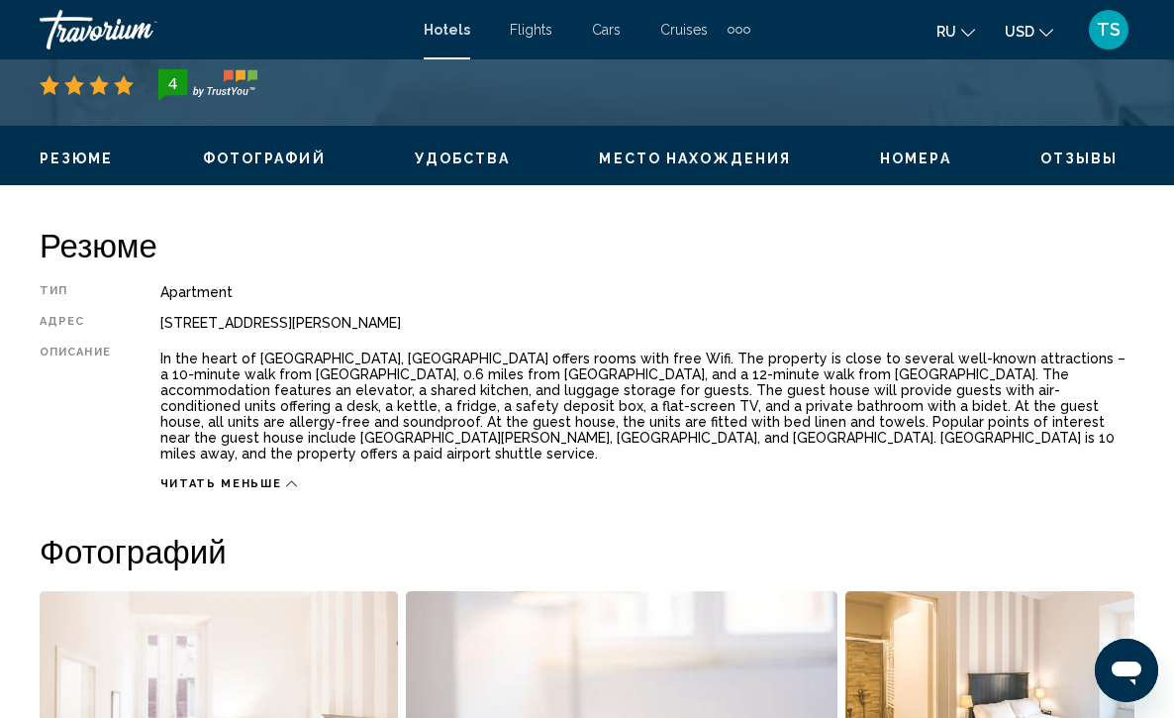
scroll to position [796, 0]
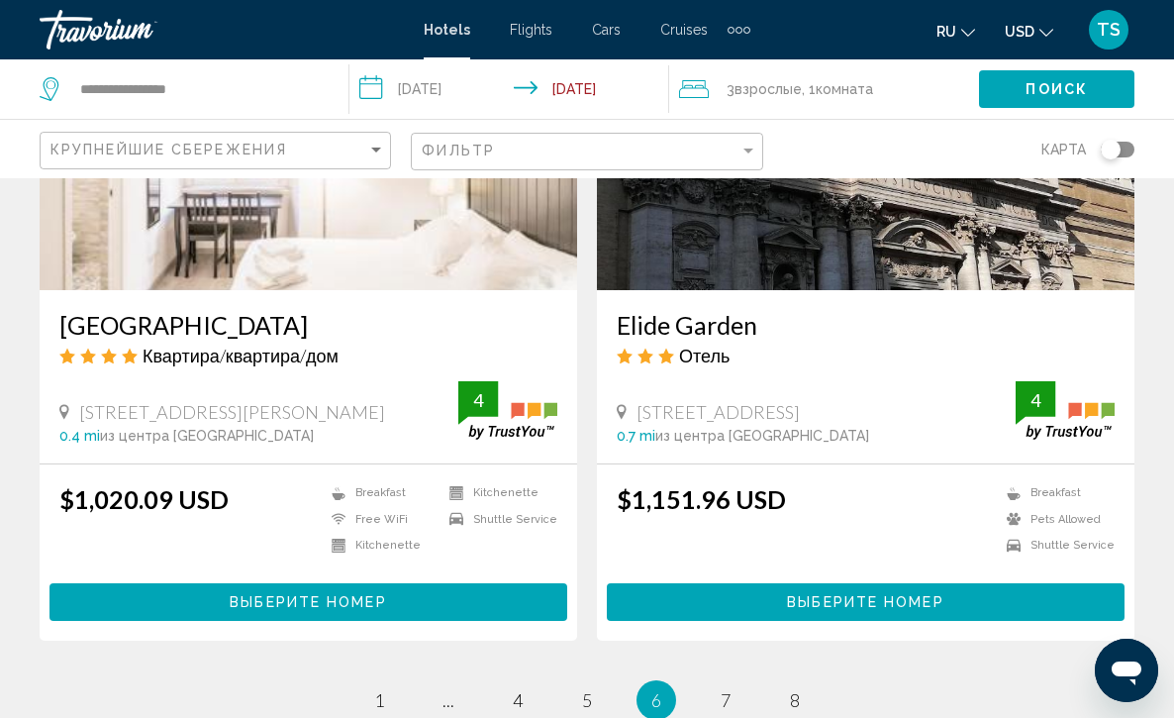
scroll to position [3847, 0]
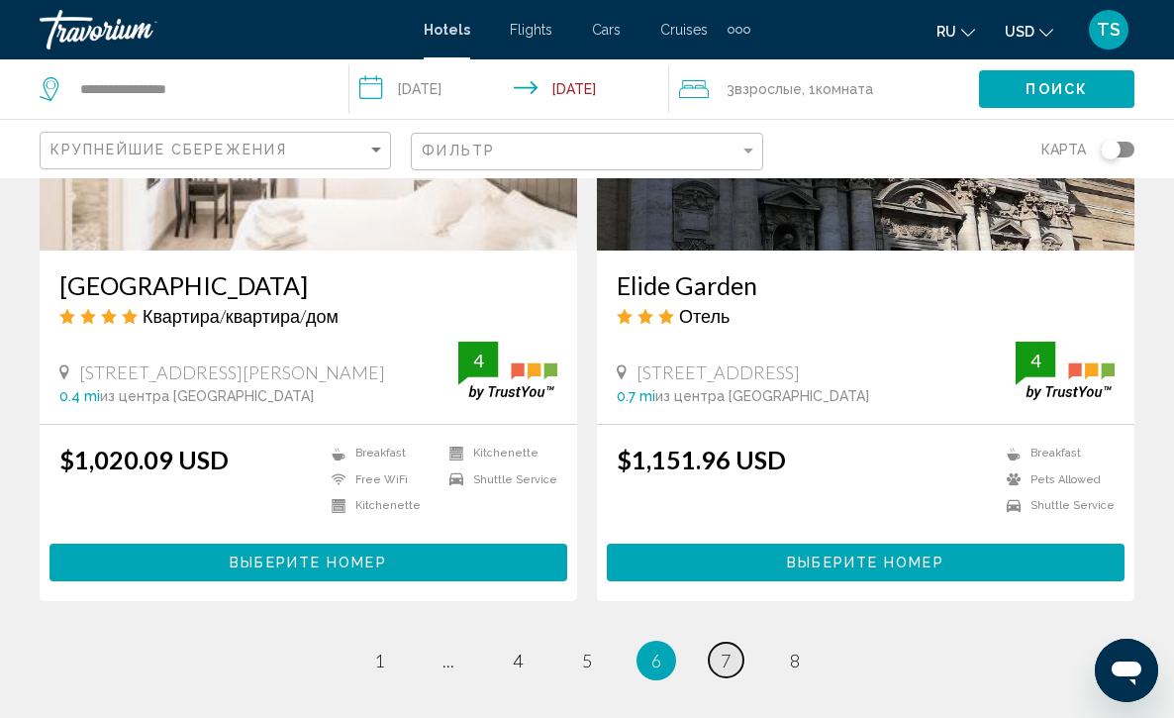
click at [726, 661] on span "7" at bounding box center [726, 660] width 10 height 22
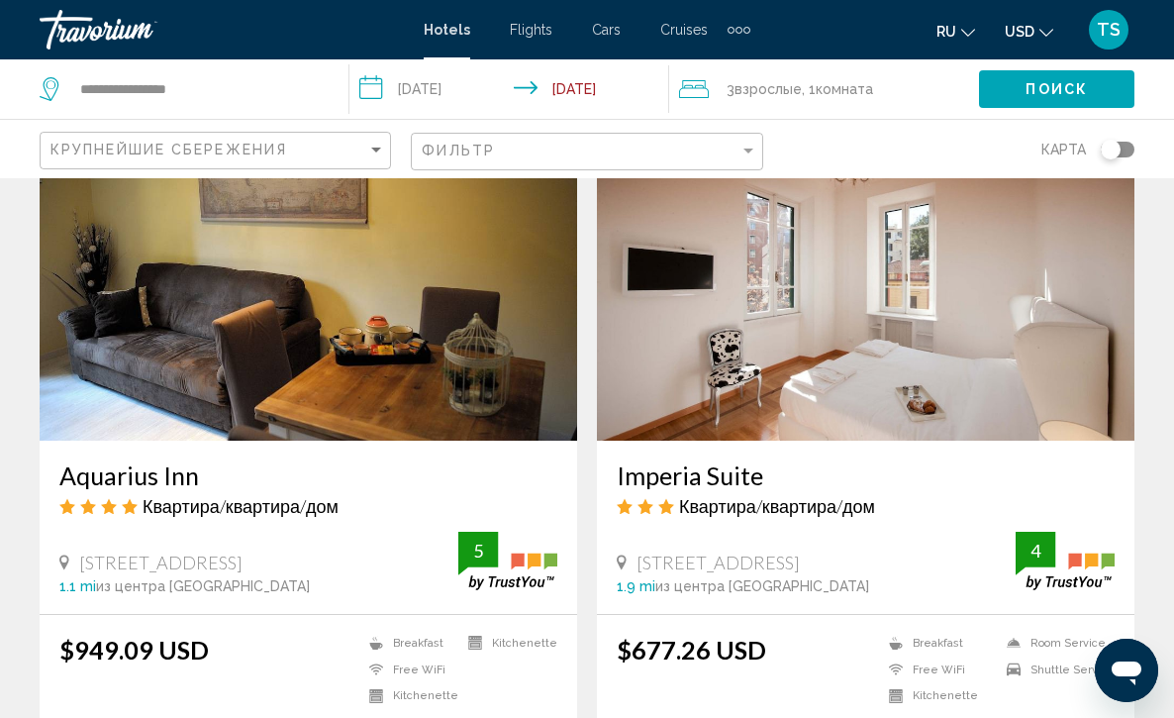
scroll to position [2891, 0]
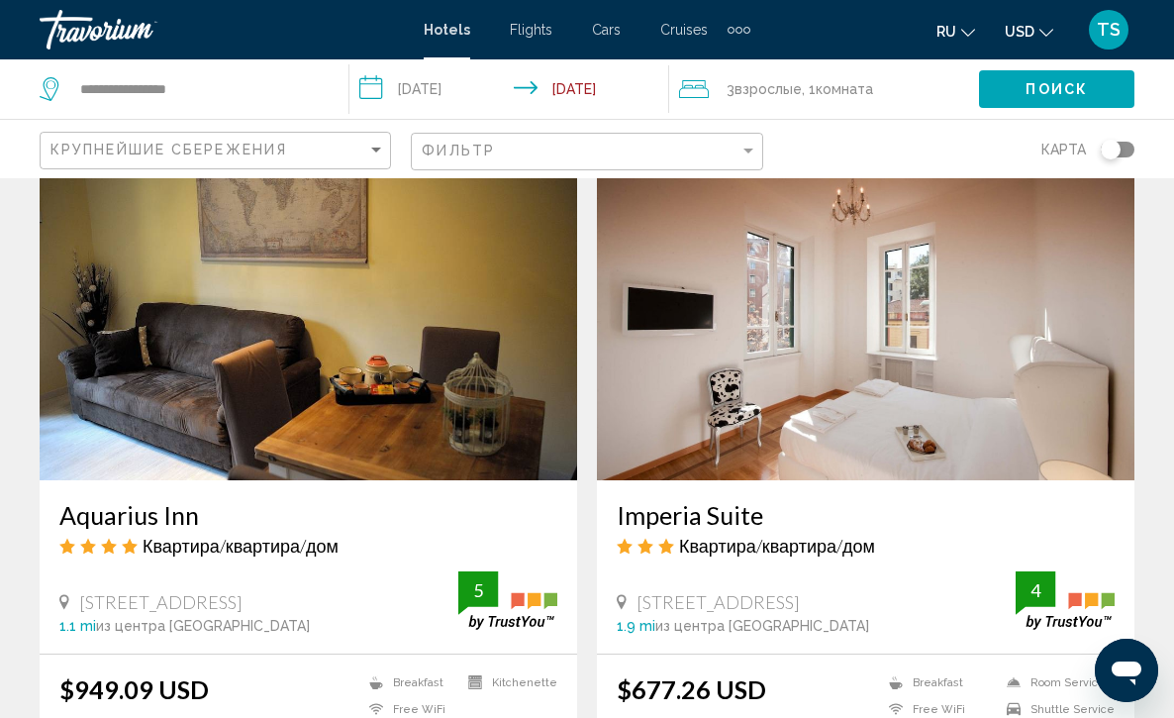
click at [278, 327] on img "Main content" at bounding box center [309, 321] width 538 height 317
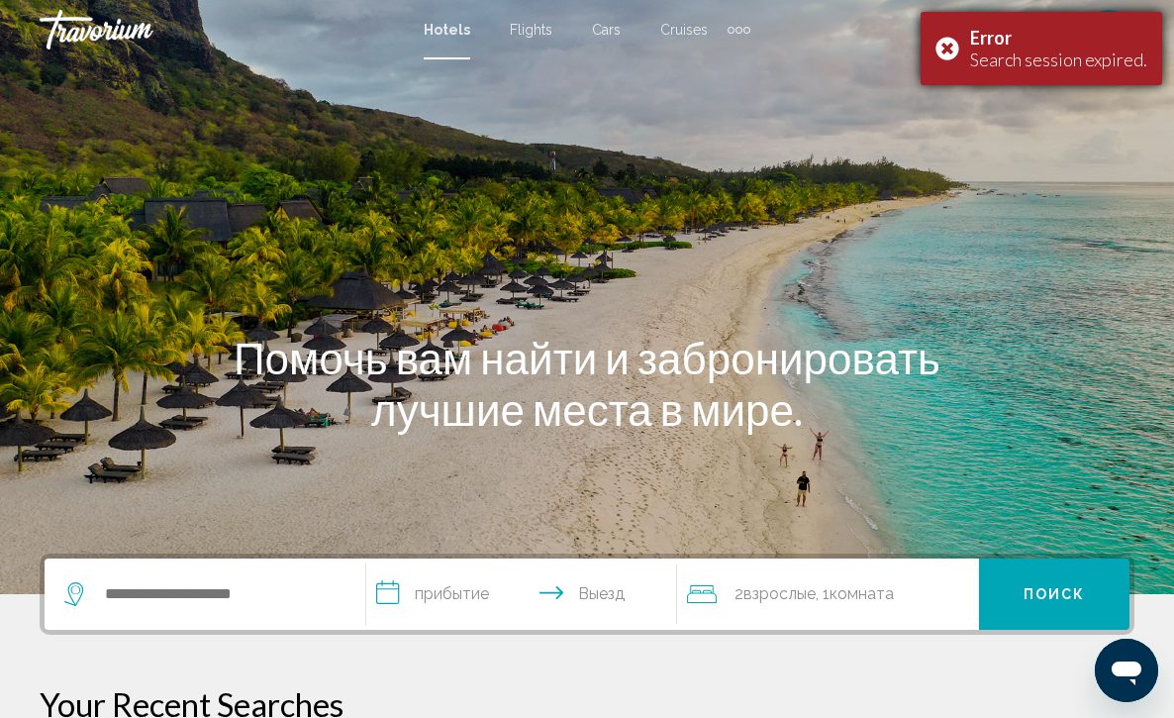
click at [952, 47] on div "Error Search session expired." at bounding box center [1042, 48] width 242 height 73
